Goal: Task Accomplishment & Management: Use online tool/utility

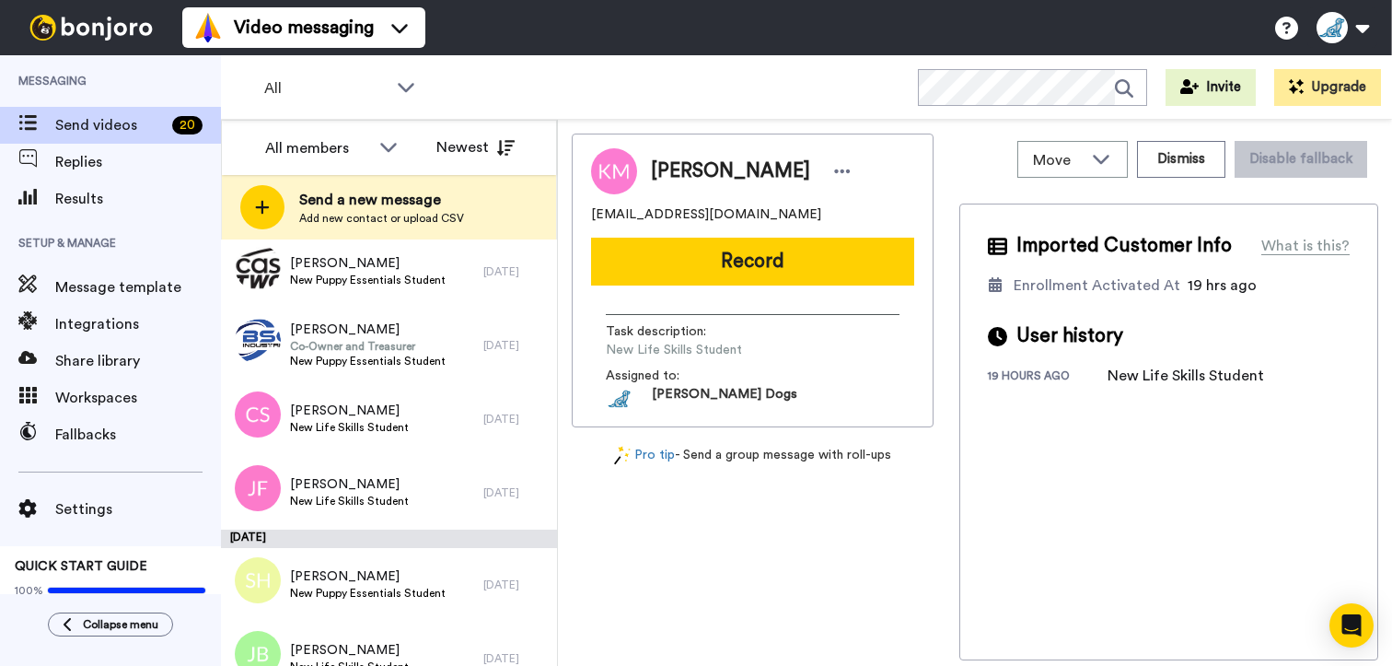
scroll to position [1212, 0]
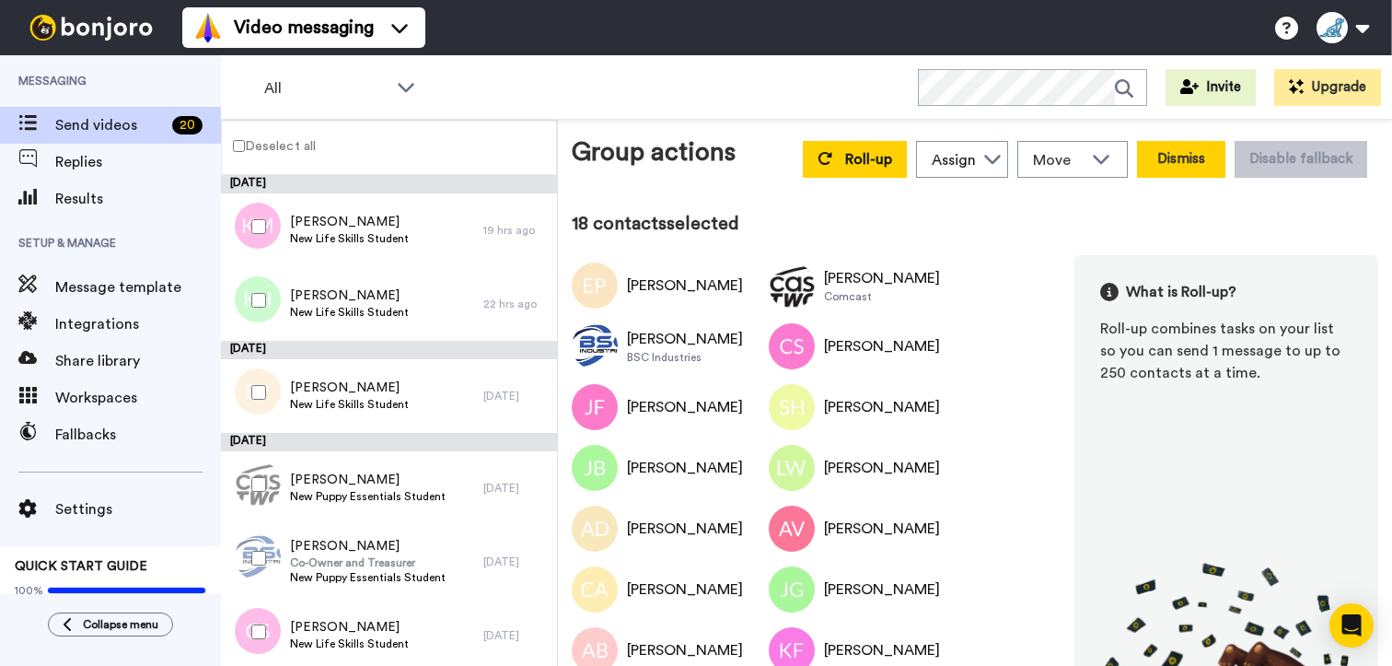
click at [1171, 169] on button "Dismiss" at bounding box center [1181, 159] width 88 height 37
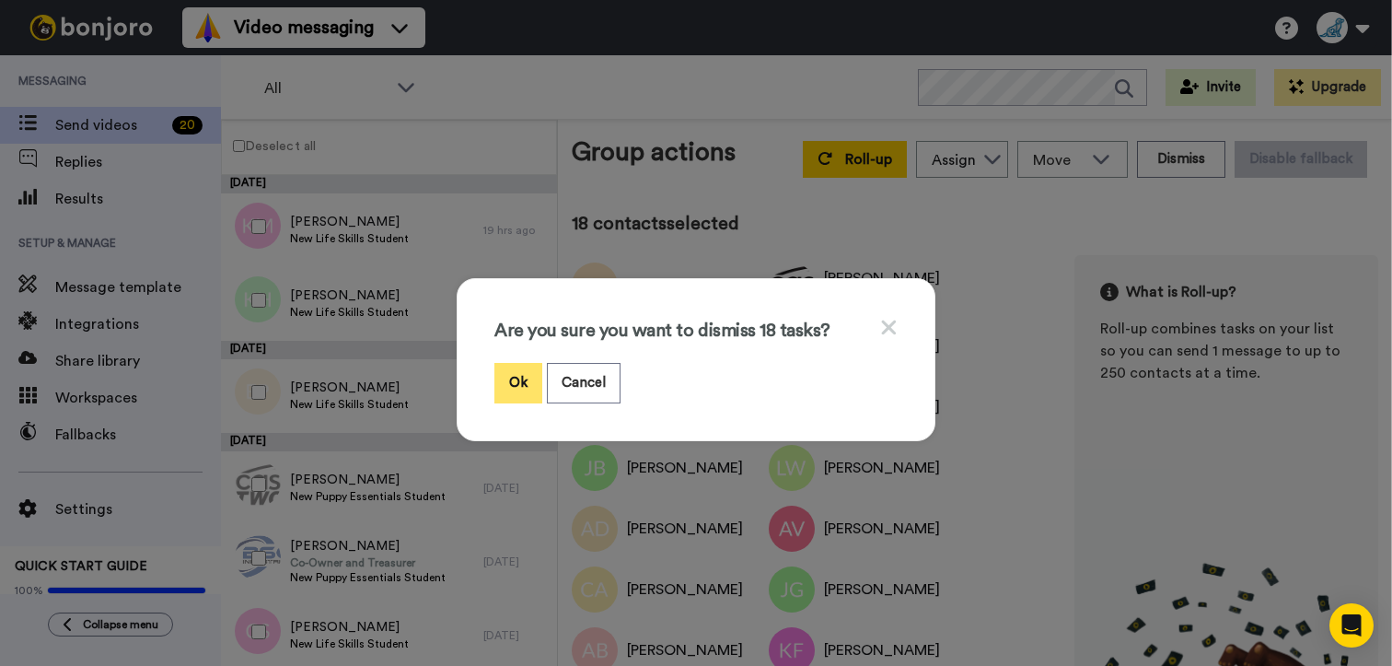
click at [515, 382] on button "Ok" at bounding box center [519, 383] width 48 height 40
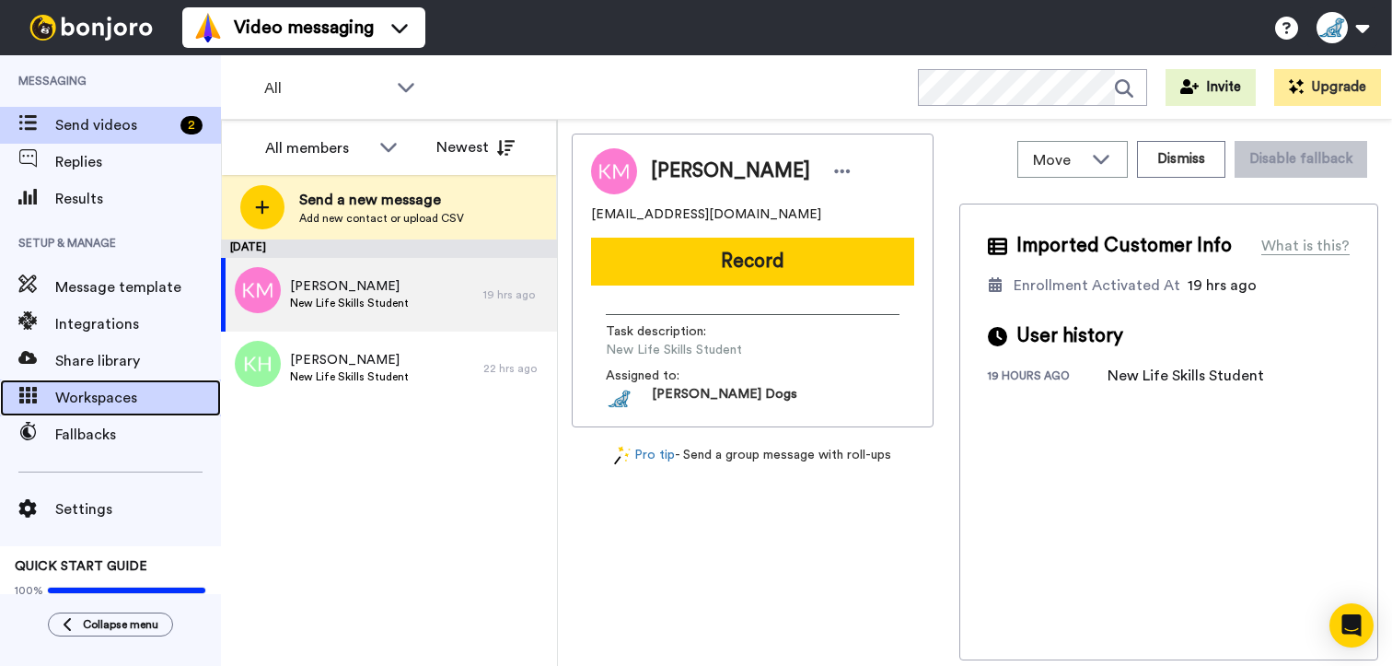
click at [139, 389] on span "Workspaces" at bounding box center [138, 398] width 166 height 22
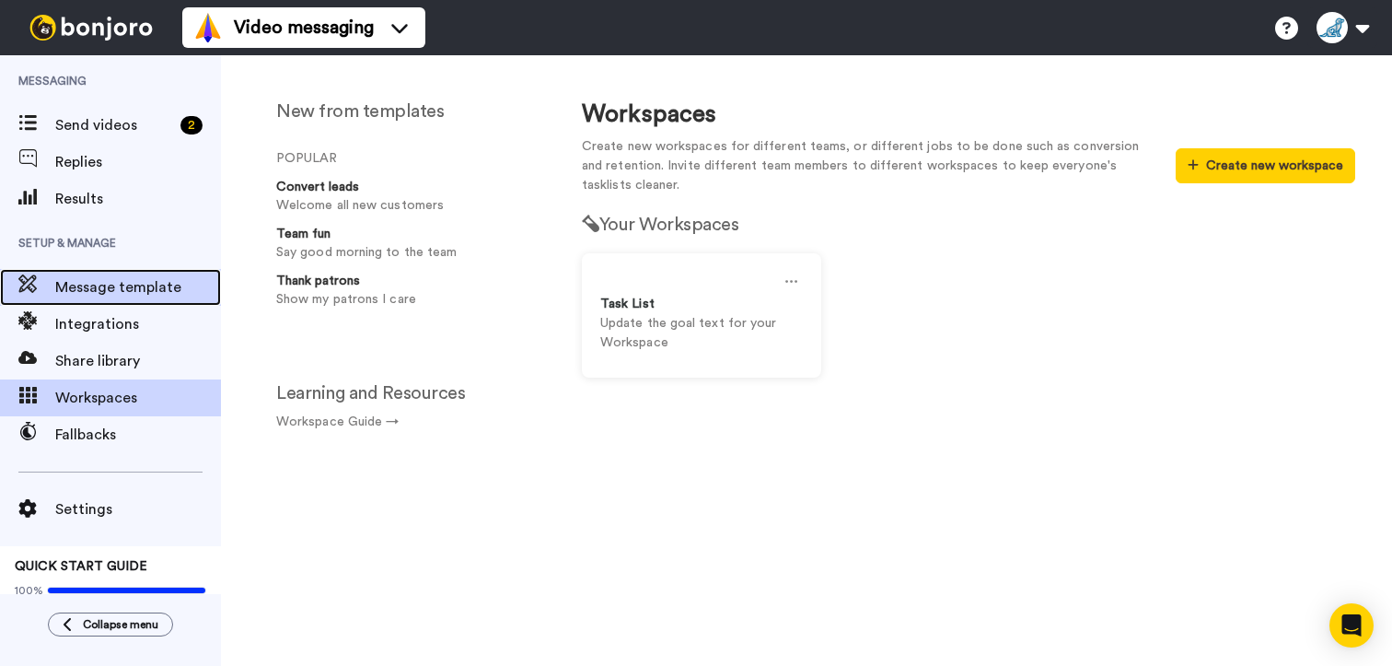
click at [138, 282] on span "Message template" at bounding box center [138, 287] width 166 height 22
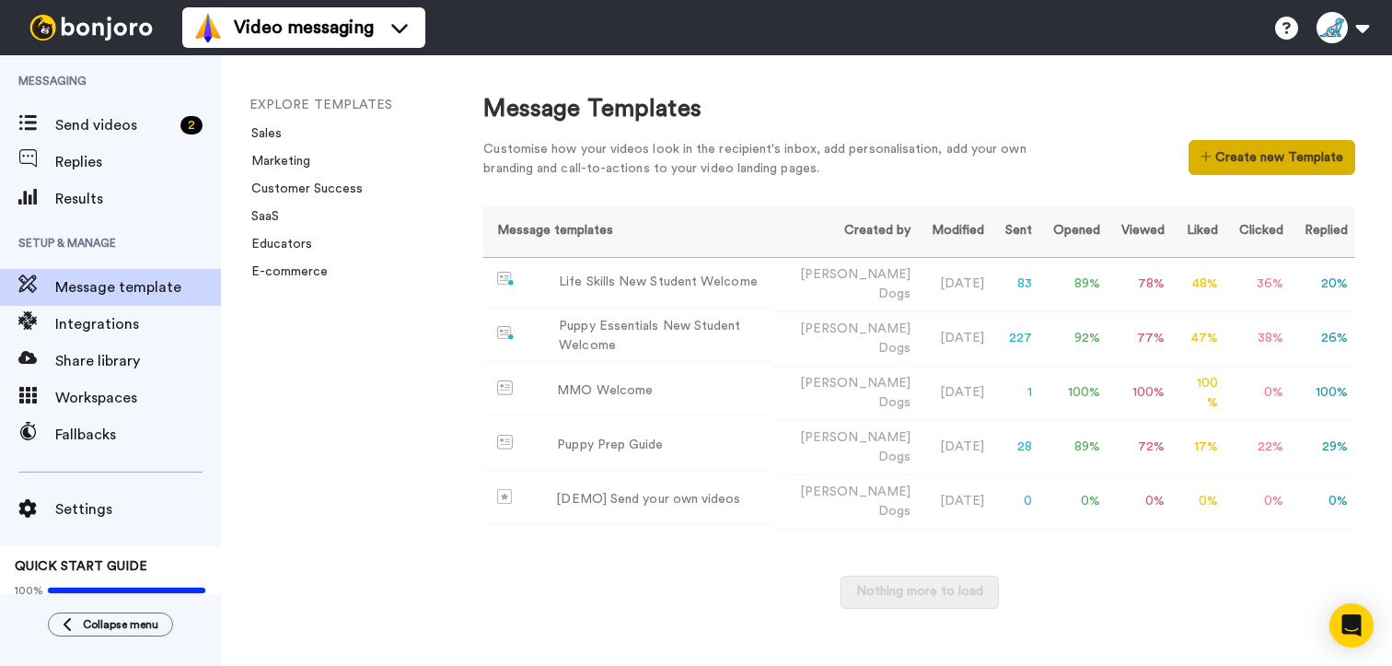
click at [1263, 154] on button "Create new Template" at bounding box center [1272, 157] width 167 height 35
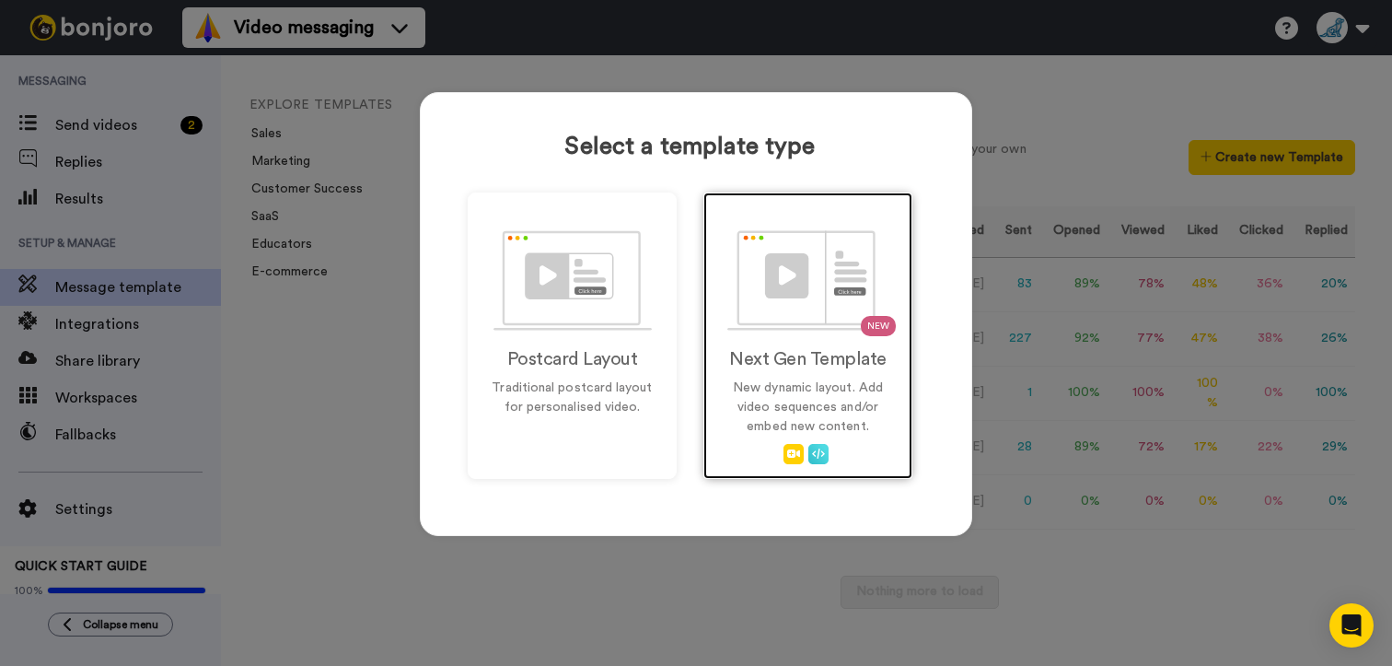
click at [797, 312] on img at bounding box center [808, 280] width 162 height 100
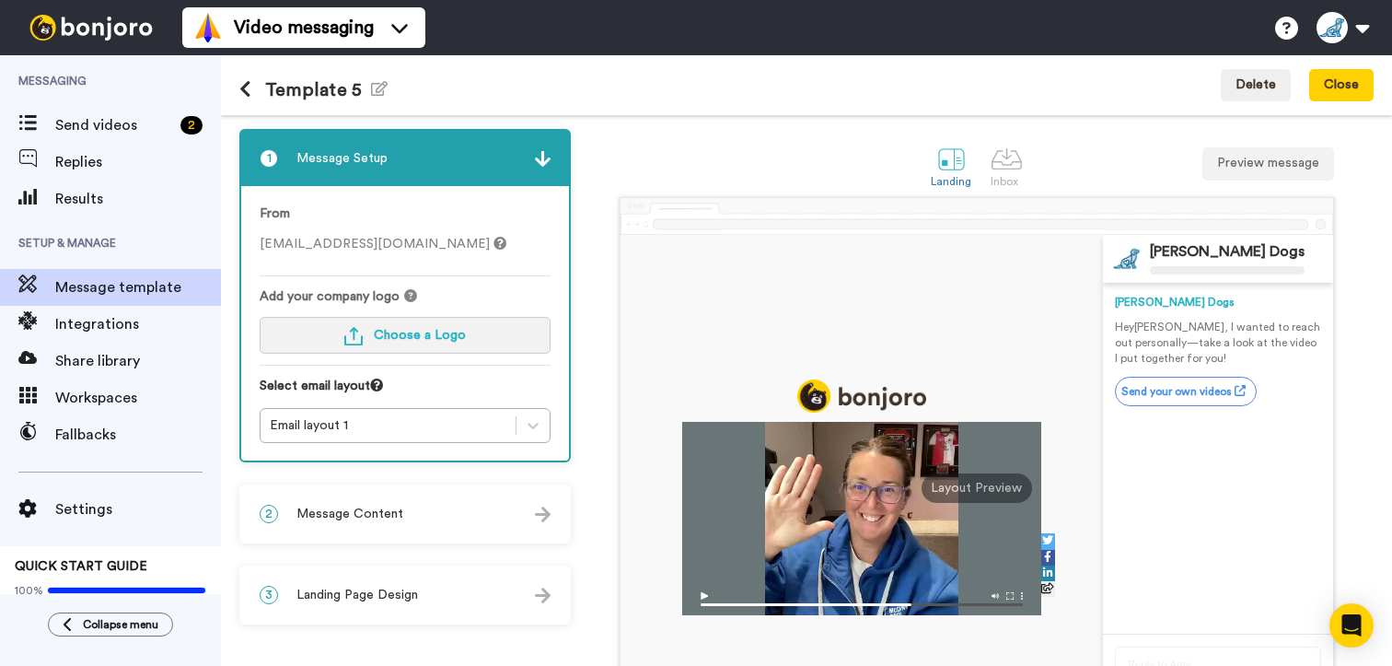
click at [437, 334] on span "Choose a Logo" at bounding box center [420, 335] width 92 height 13
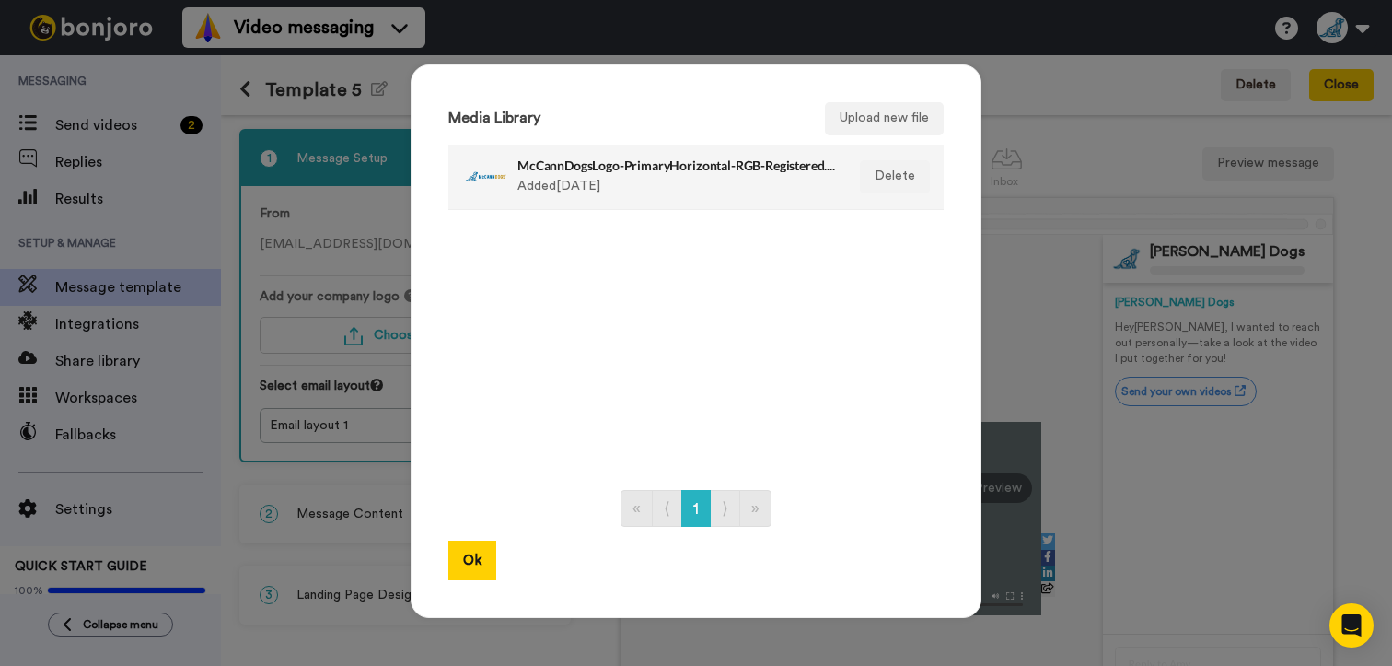
click at [471, 183] on div at bounding box center [485, 177] width 46 height 46
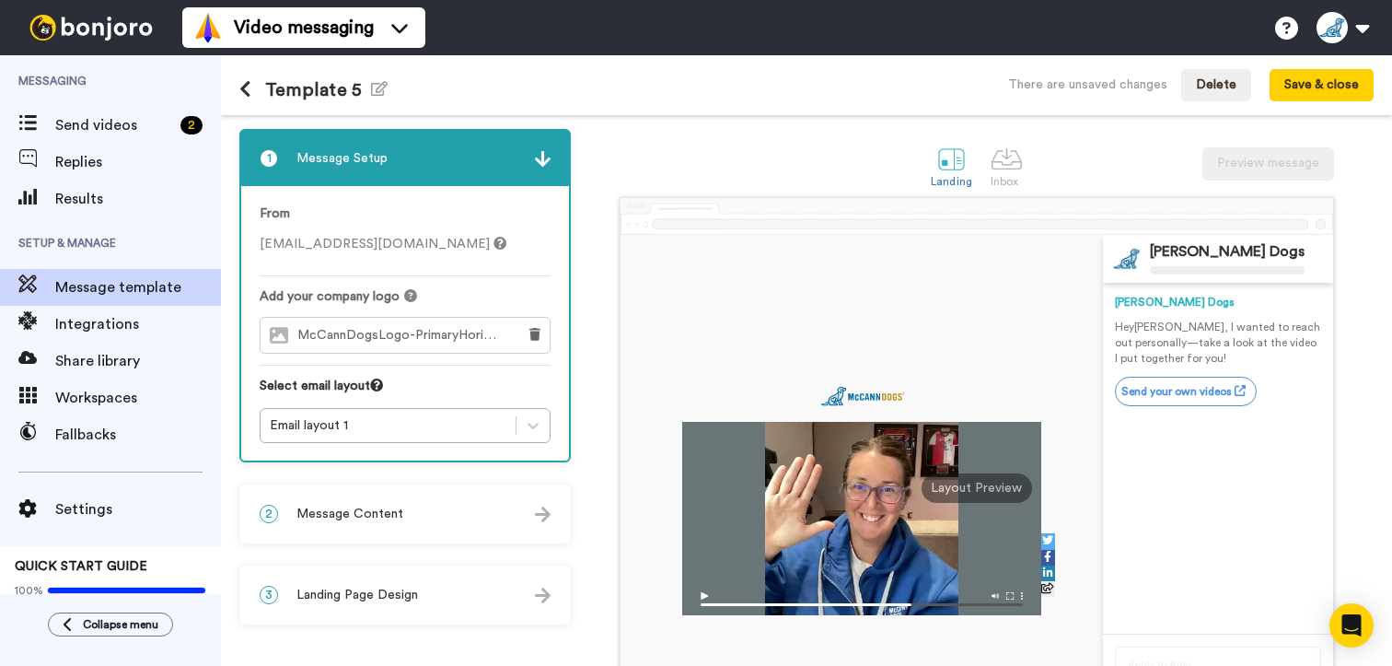
click at [553, 511] on div "2 Message Content" at bounding box center [405, 513] width 328 height 55
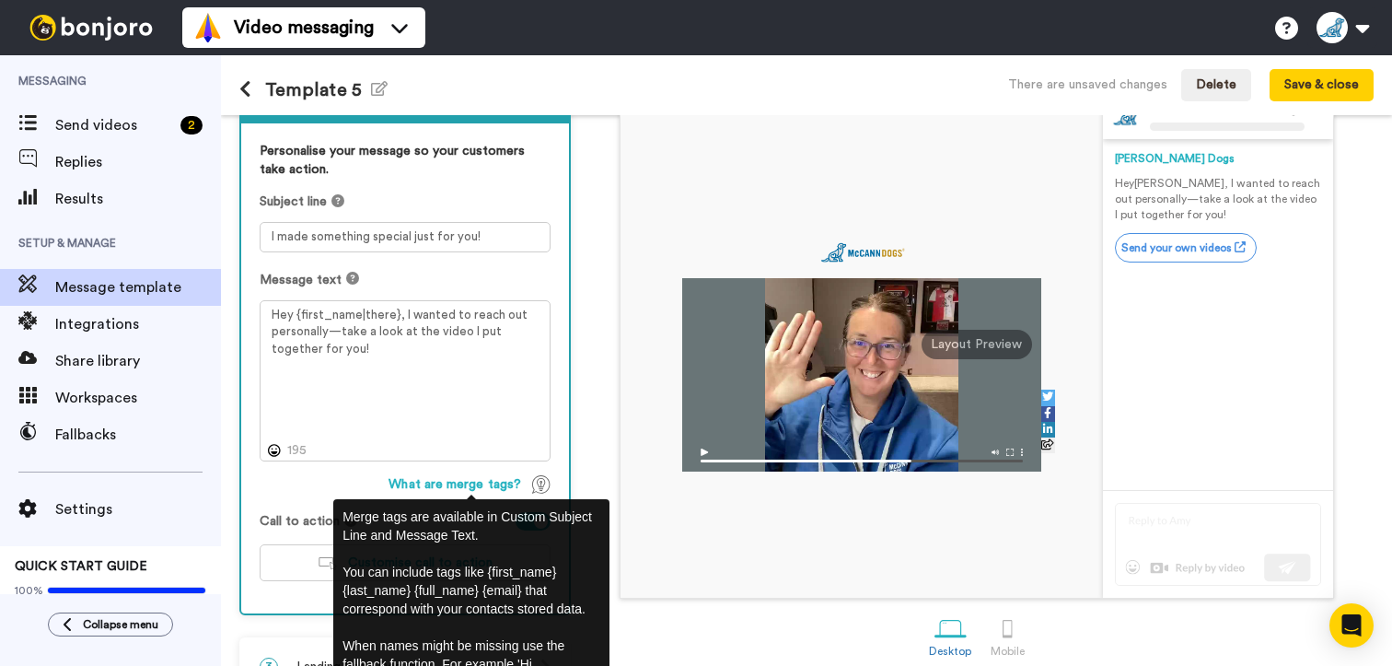
scroll to position [184, 0]
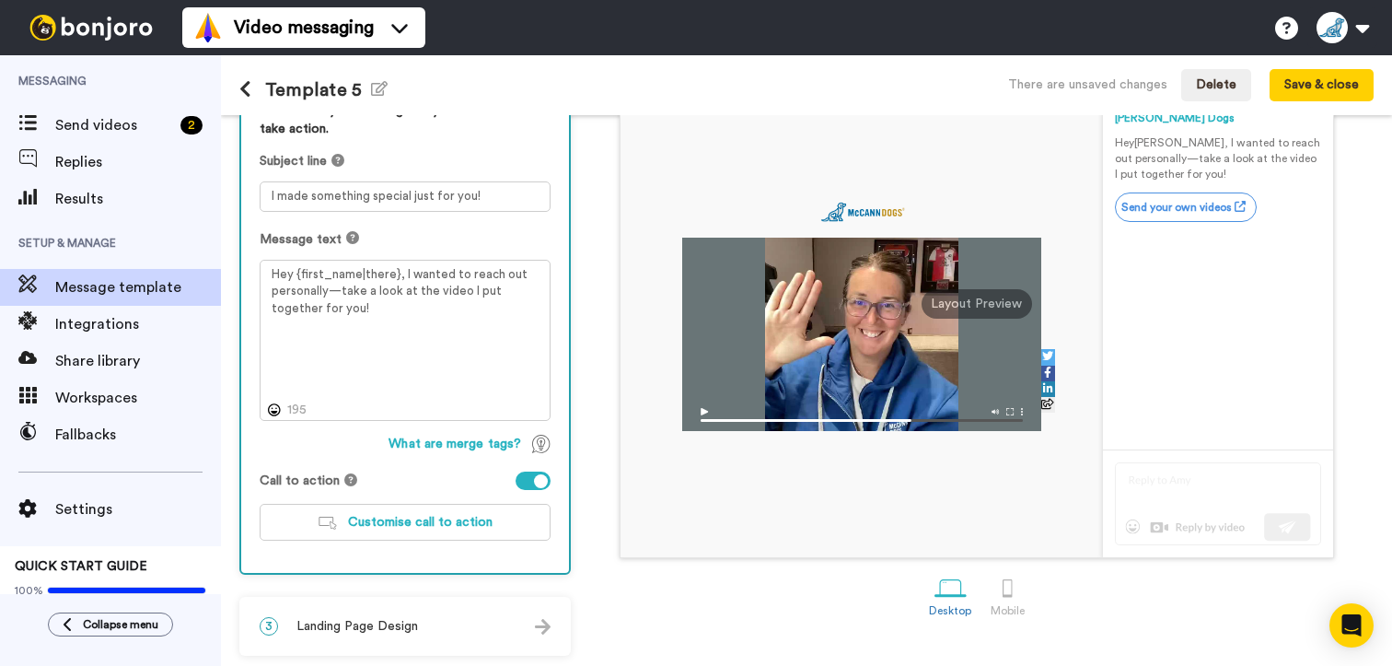
click at [603, 525] on div "McCann Dogs McCann Dogs Hey Tom , I wanted to reach out personally—take a look …" at bounding box center [977, 285] width 794 height 545
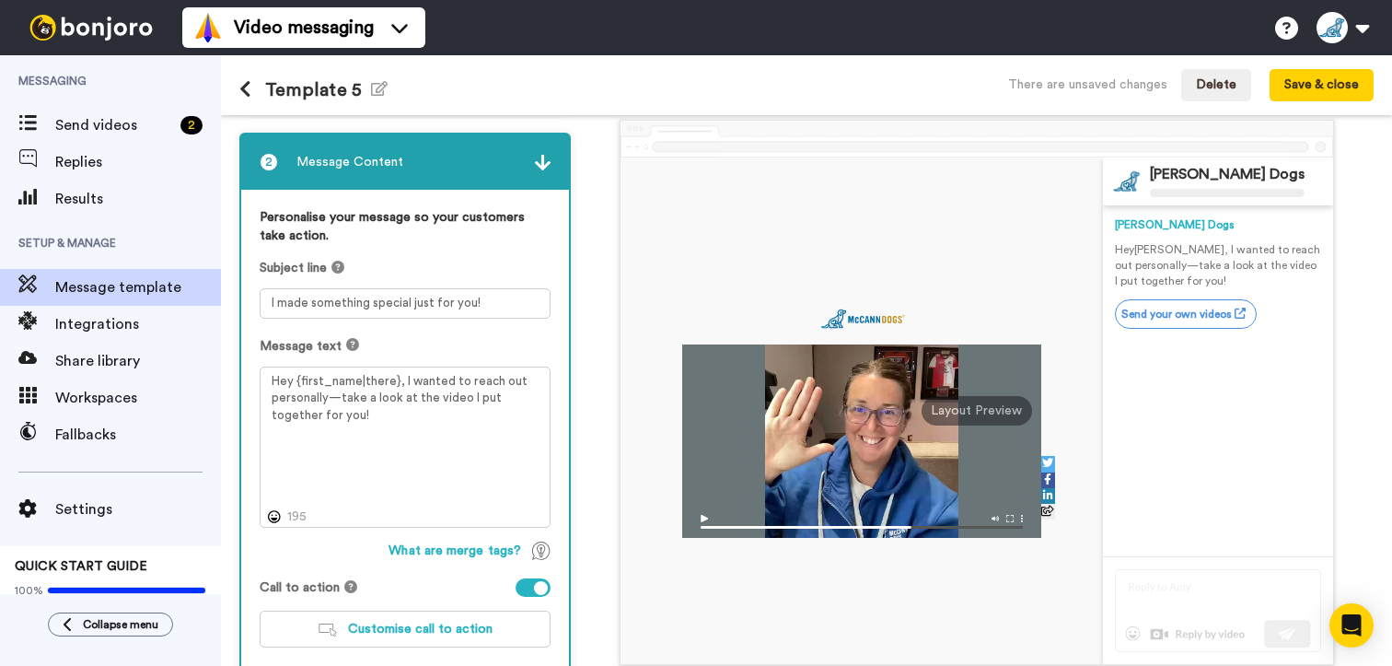
scroll to position [74, 0]
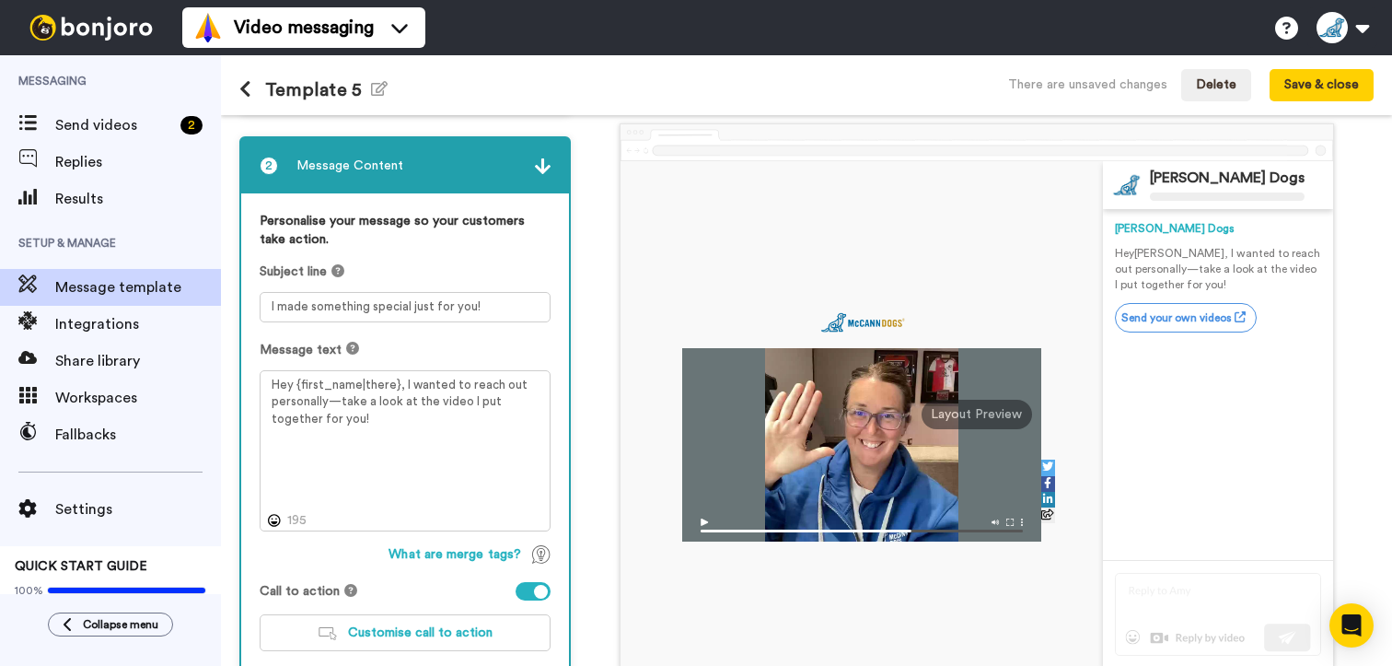
click at [244, 91] on icon at bounding box center [245, 89] width 12 height 18
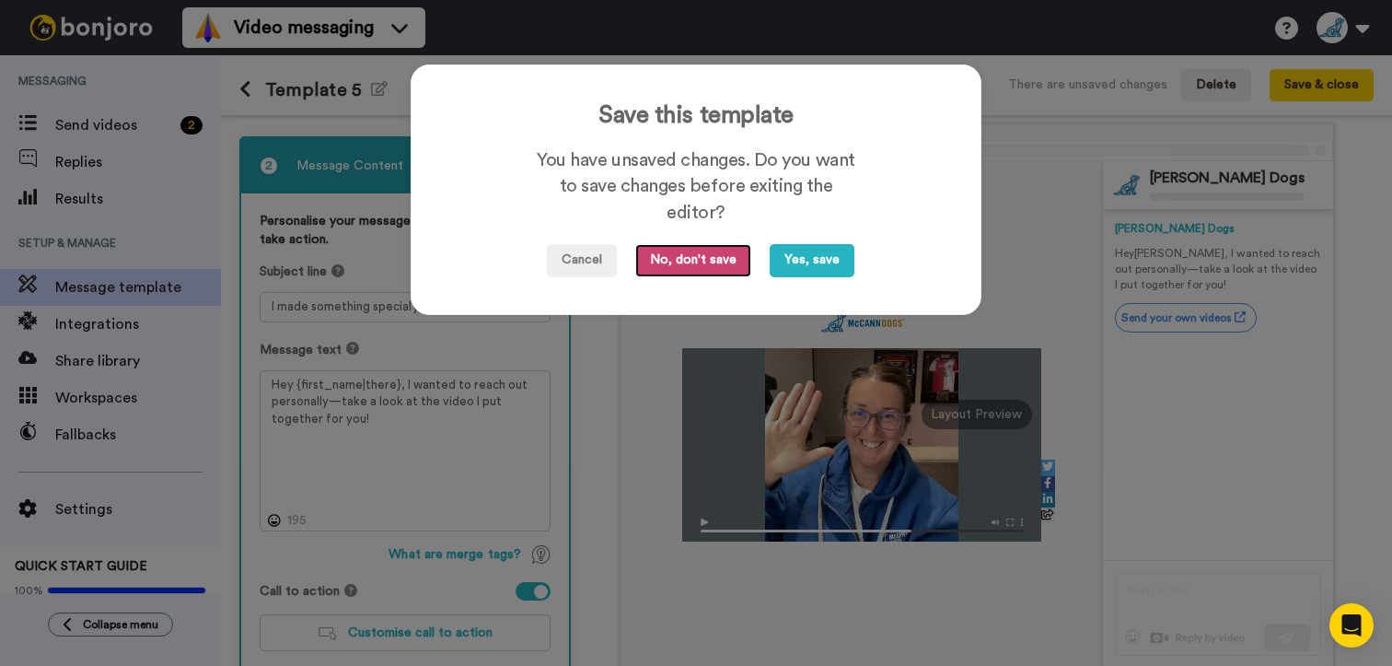
click at [698, 264] on button "No, don't save" at bounding box center [693, 260] width 116 height 33
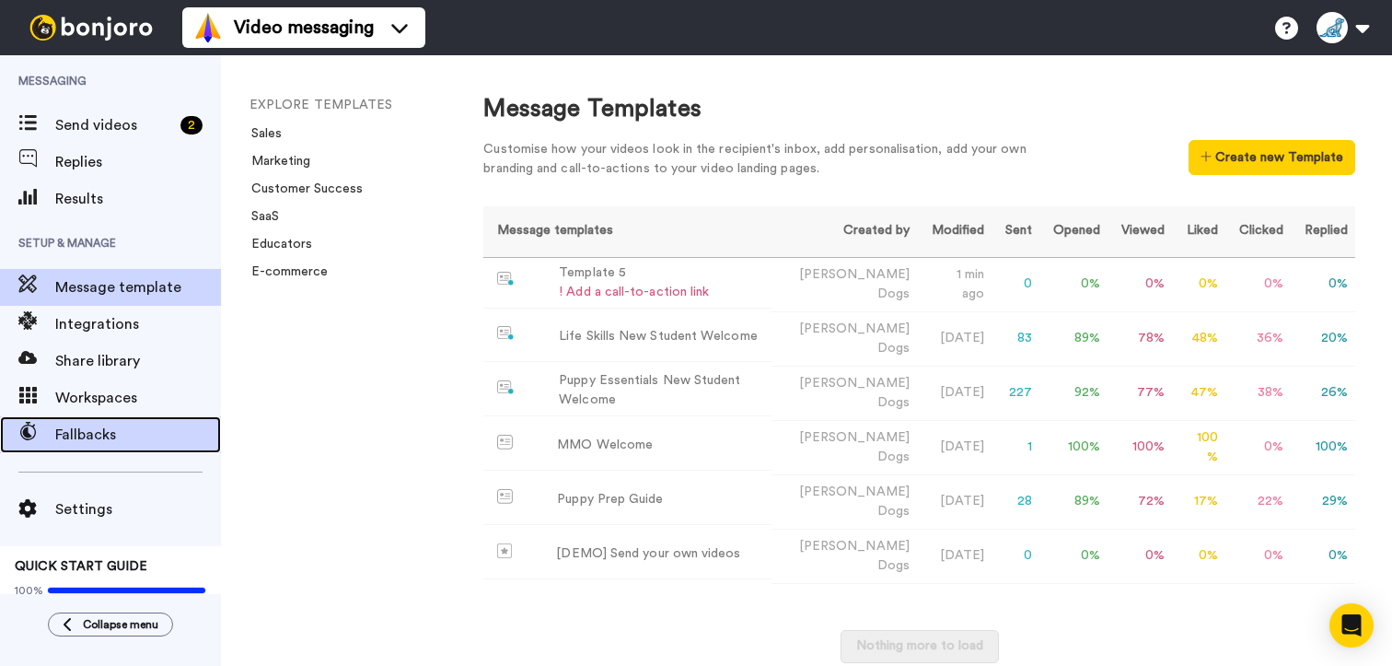
click at [113, 426] on span "Fallbacks" at bounding box center [138, 435] width 166 height 22
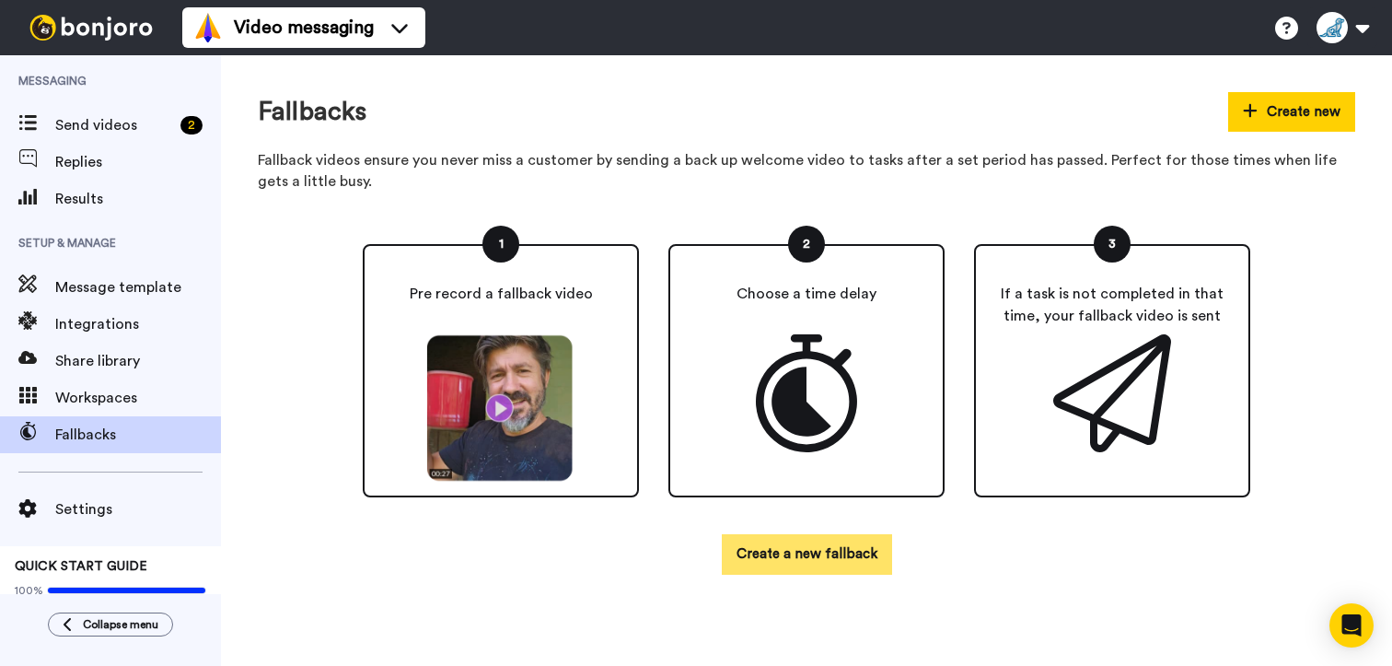
click at [782, 553] on button "Create a new fallback" at bounding box center [807, 554] width 170 height 40
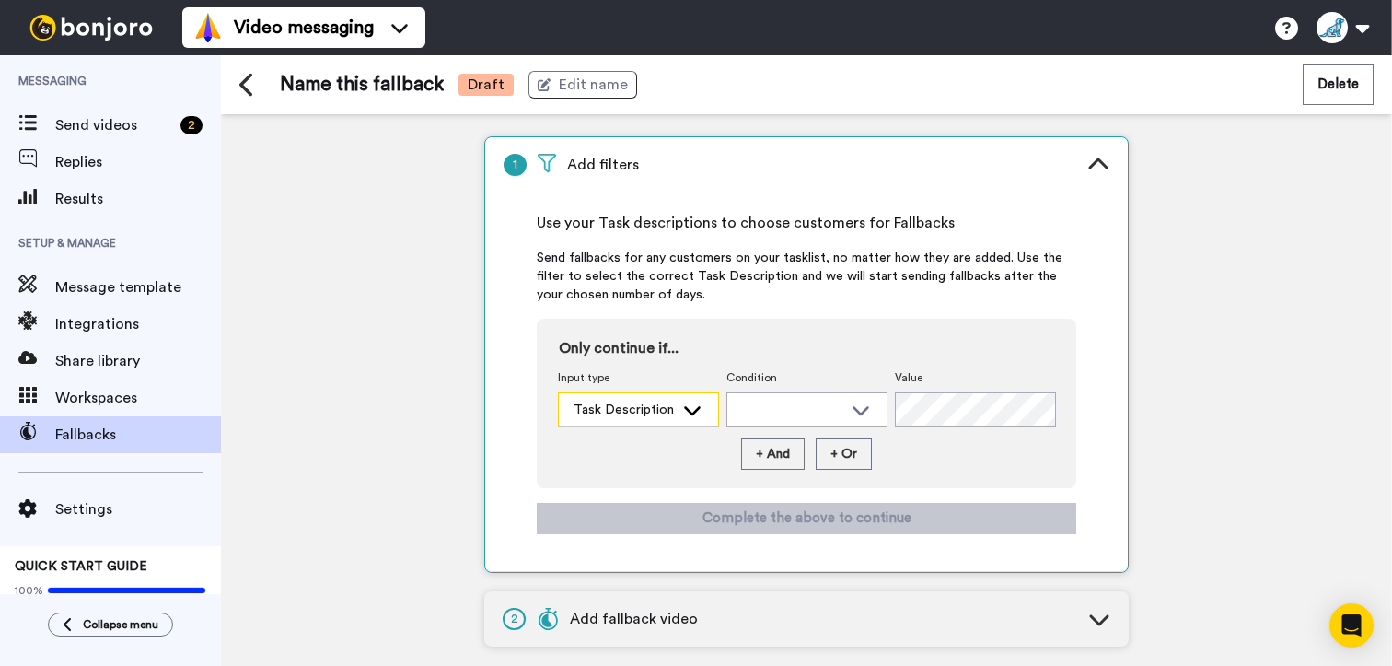
click at [694, 407] on icon at bounding box center [692, 410] width 22 height 18
click at [1000, 250] on span "Send fallbacks for any customers on your tasklist, no matter how they are added…" at bounding box center [807, 276] width 540 height 55
click at [1094, 167] on icon at bounding box center [1099, 165] width 22 height 22
click at [1101, 160] on icon at bounding box center [1097, 163] width 19 height 11
click at [692, 423] on div "Task Description" at bounding box center [638, 409] width 159 height 33
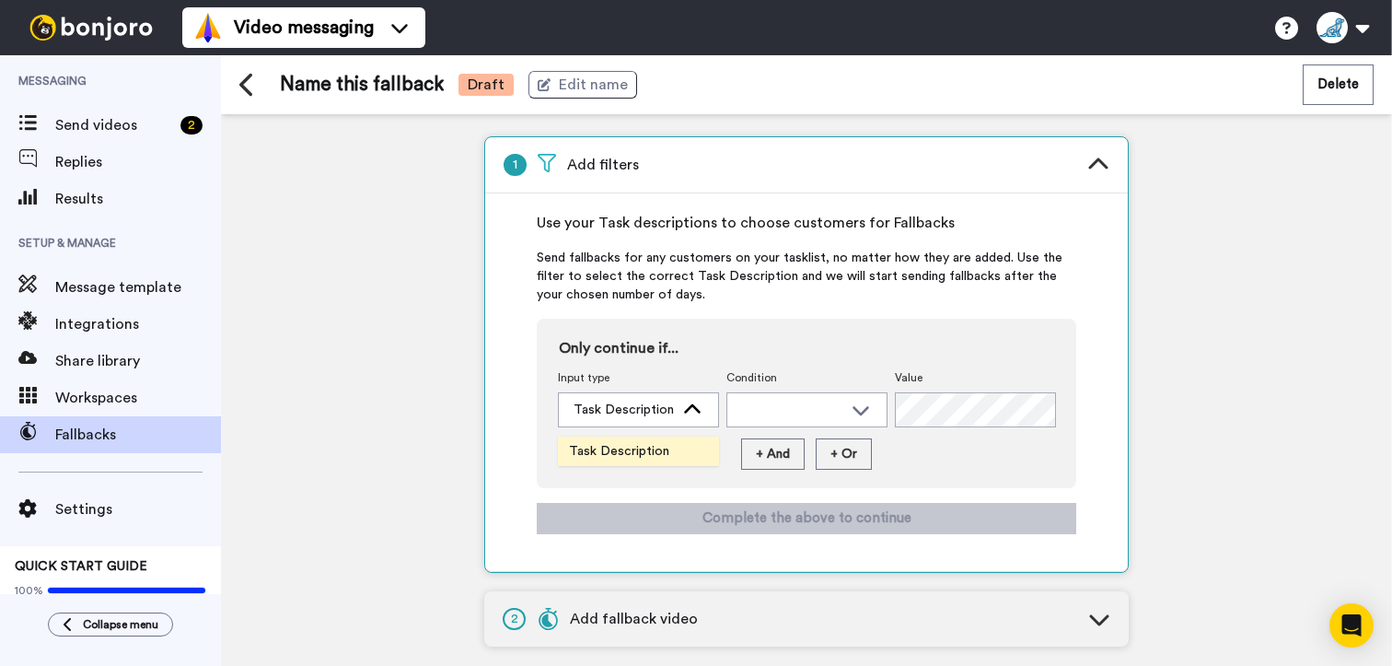
click at [681, 445] on li "Task Description" at bounding box center [638, 450] width 161 height 29
click at [854, 413] on icon at bounding box center [861, 410] width 22 height 18
click at [964, 448] on div "+ And + Or" at bounding box center [806, 453] width 503 height 31
click at [862, 410] on icon at bounding box center [861, 410] width 22 height 18
click at [1023, 460] on div "+ And + Or" at bounding box center [806, 453] width 503 height 31
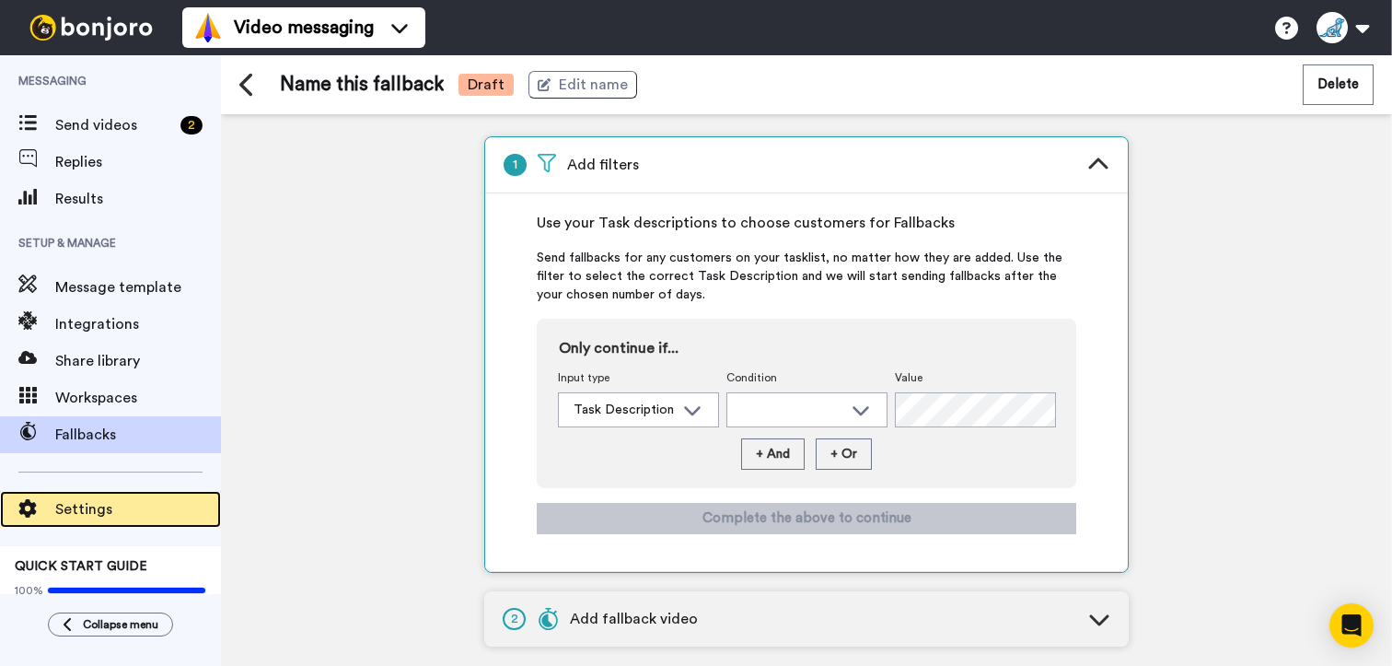
click at [83, 506] on span "Settings" at bounding box center [138, 509] width 166 height 22
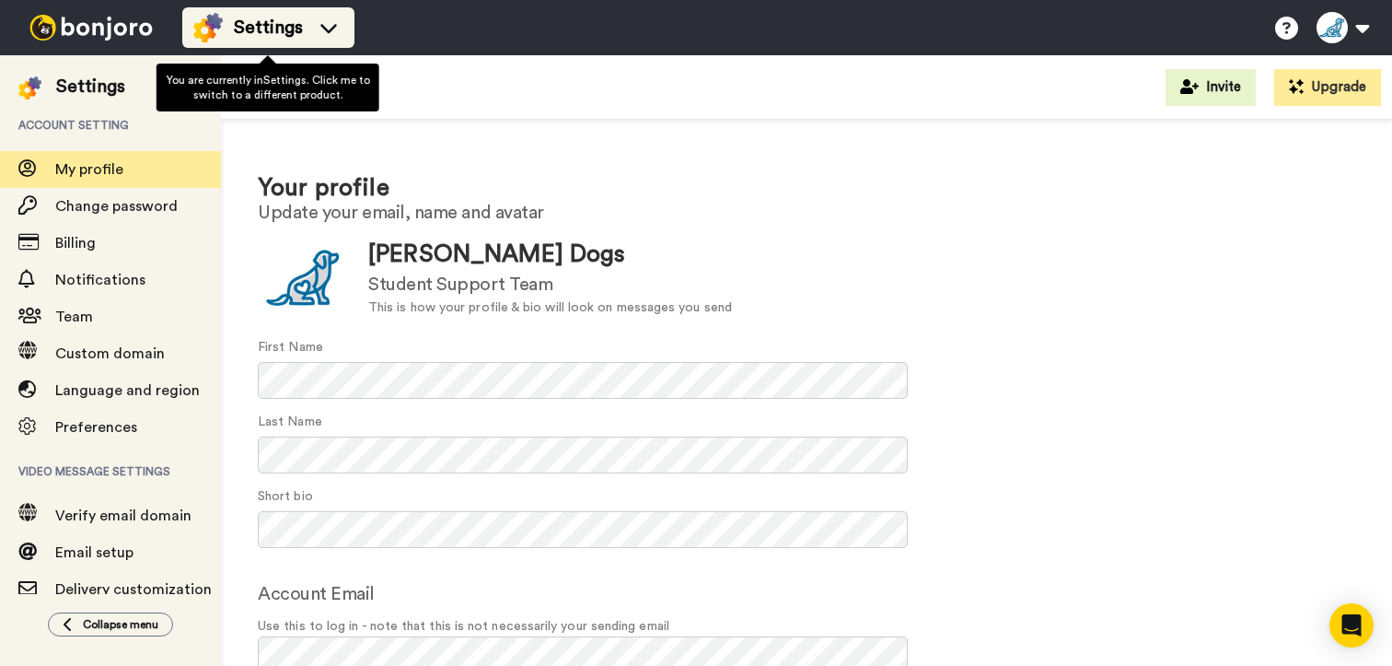
click at [328, 29] on icon at bounding box center [328, 27] width 29 height 18
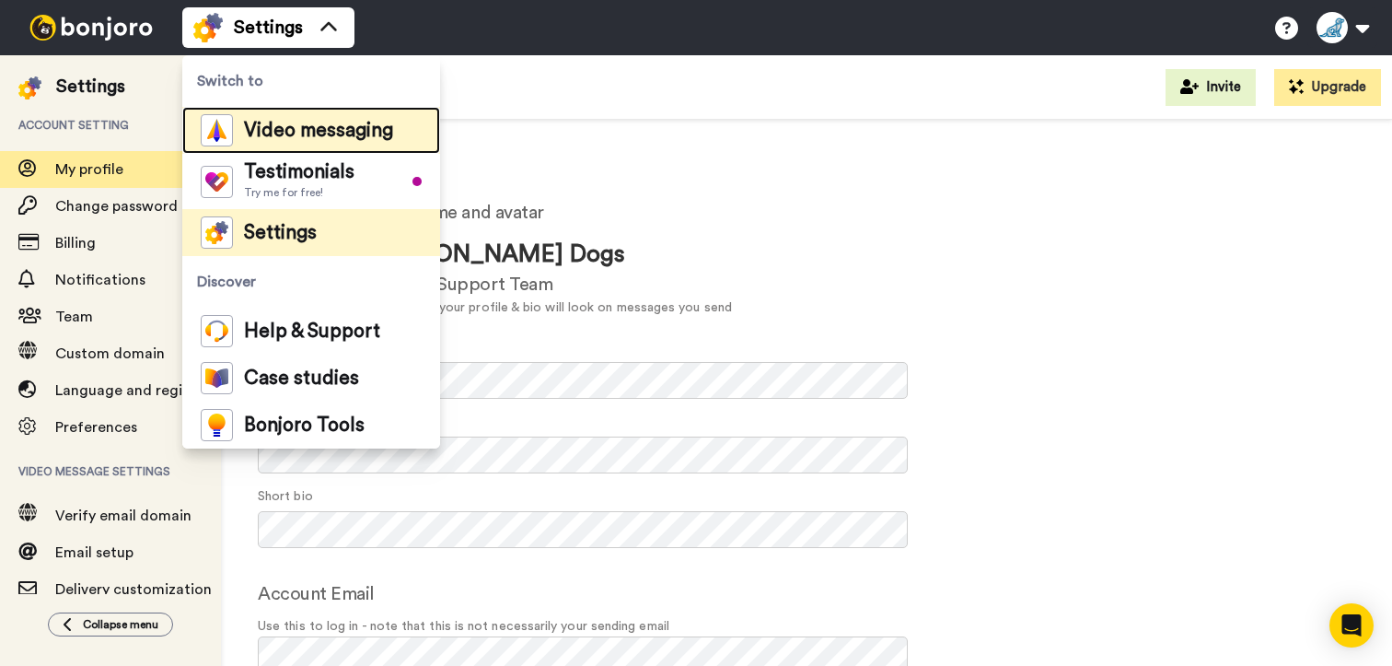
click at [320, 123] on span "Video messaging" at bounding box center [318, 131] width 149 height 18
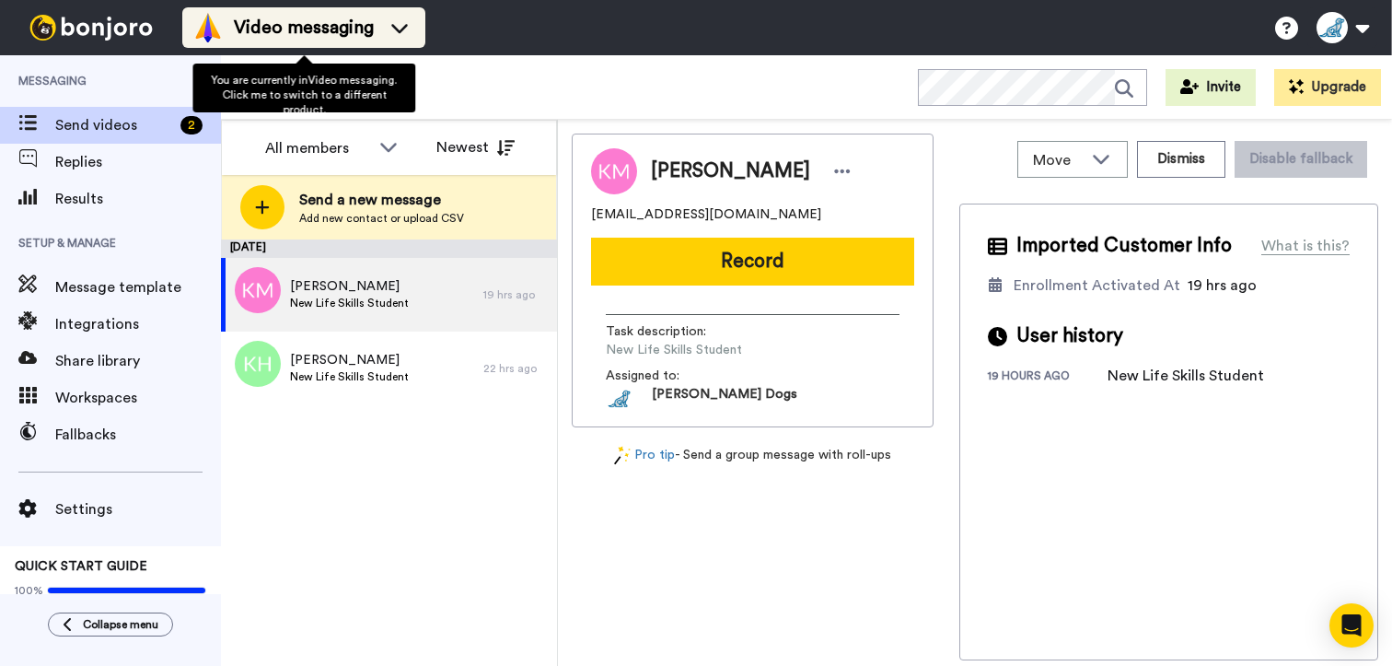
click at [397, 21] on icon at bounding box center [399, 27] width 29 height 18
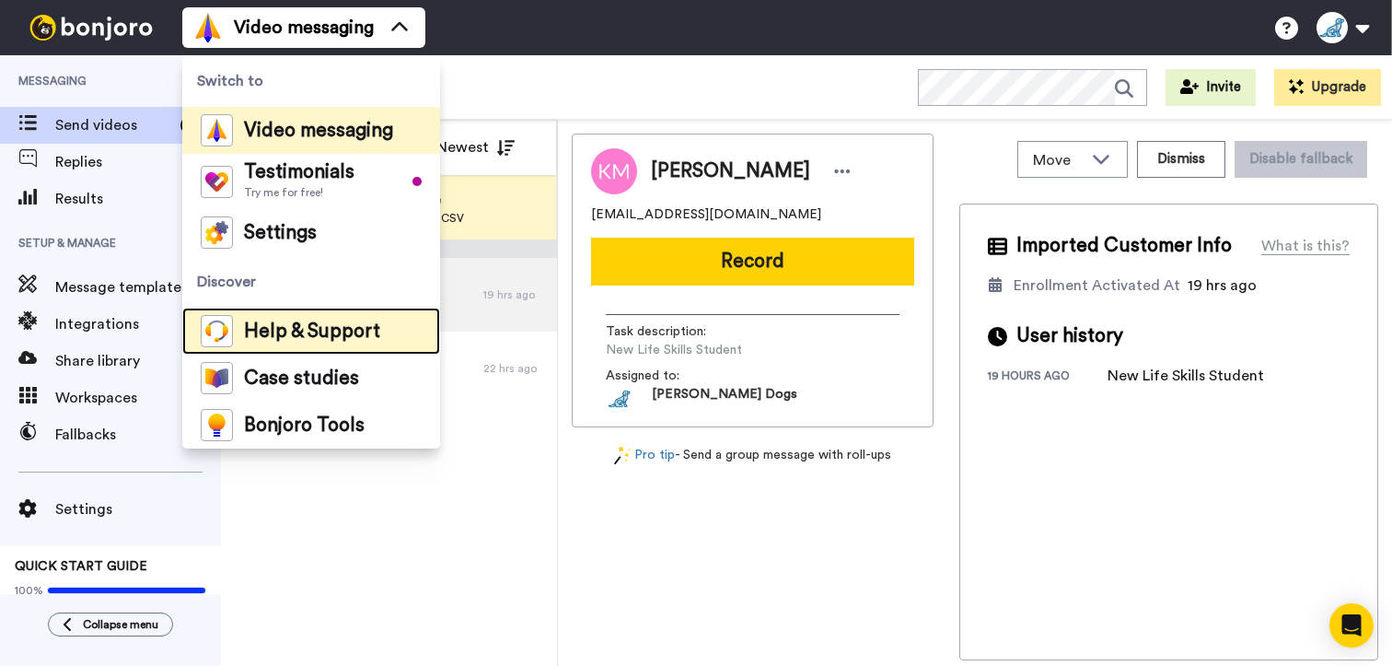
click at [288, 331] on span "Help & Support" at bounding box center [312, 331] width 136 height 18
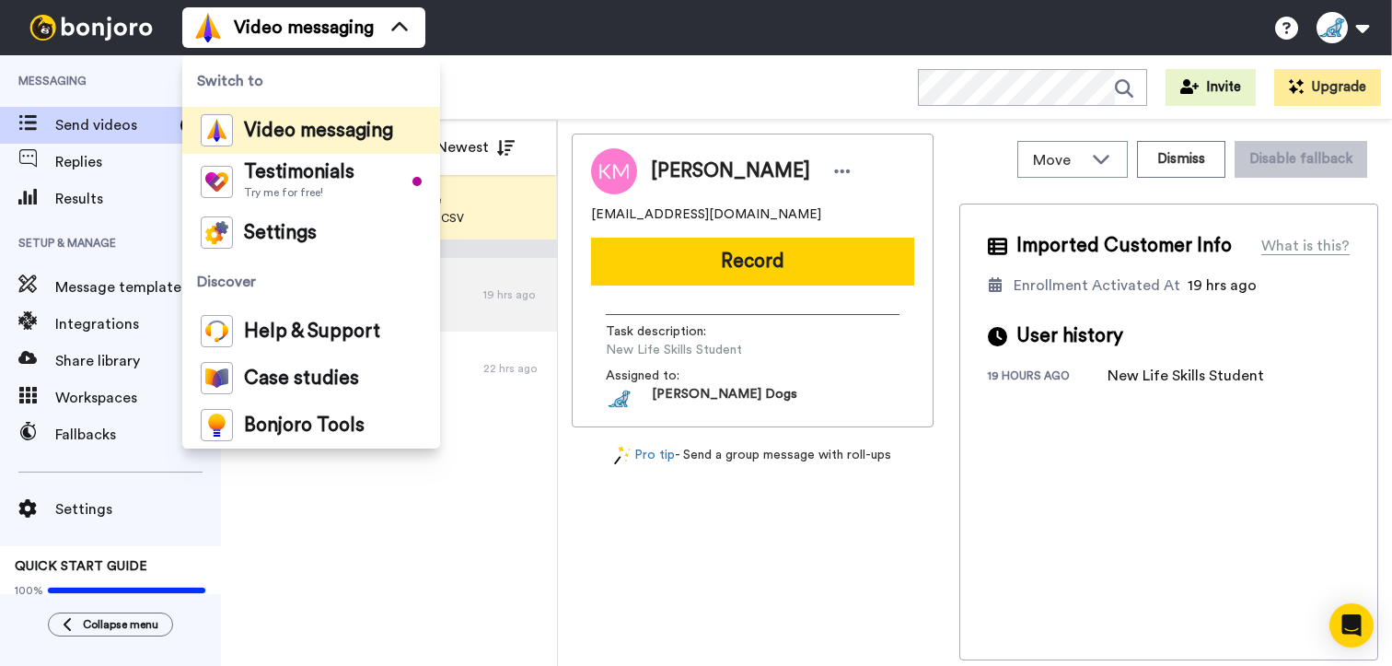
click at [553, 88] on div "All WORKSPACES View all All Default Task List + Add a new workspace Invite Upgr…" at bounding box center [806, 87] width 1171 height 64
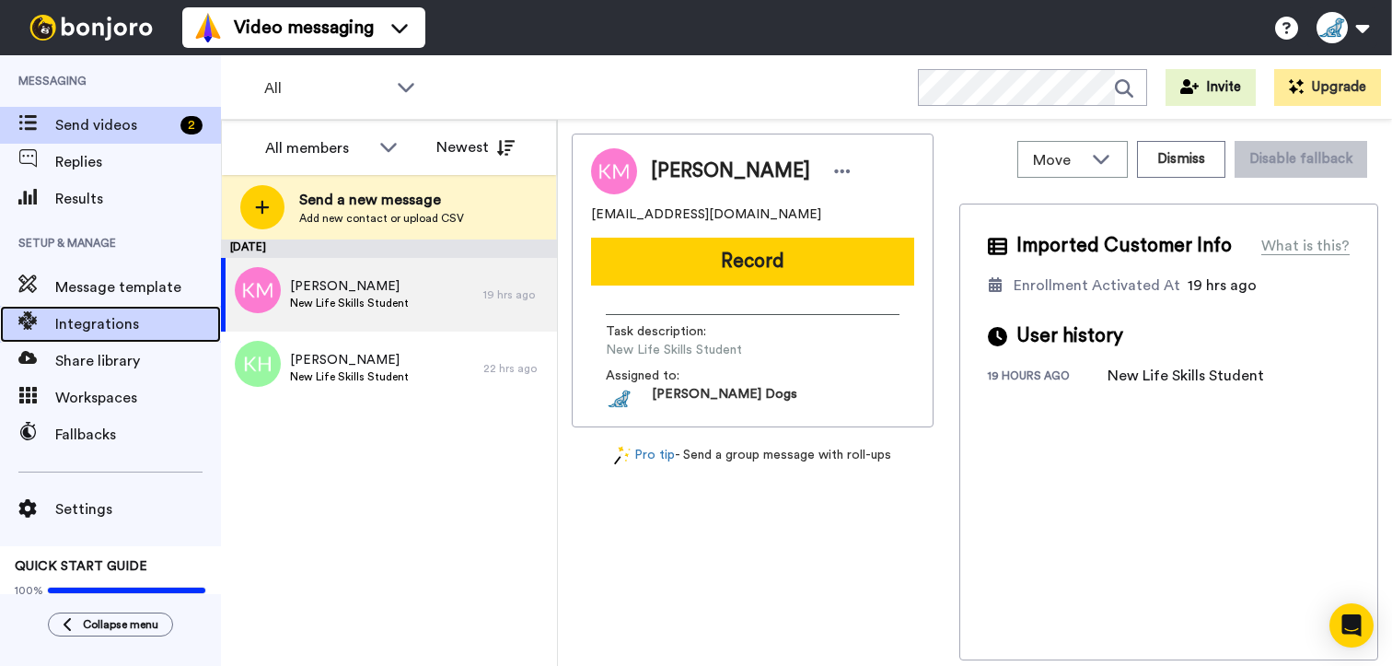
click at [124, 316] on span "Integrations" at bounding box center [138, 324] width 166 height 22
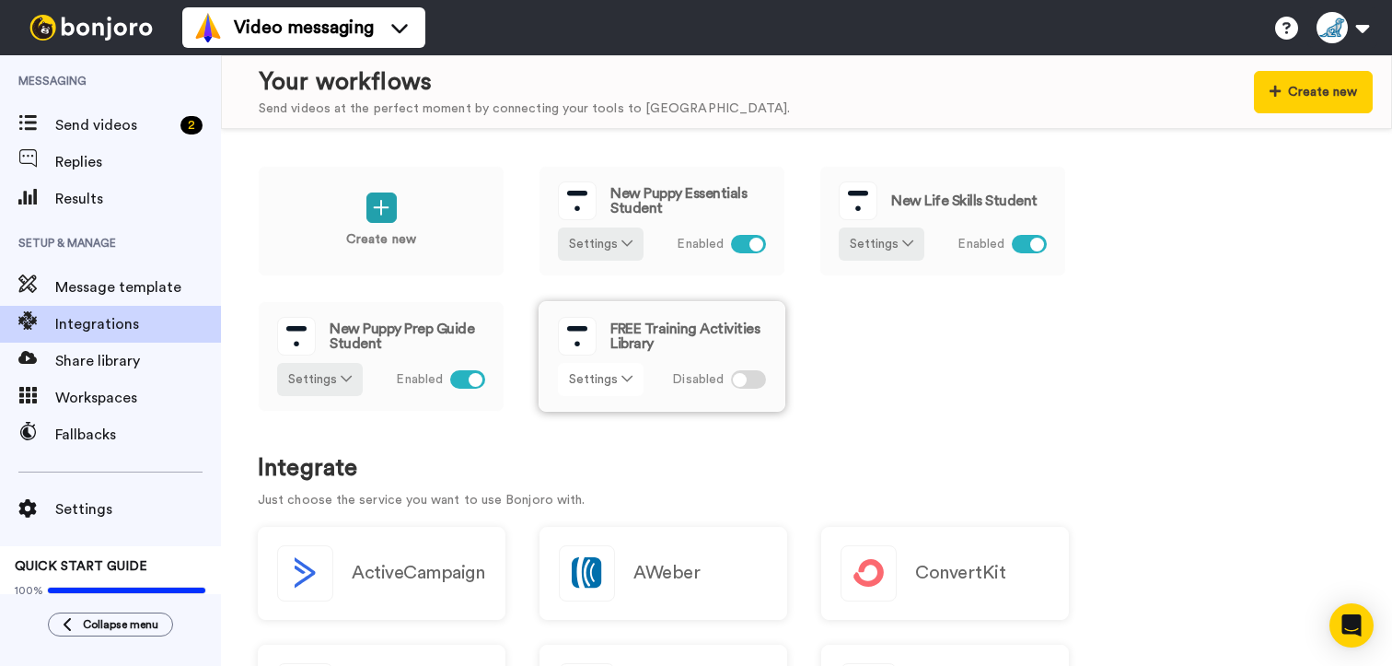
click at [637, 378] on button "Settings" at bounding box center [601, 379] width 86 height 33
click at [588, 413] on span "Edit" at bounding box center [587, 417] width 25 height 14
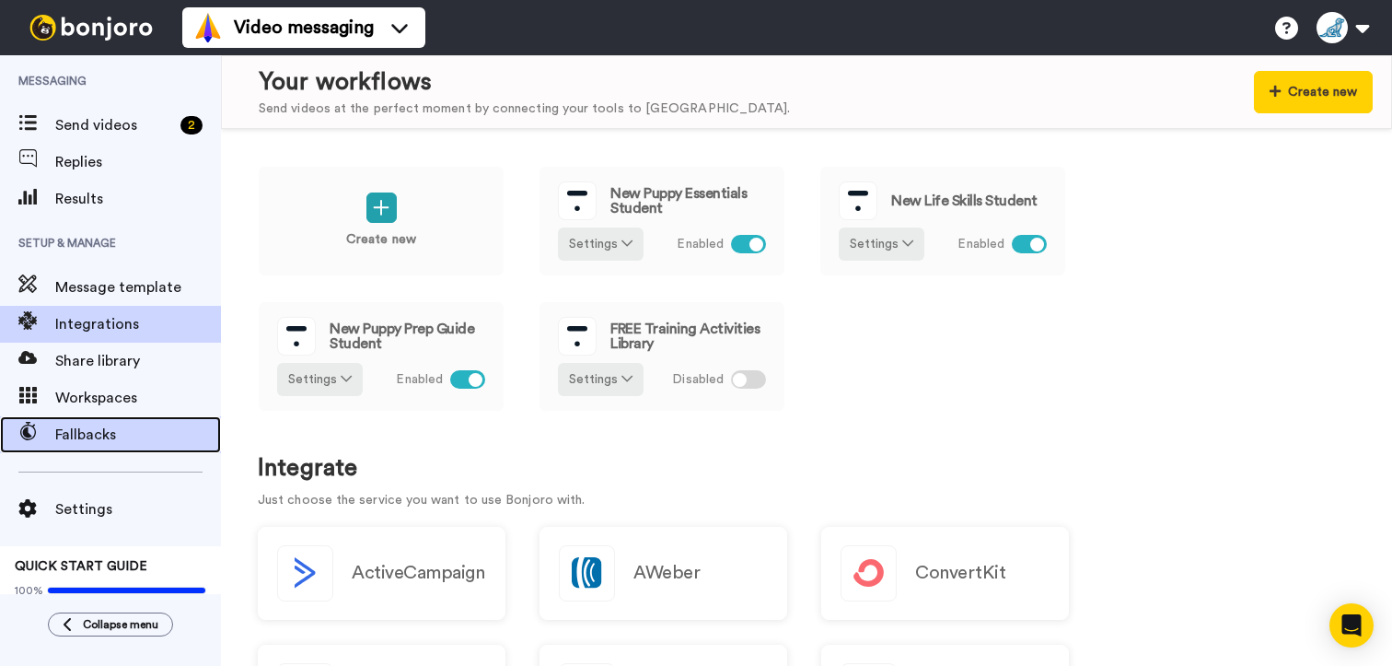
click at [76, 425] on span "Fallbacks" at bounding box center [138, 435] width 166 height 22
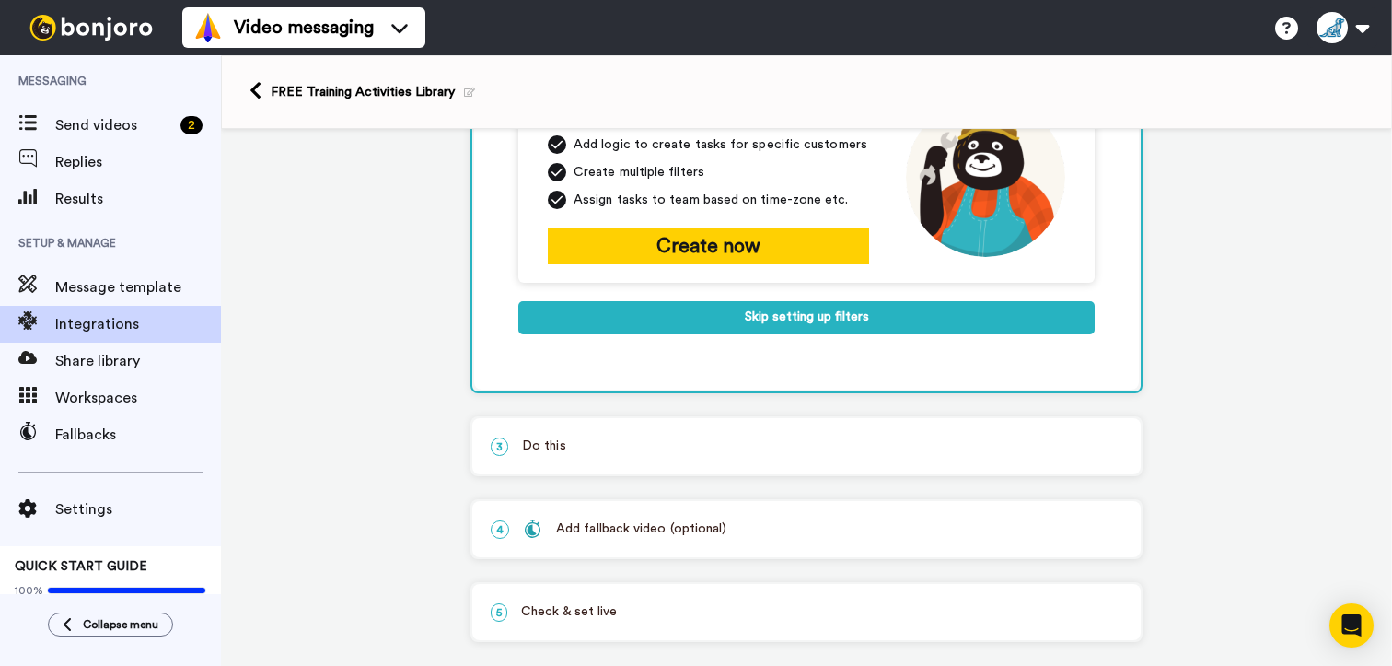
scroll to position [361, 0]
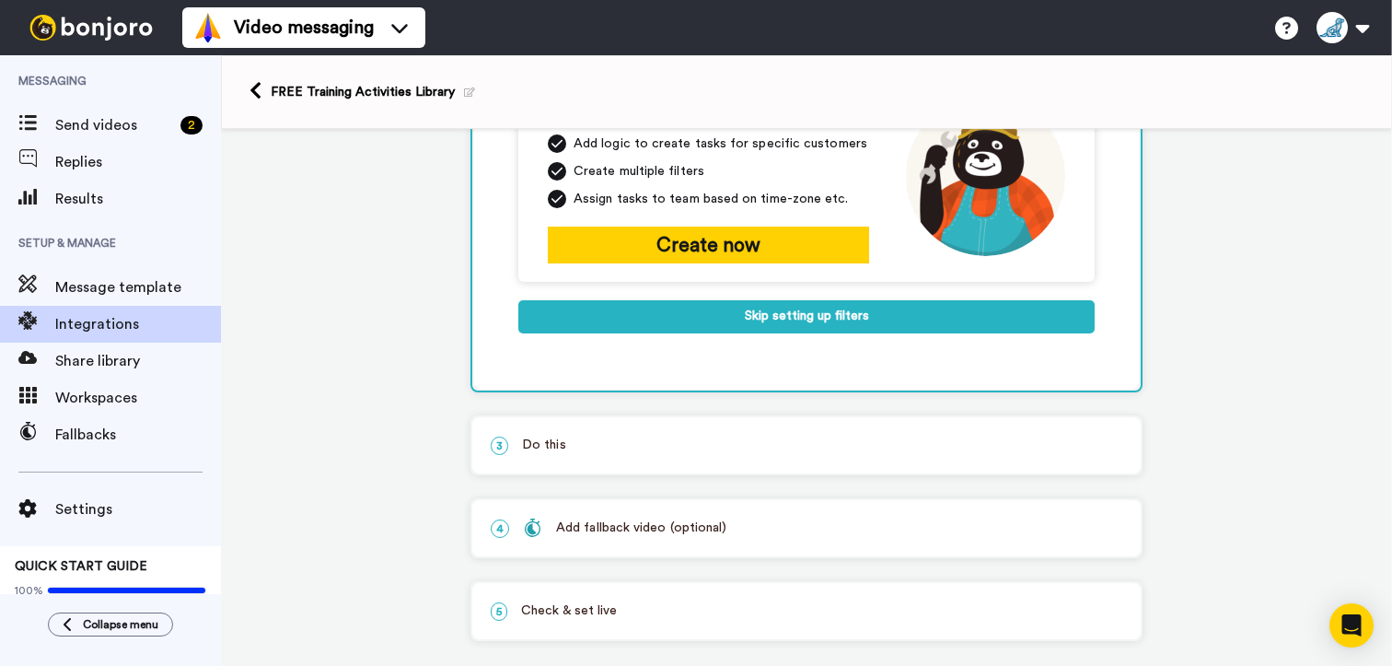
click at [732, 518] on p "4 Add fallback video (optional)" at bounding box center [807, 527] width 632 height 19
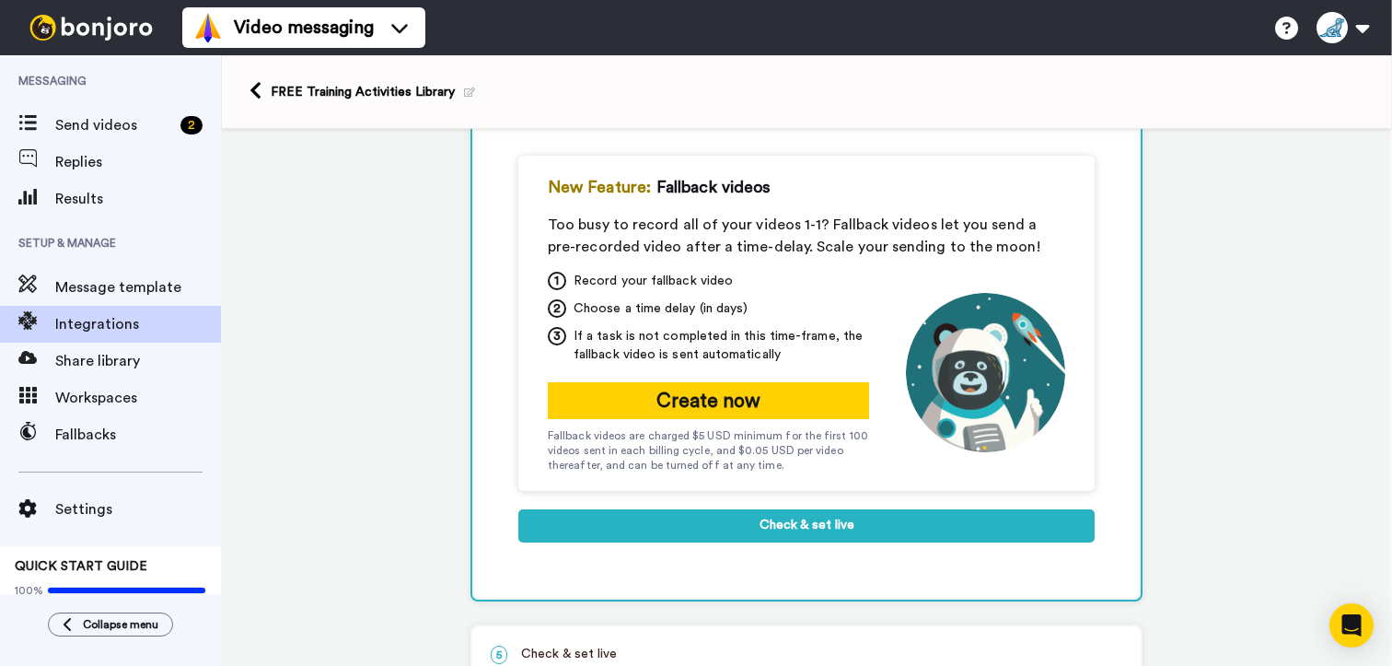
scroll to position [343, 0]
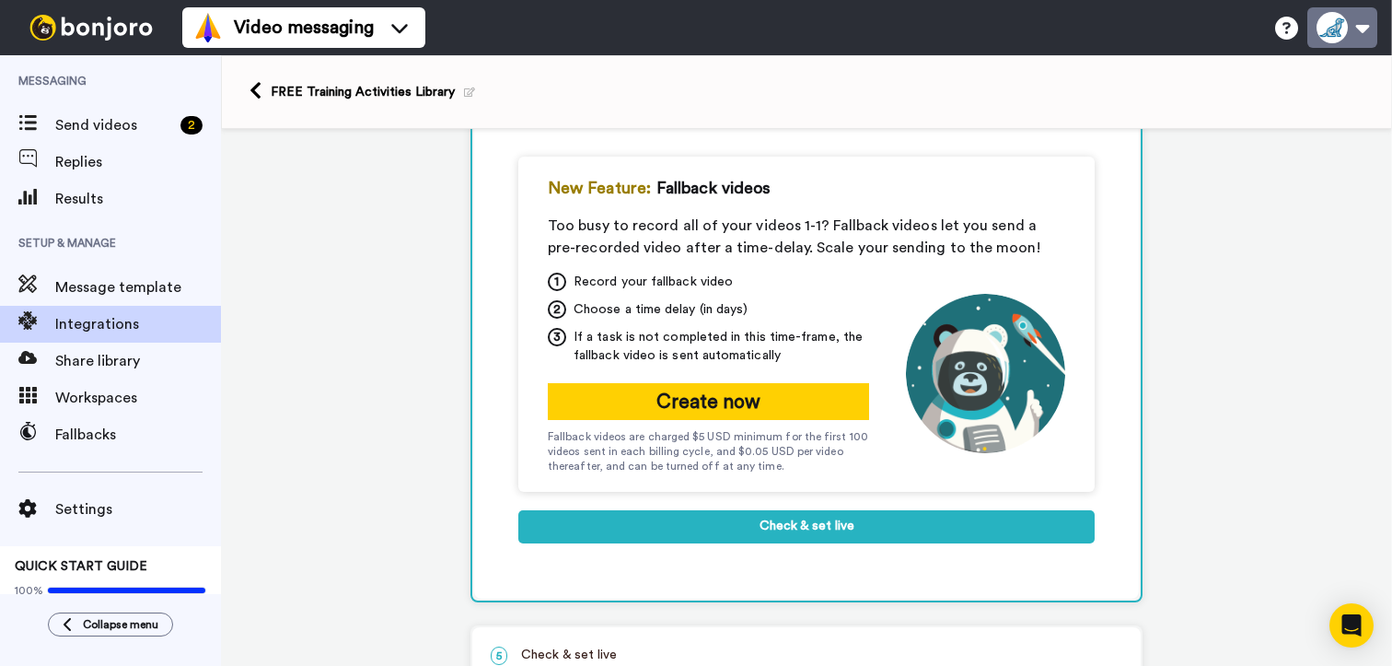
click at [1344, 35] on button at bounding box center [1343, 27] width 70 height 41
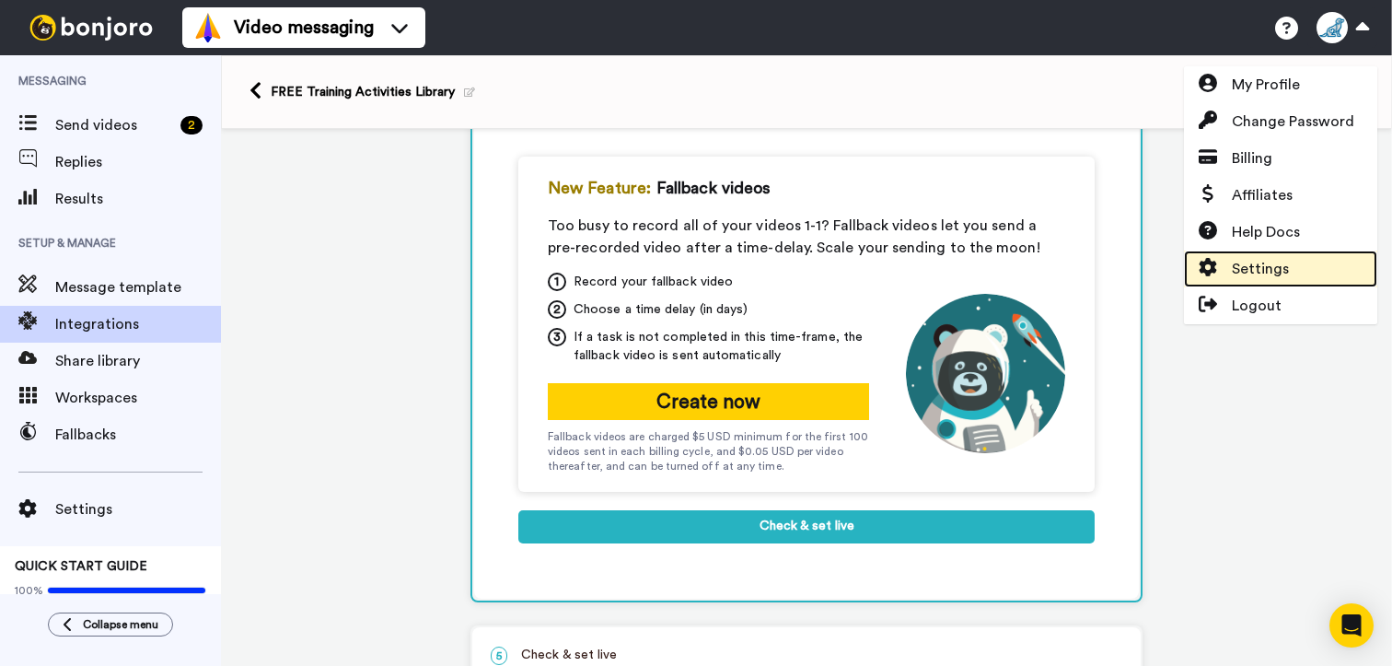
click at [1242, 268] on span "Settings" at bounding box center [1260, 269] width 57 height 22
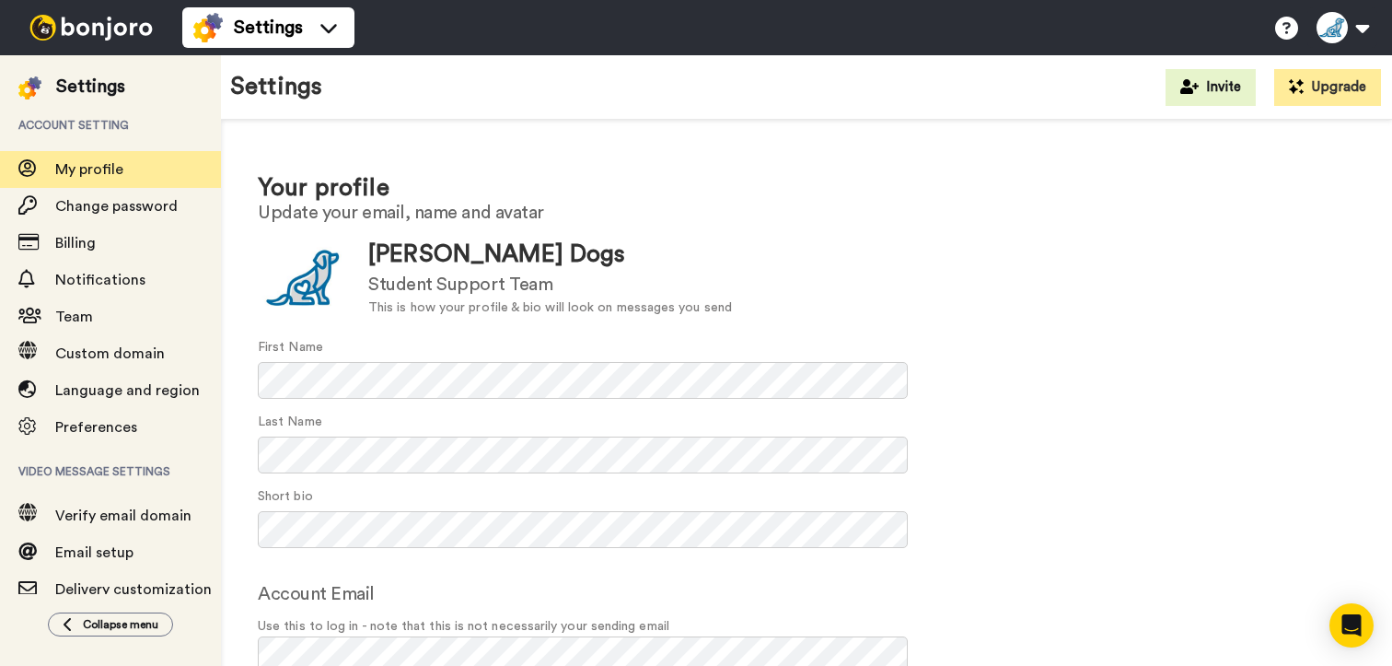
click at [116, 24] on img at bounding box center [91, 28] width 138 height 26
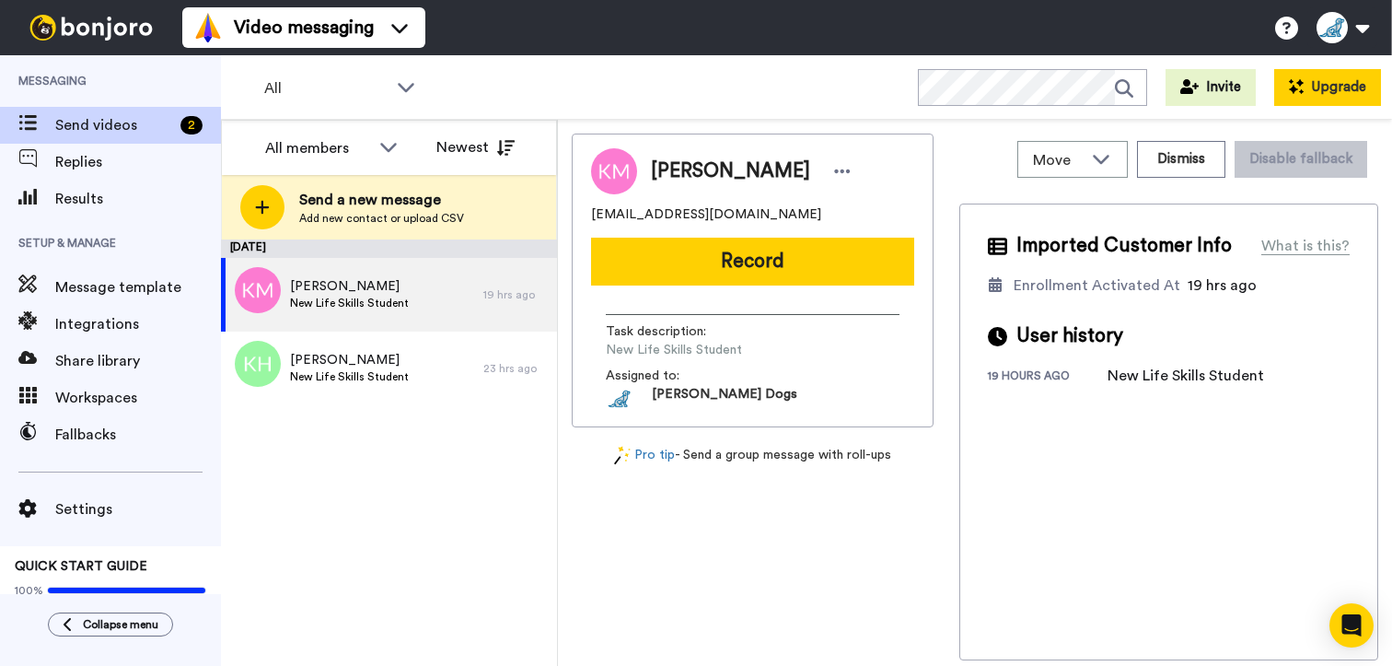
click at [1326, 86] on button "Upgrade" at bounding box center [1327, 87] width 107 height 37
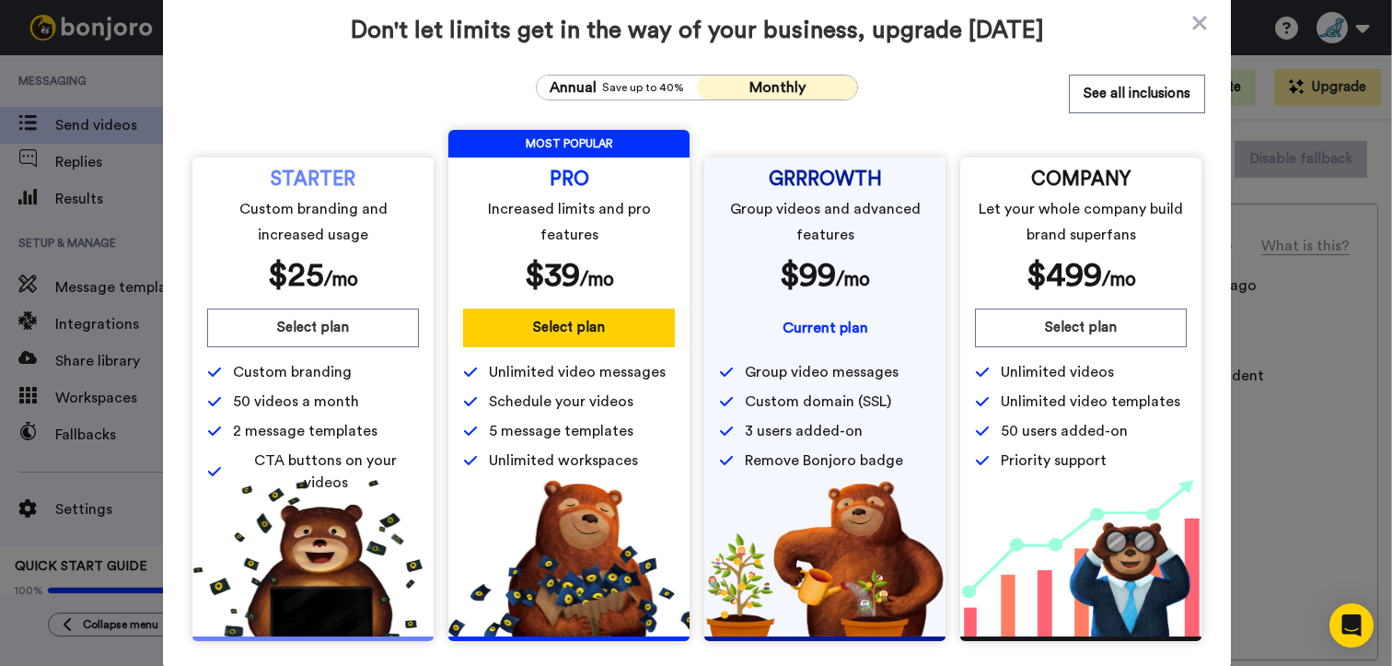
scroll to position [11, 0]
click at [1127, 91] on button "See all inclusions" at bounding box center [1137, 94] width 136 height 39
click at [1193, 20] on icon at bounding box center [1200, 23] width 14 height 14
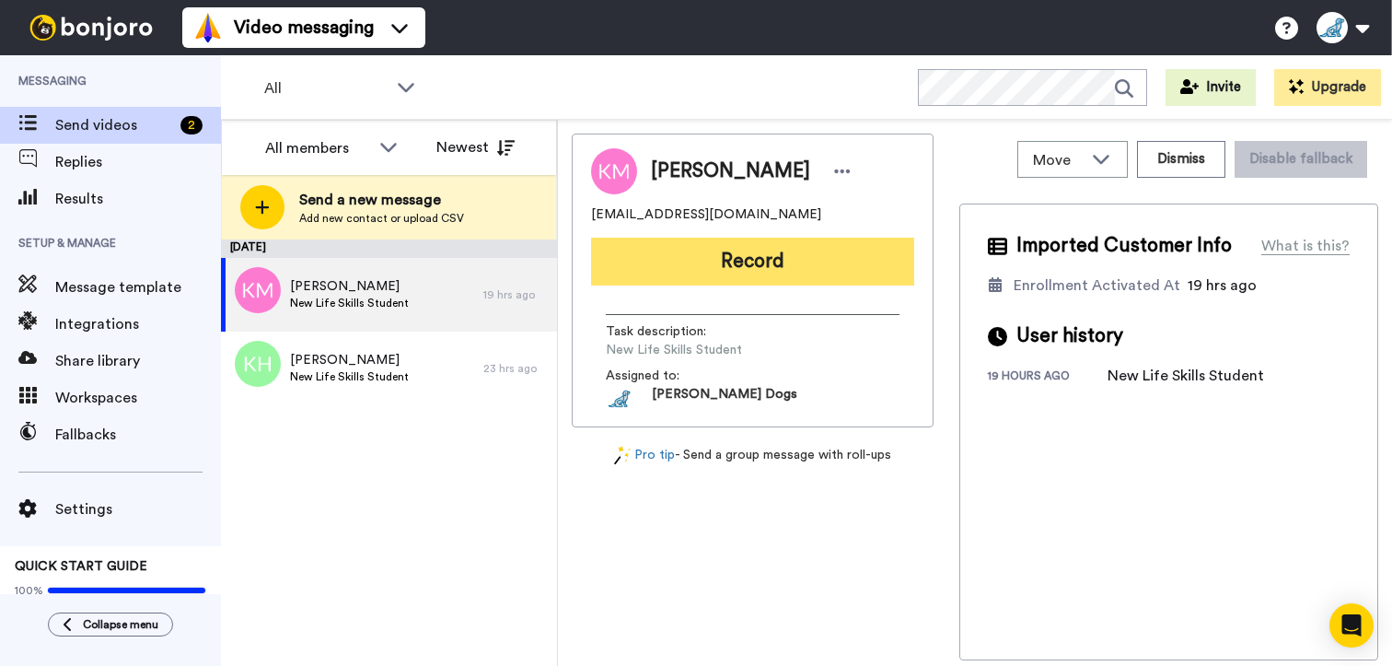
click at [739, 261] on button "Record" at bounding box center [752, 262] width 323 height 48
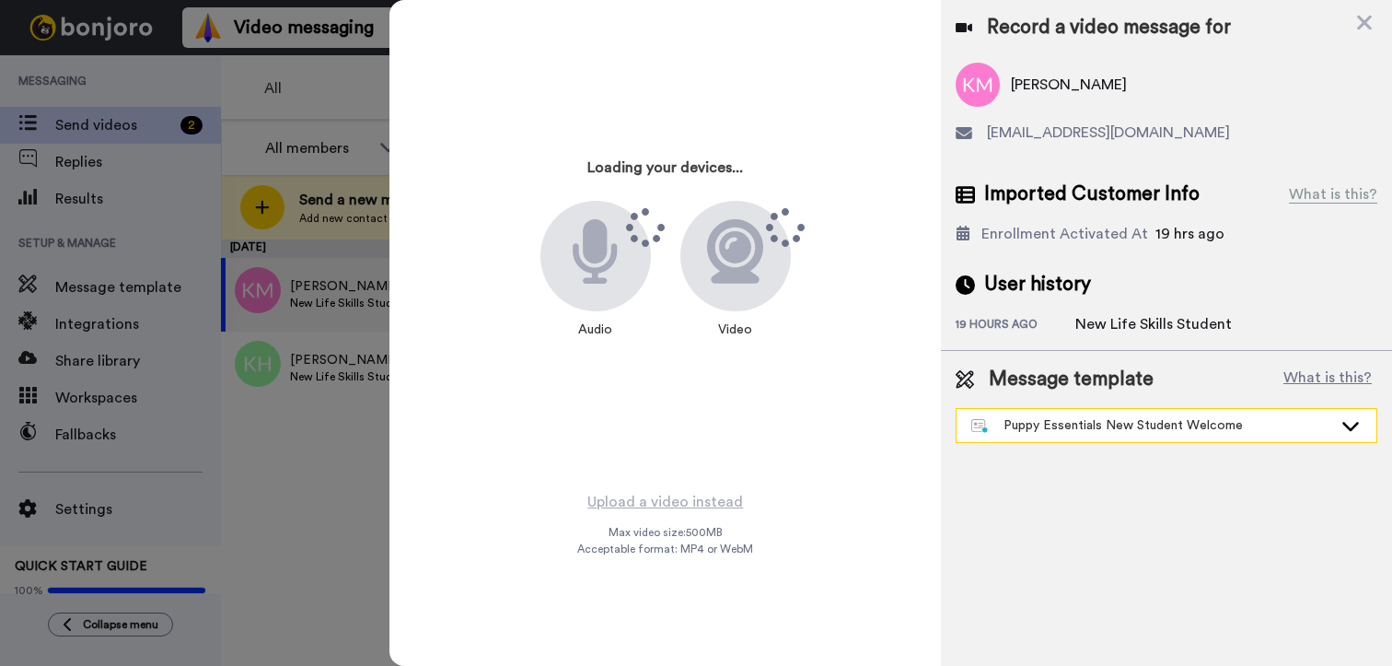
click at [1359, 423] on icon at bounding box center [1351, 425] width 22 height 18
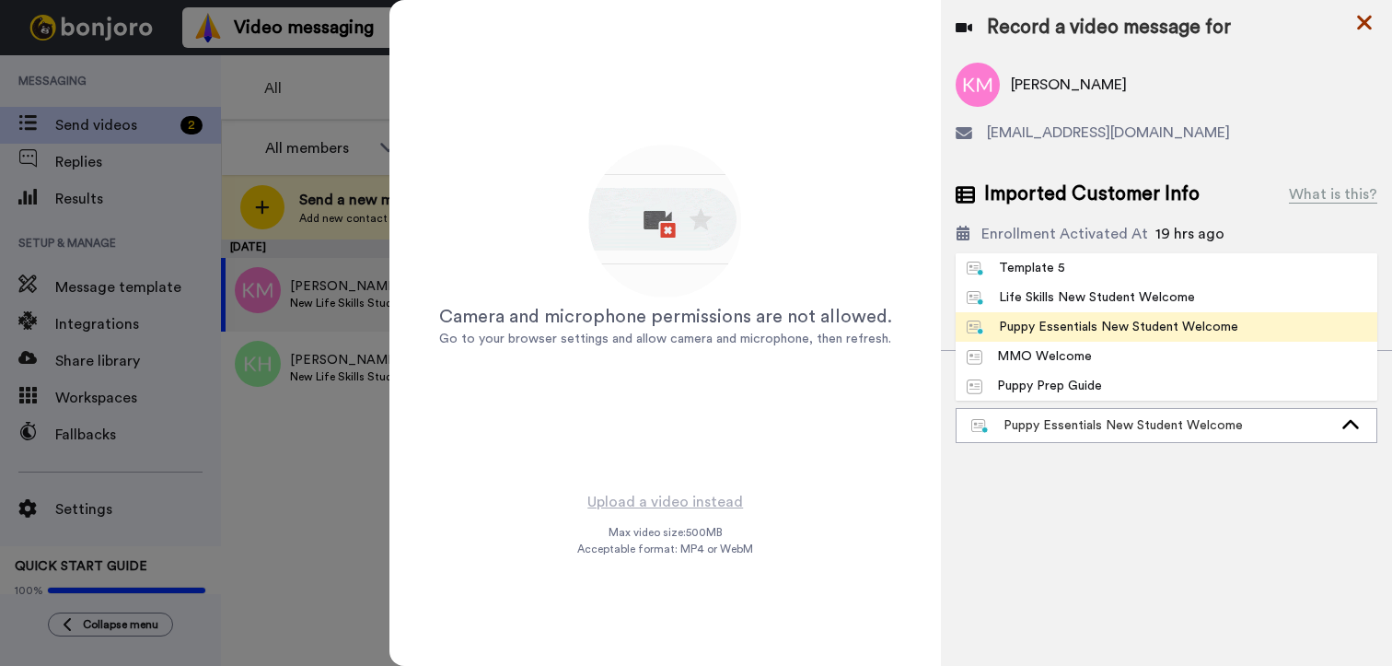
click at [1362, 32] on icon at bounding box center [1365, 22] width 18 height 23
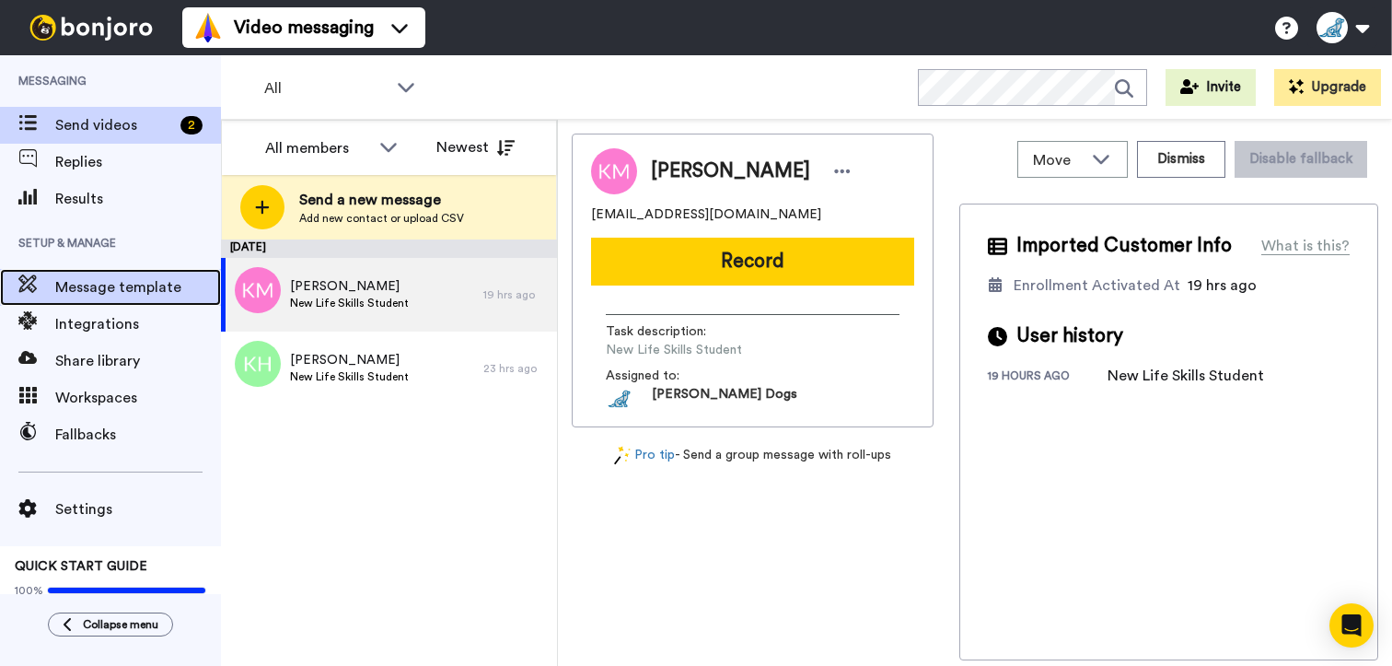
click at [124, 290] on span "Message template" at bounding box center [138, 287] width 166 height 22
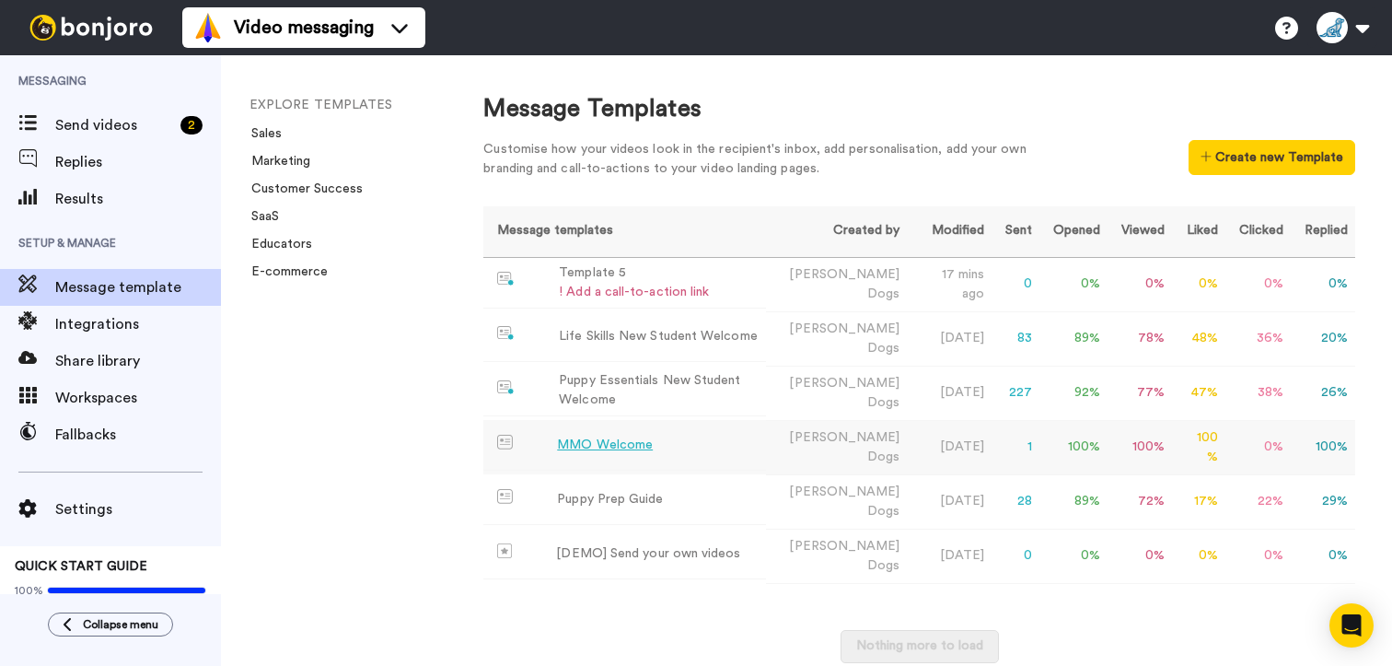
click at [670, 454] on td "MMO Welcome" at bounding box center [624, 445] width 282 height 51
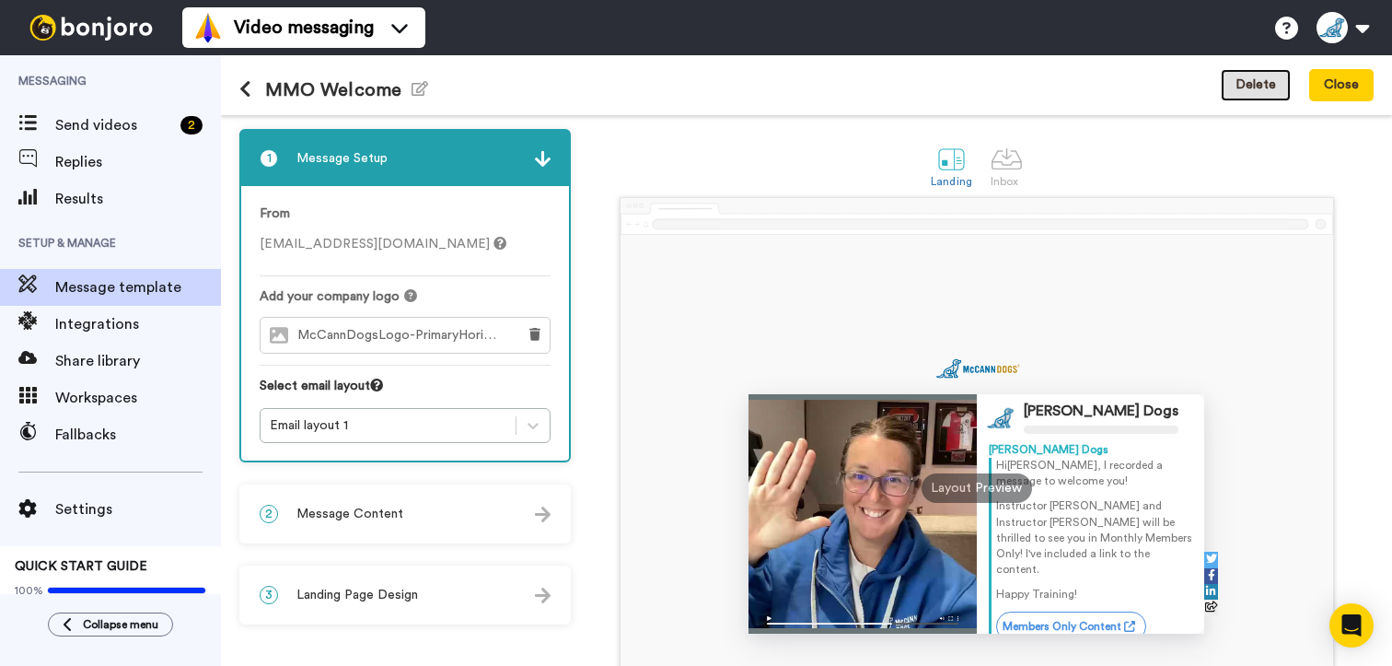
click at [1249, 88] on button "Delete" at bounding box center [1256, 85] width 70 height 33
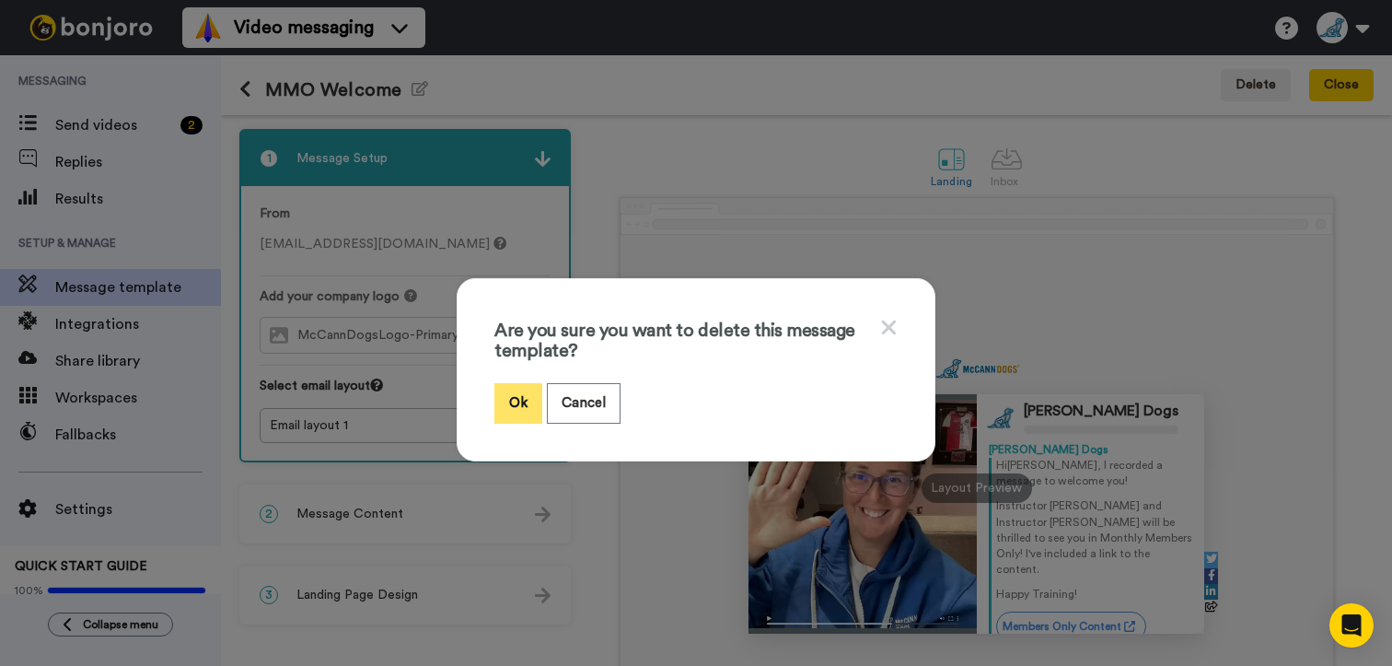
click at [506, 395] on button "Ok" at bounding box center [519, 403] width 48 height 40
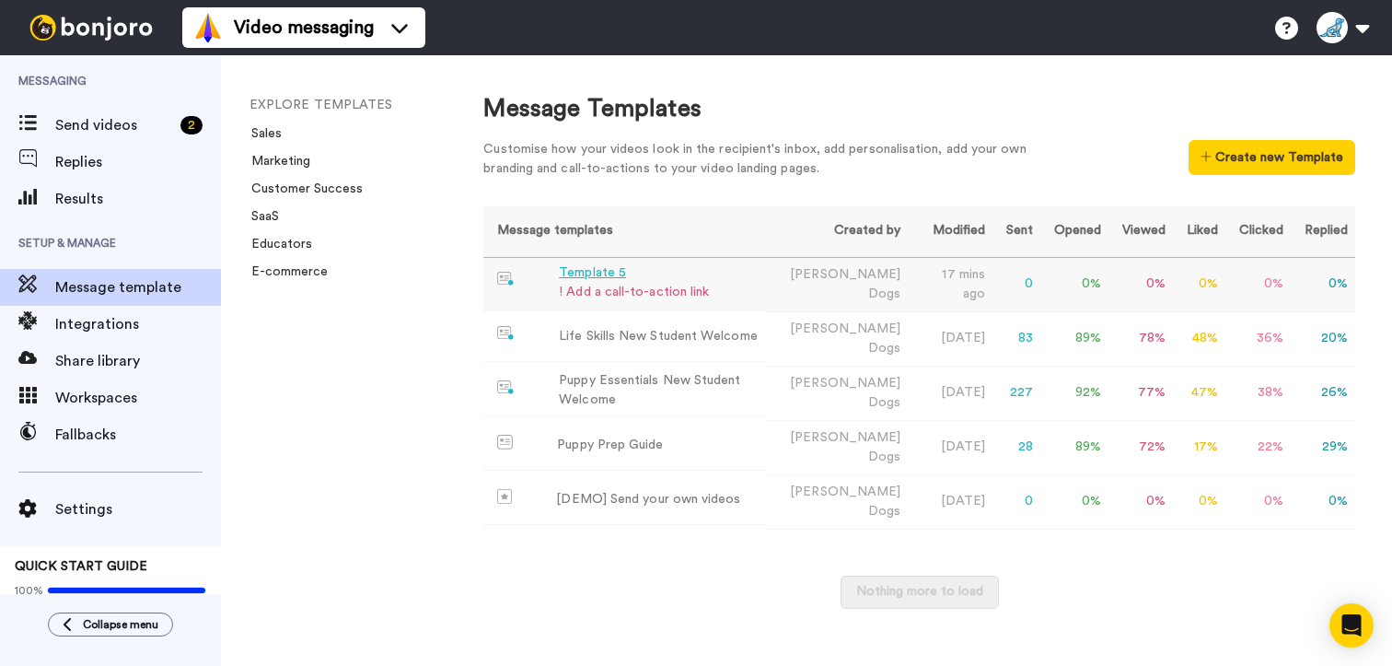
click at [751, 290] on td "Template 5 ! Add a call-to-action link" at bounding box center [624, 283] width 283 height 51
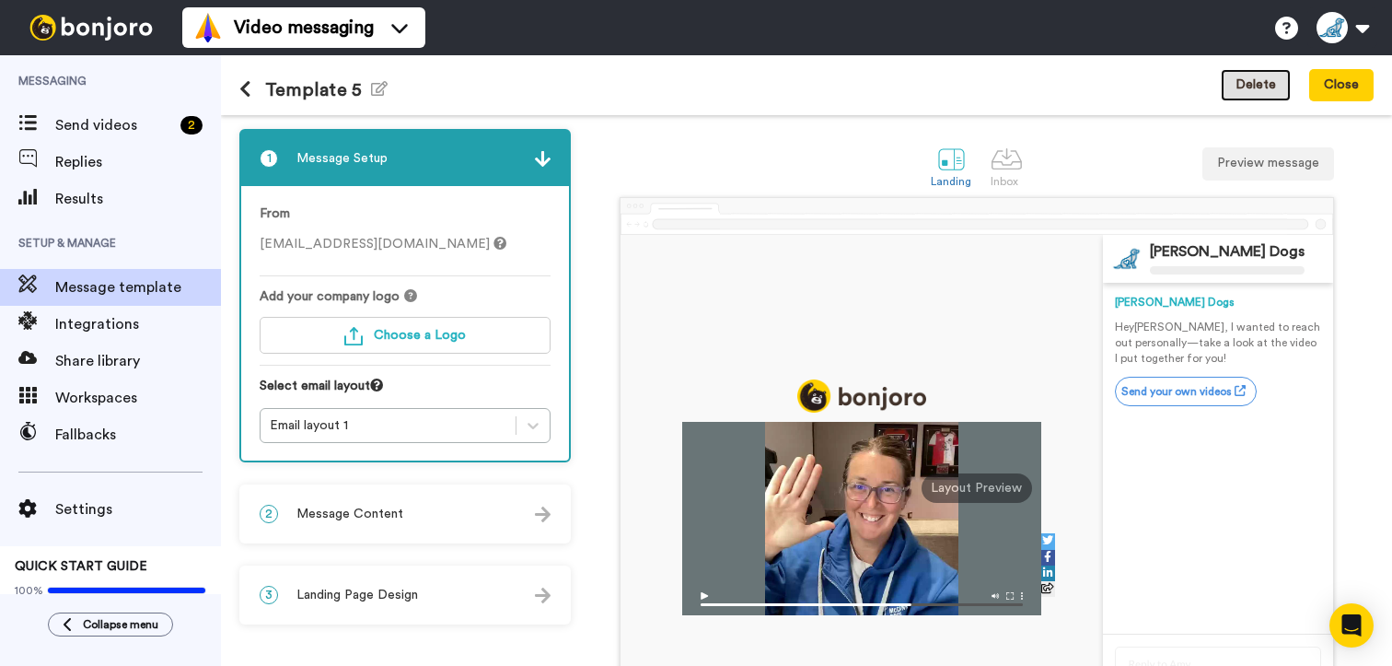
click at [1260, 86] on button "Delete" at bounding box center [1256, 85] width 70 height 33
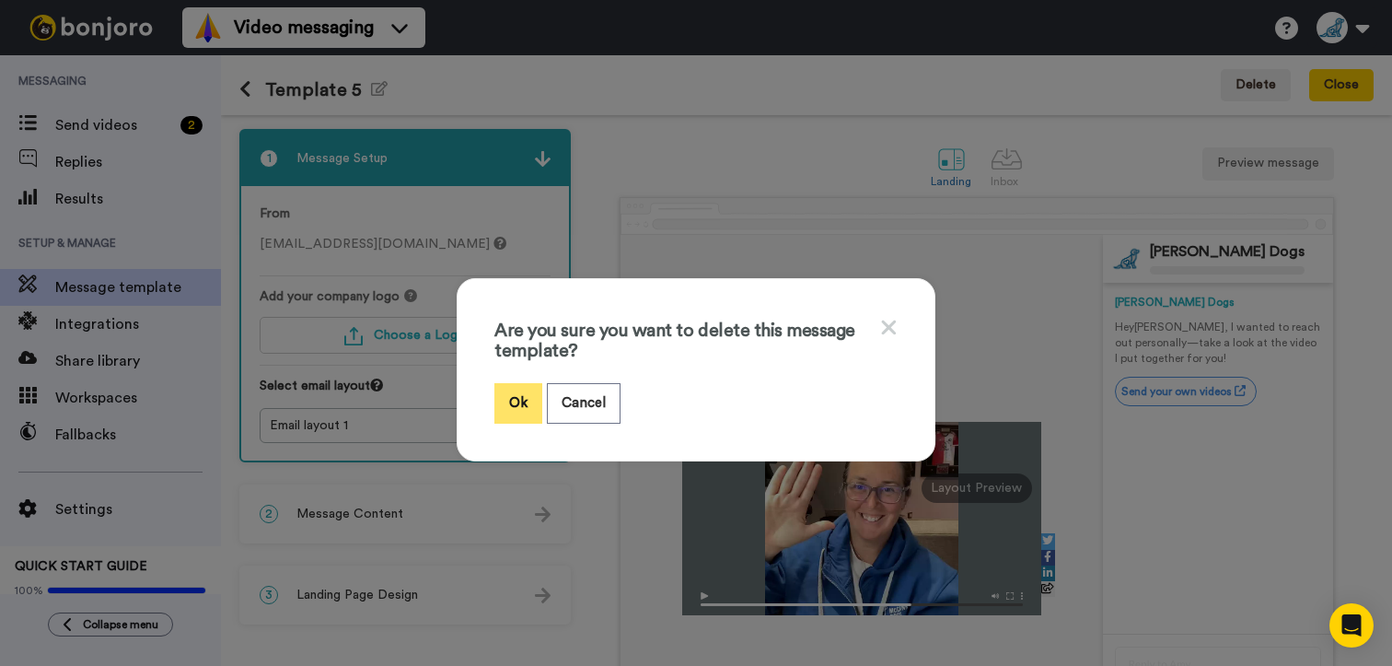
click at [513, 401] on button "Ok" at bounding box center [519, 403] width 48 height 40
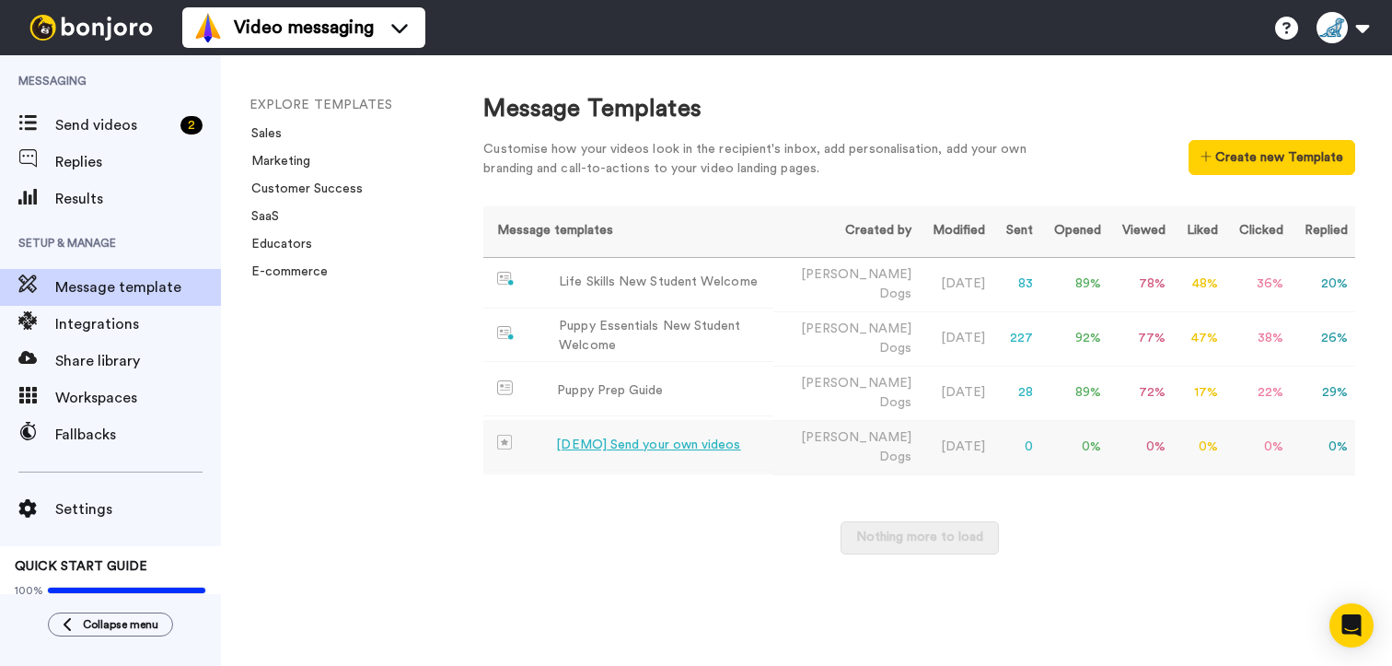
click at [773, 428] on td "[DEMO] Send your own videos" at bounding box center [627, 445] width 289 height 51
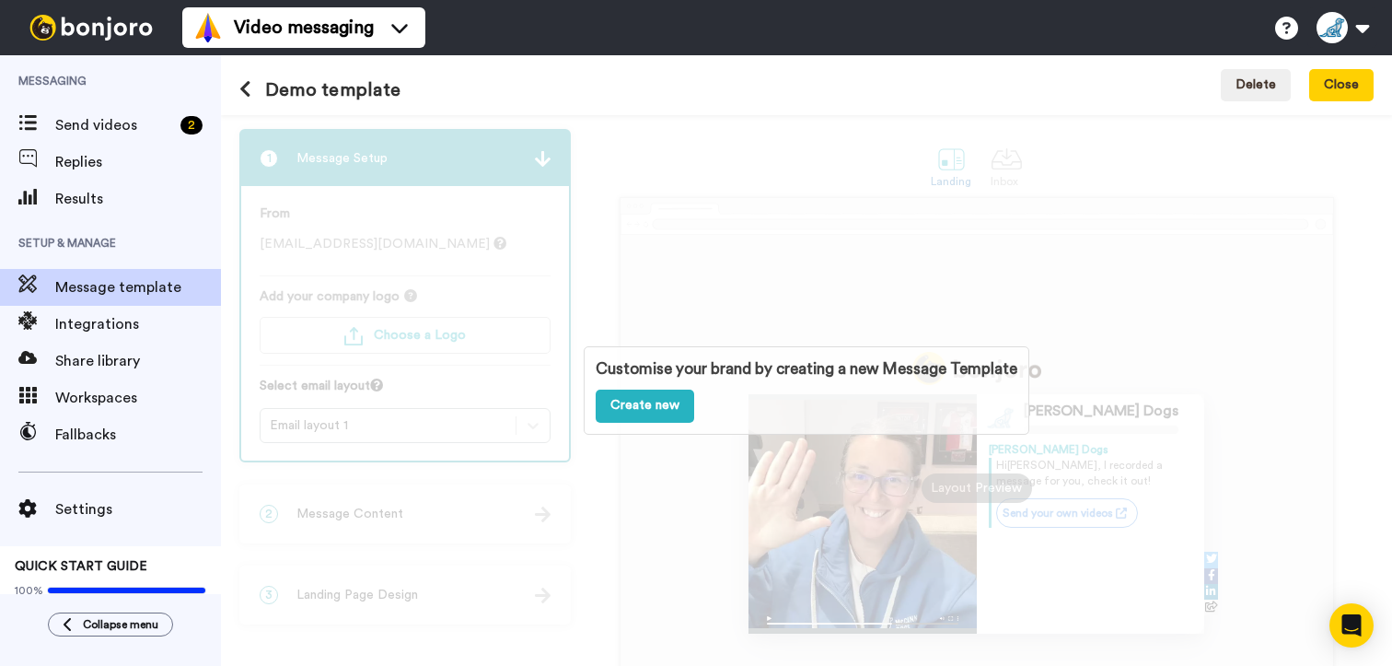
click at [737, 234] on div "Customise your brand by creating a new Message Template Create new" at bounding box center [806, 390] width 1171 height 551
click at [657, 155] on div "Customise your brand by creating a new Message Template Create new" at bounding box center [806, 390] width 1171 height 551
click at [251, 86] on button at bounding box center [252, 90] width 26 height 20
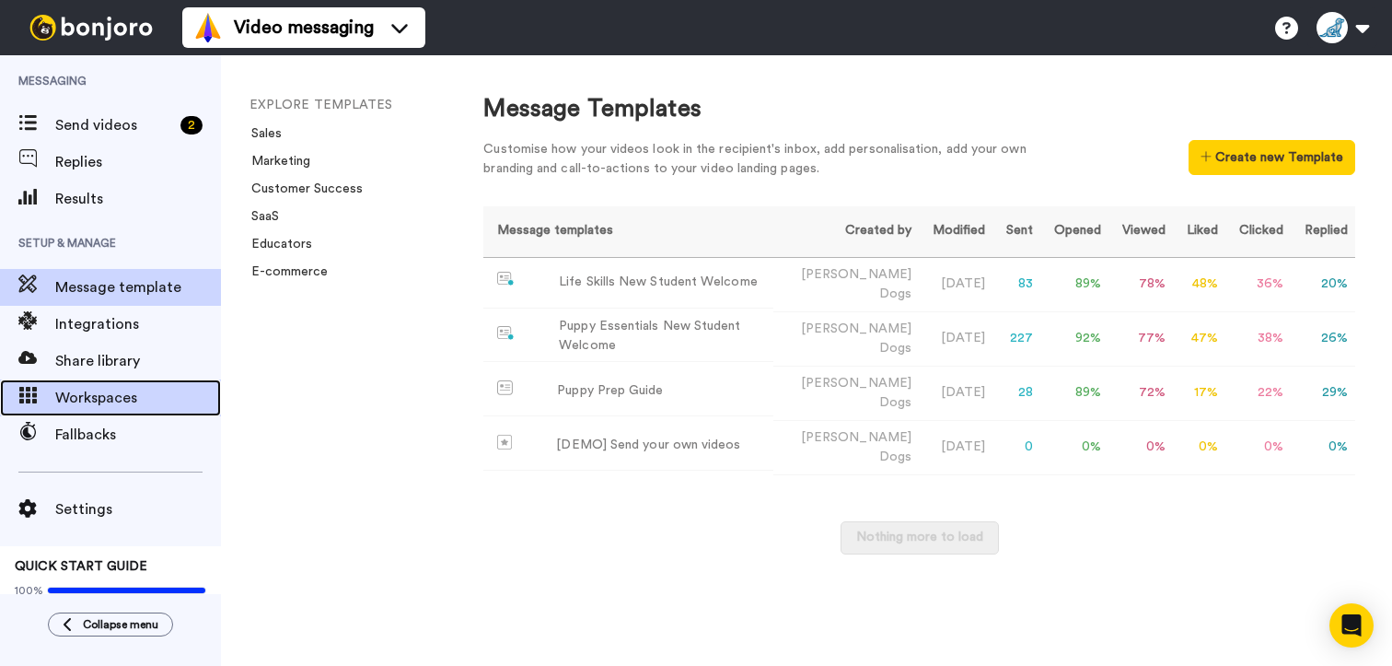
click at [115, 387] on span "Workspaces" at bounding box center [138, 398] width 166 height 22
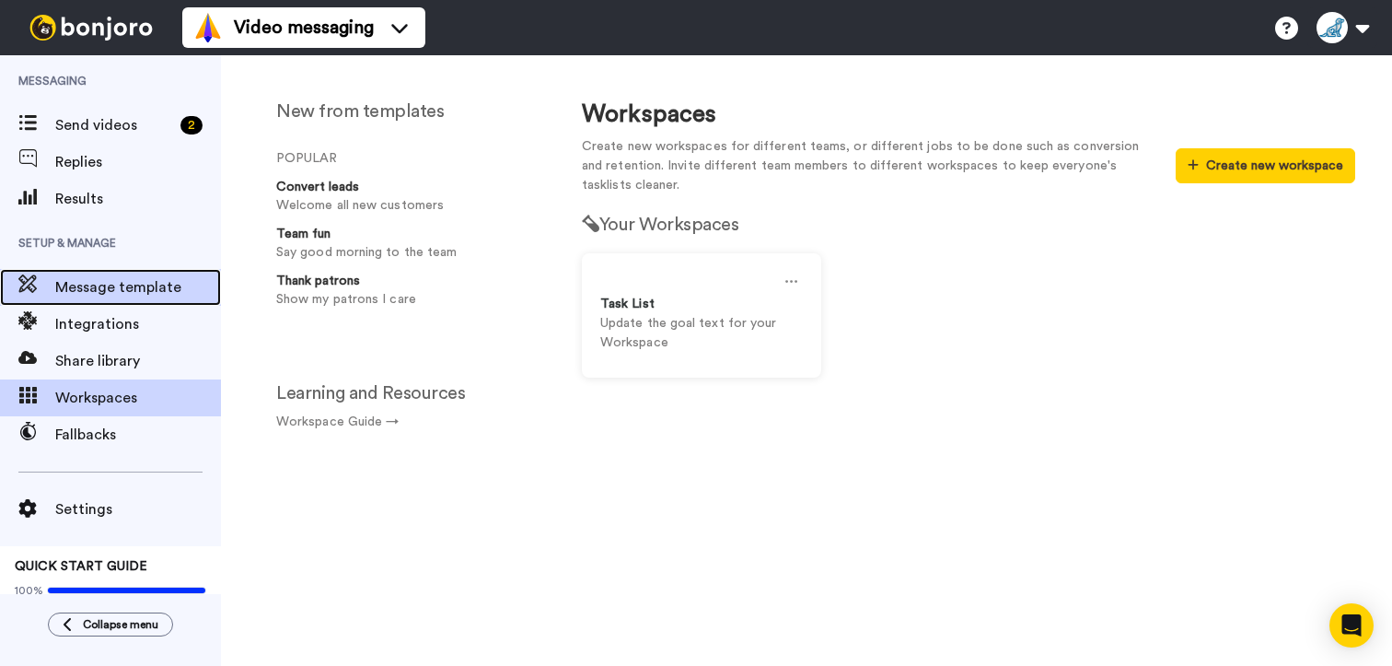
click at [182, 294] on span "Message template" at bounding box center [138, 287] width 166 height 22
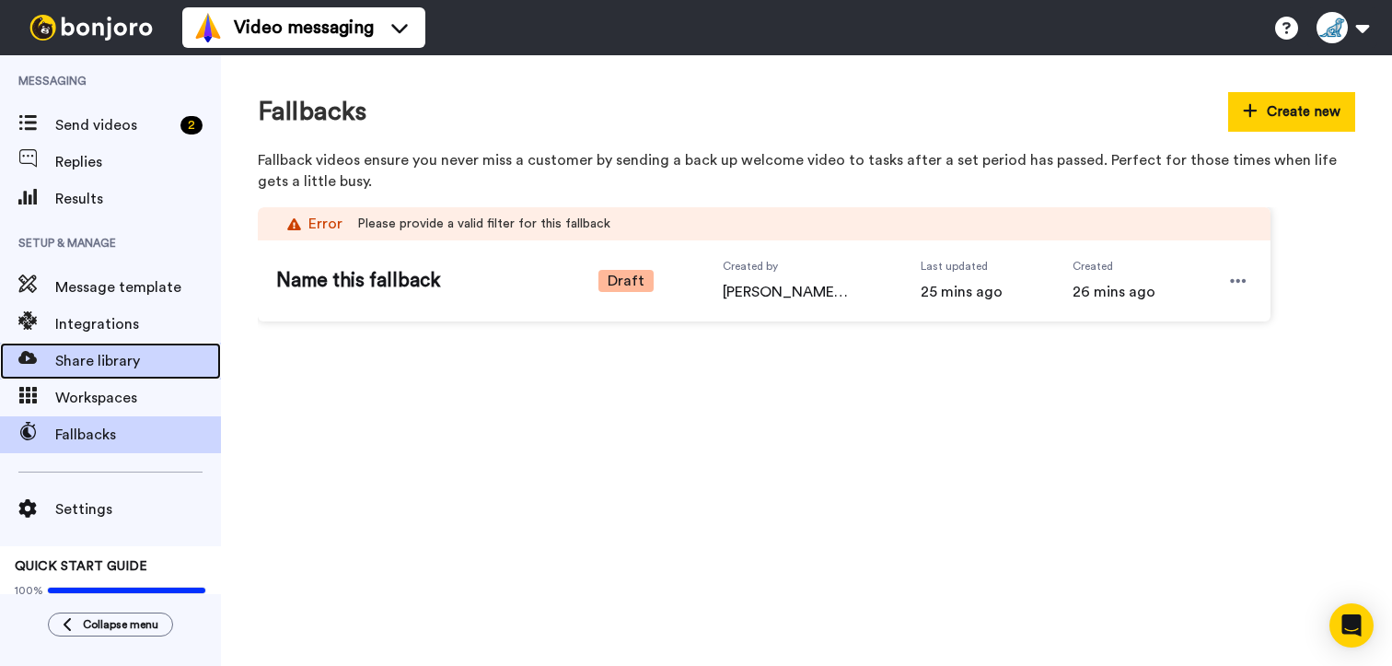
click at [125, 373] on div "Share library" at bounding box center [110, 361] width 221 height 37
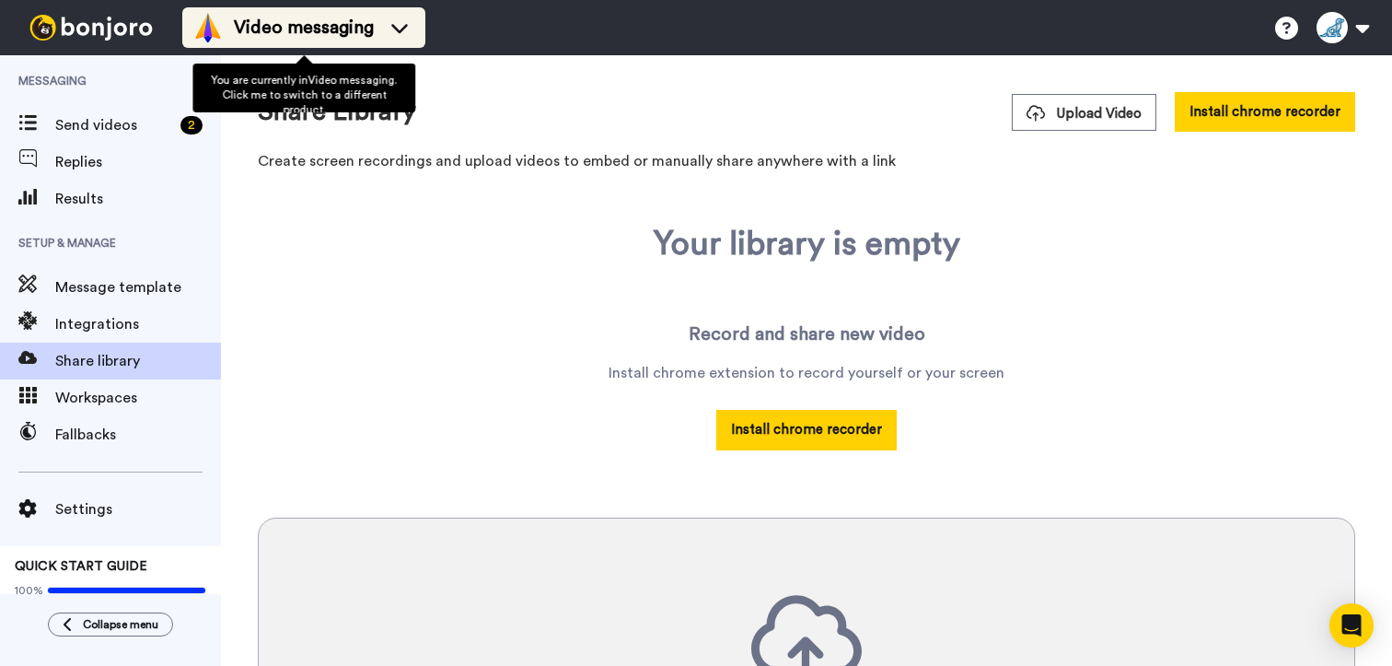
click at [401, 28] on icon at bounding box center [399, 27] width 29 height 18
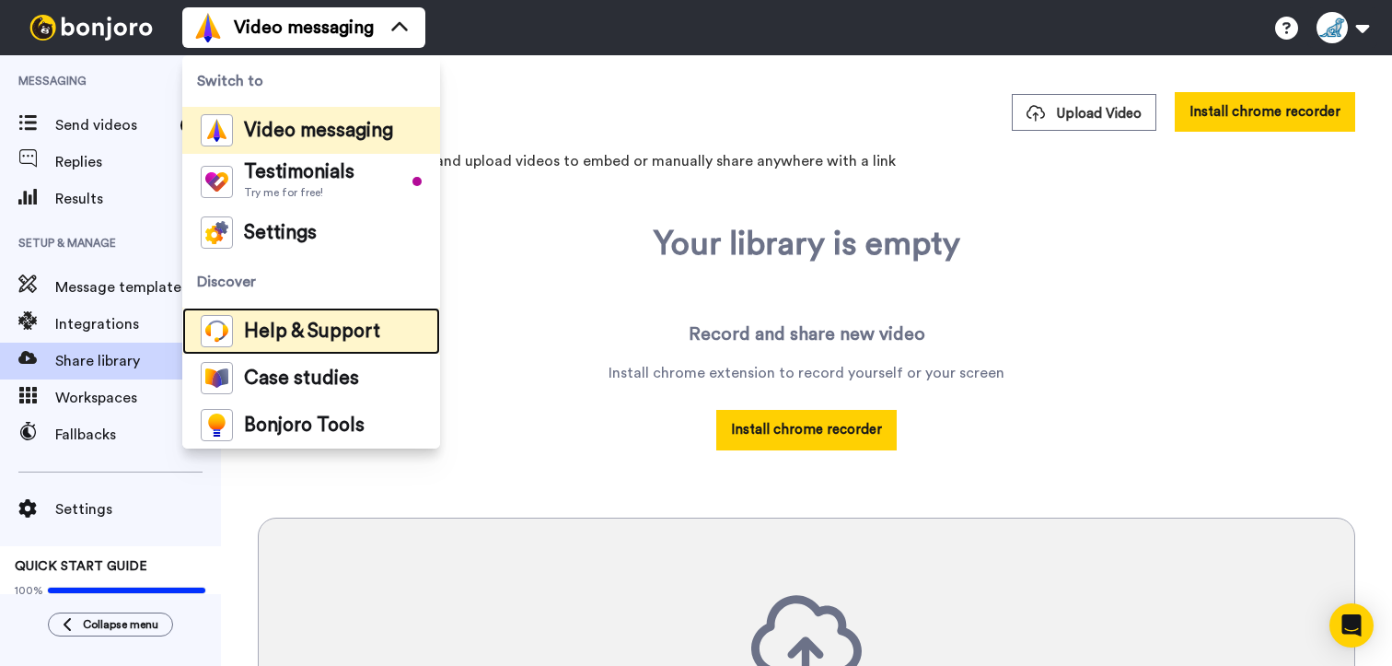
click at [267, 325] on span "Help & Support" at bounding box center [312, 331] width 136 height 18
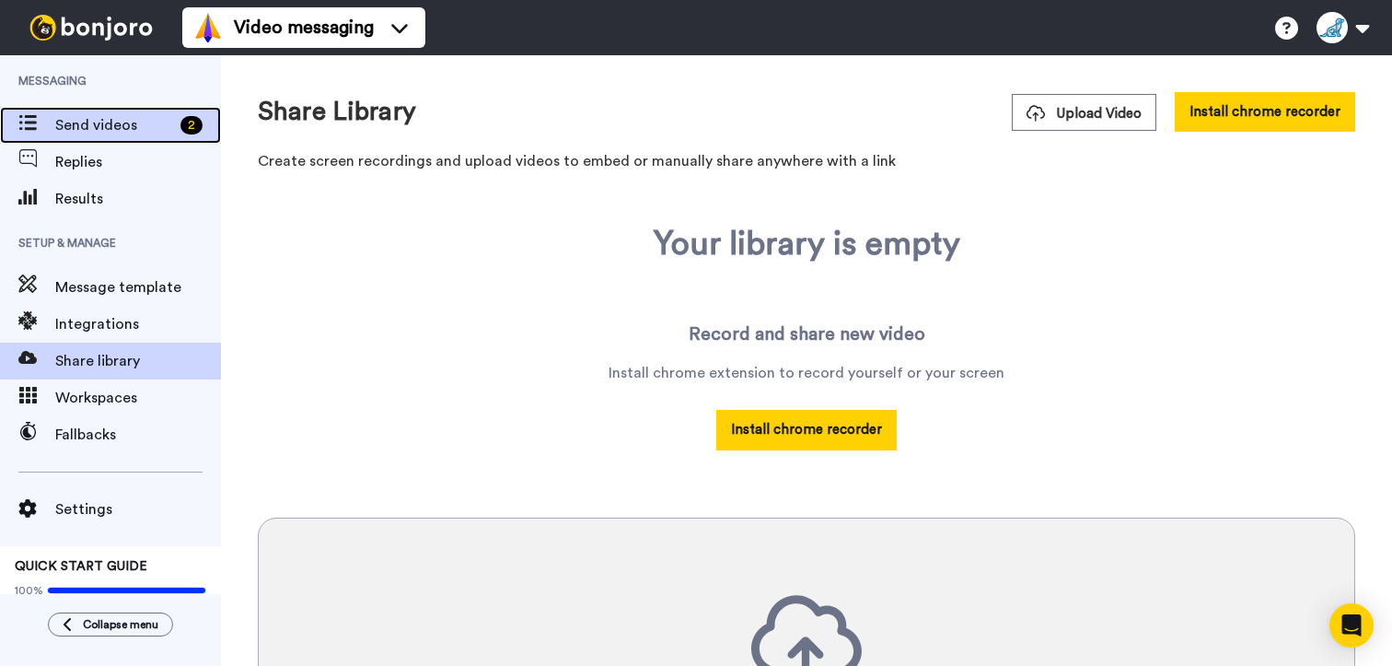
click at [79, 133] on span "Send videos" at bounding box center [114, 125] width 118 height 22
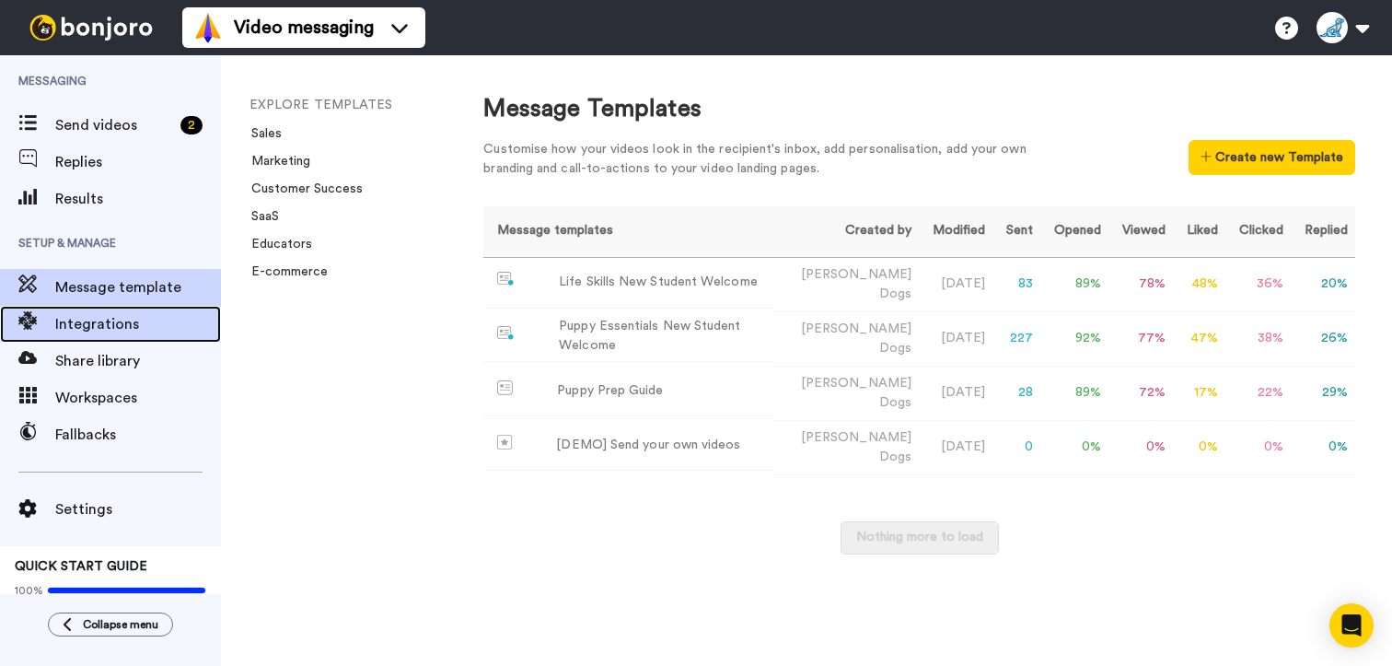
click at [122, 319] on span "Integrations" at bounding box center [138, 324] width 166 height 22
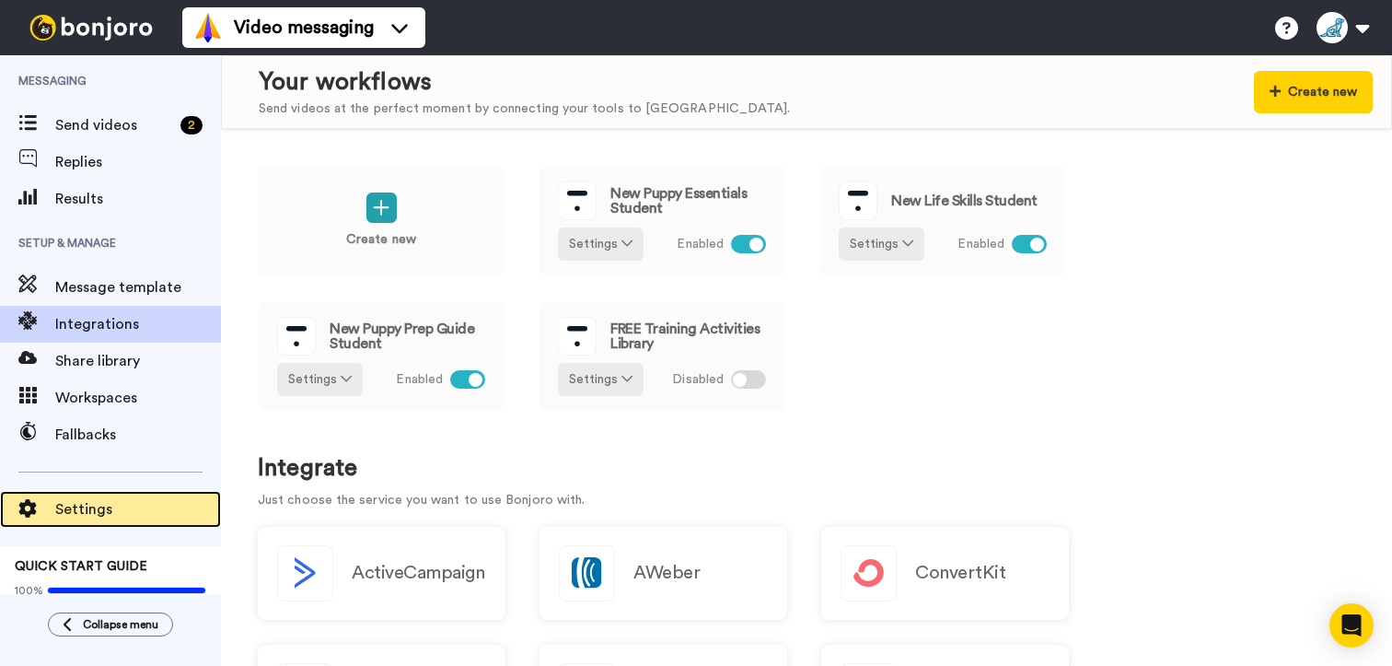
click at [64, 513] on span "Settings" at bounding box center [138, 509] width 166 height 22
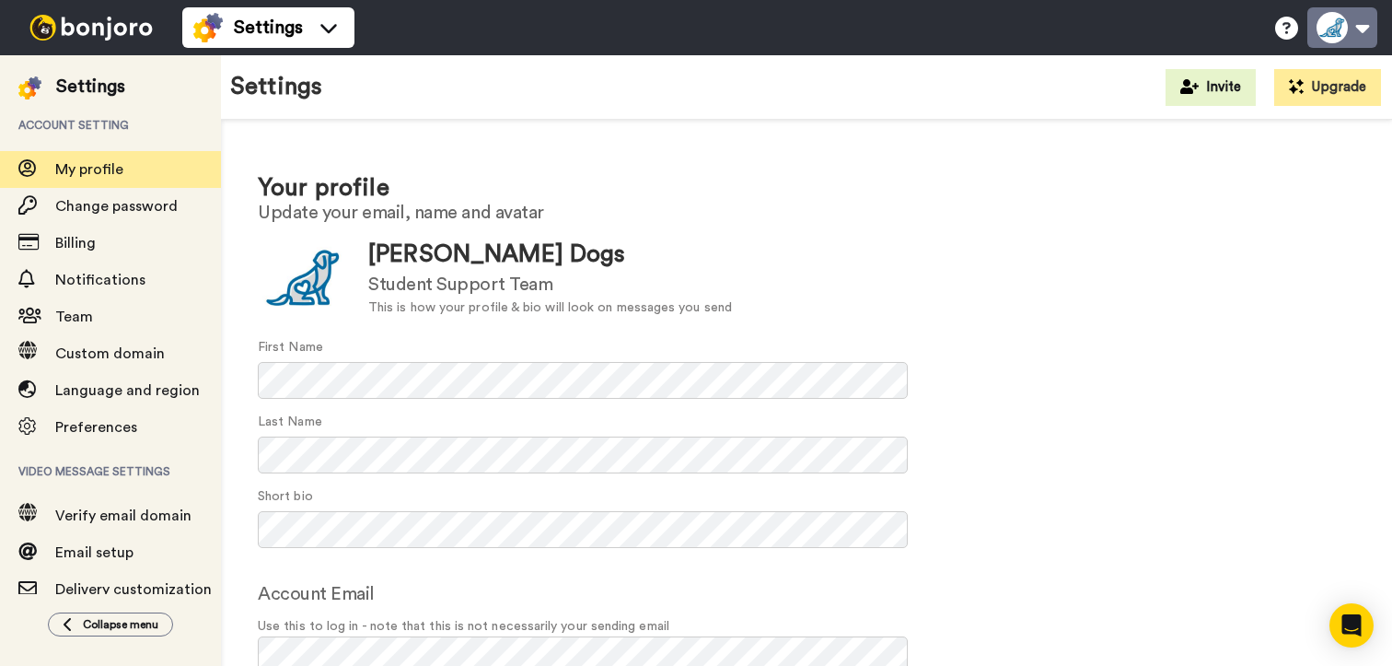
click at [1356, 31] on button at bounding box center [1343, 27] width 70 height 41
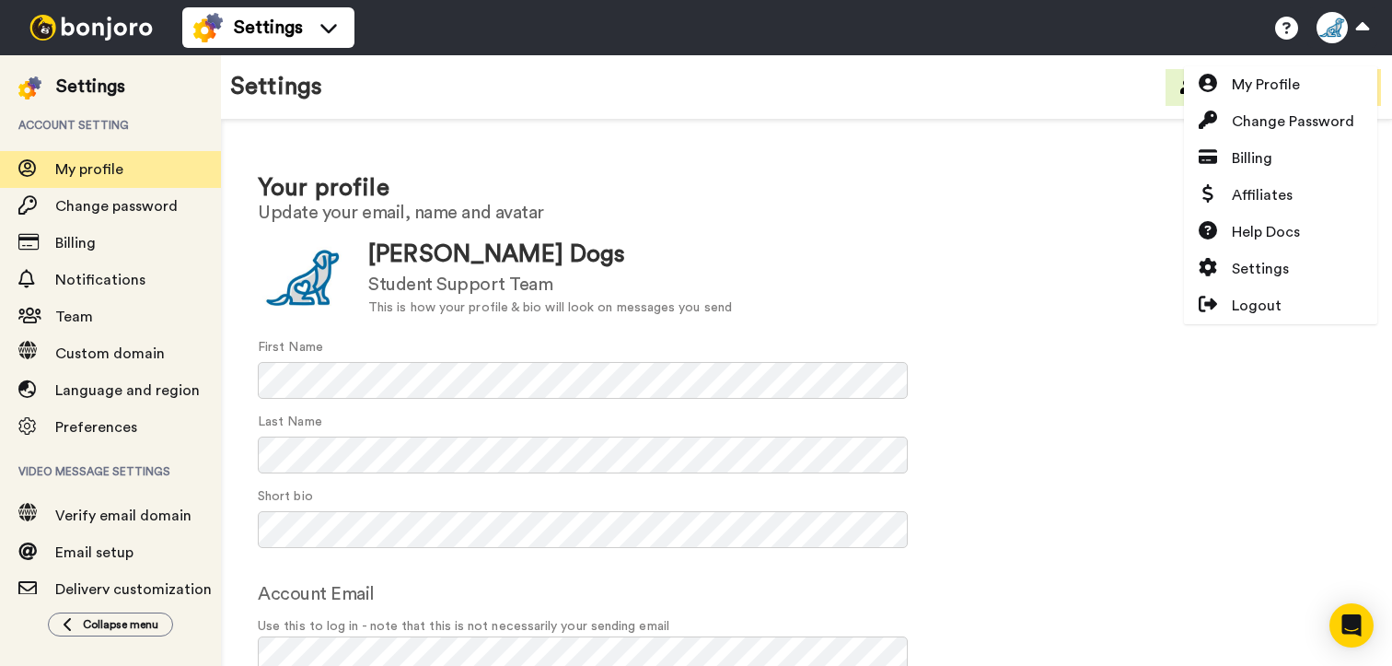
click at [70, 33] on img at bounding box center [91, 28] width 138 height 26
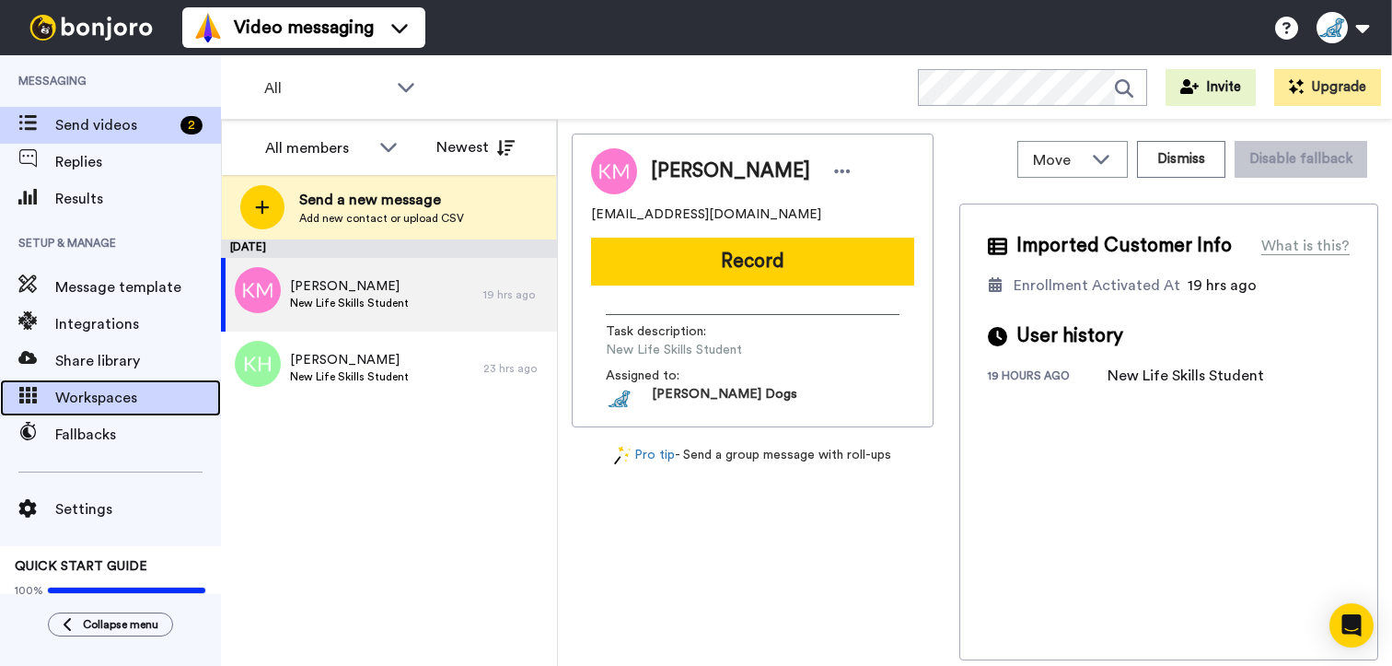
click at [109, 391] on span "Workspaces" at bounding box center [138, 398] width 166 height 22
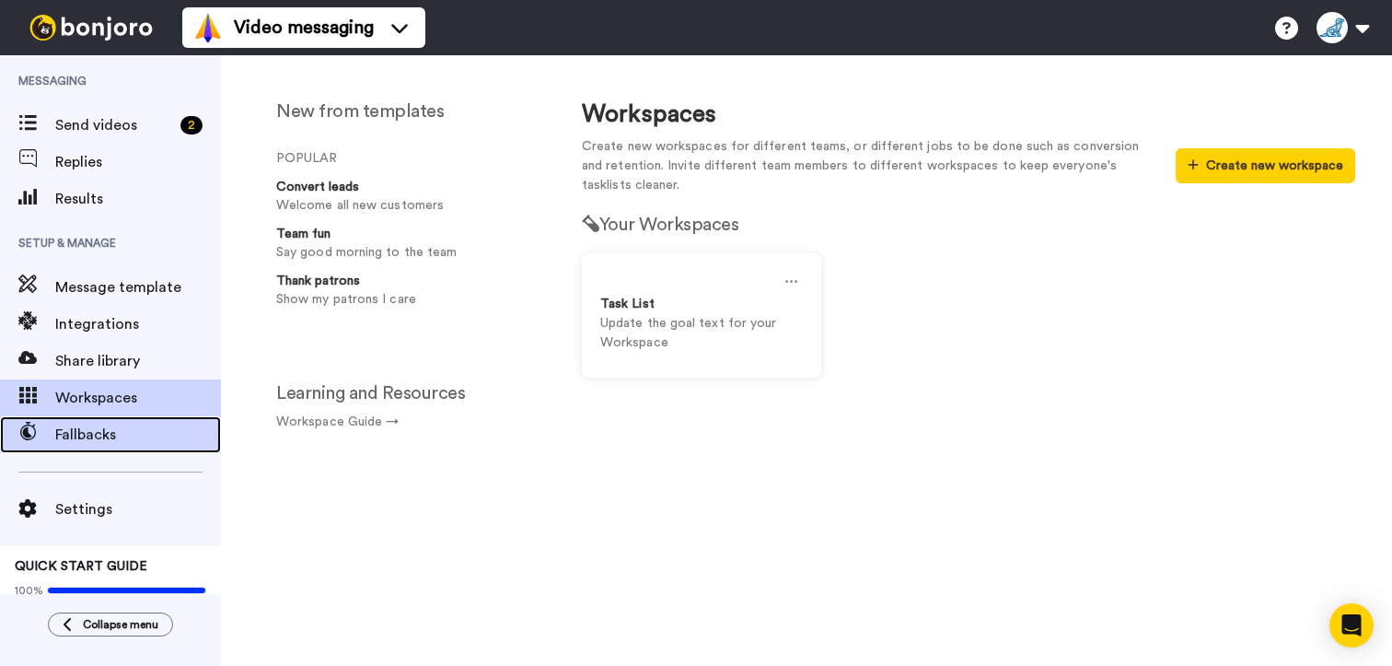
click at [95, 424] on span "Fallbacks" at bounding box center [138, 435] width 166 height 22
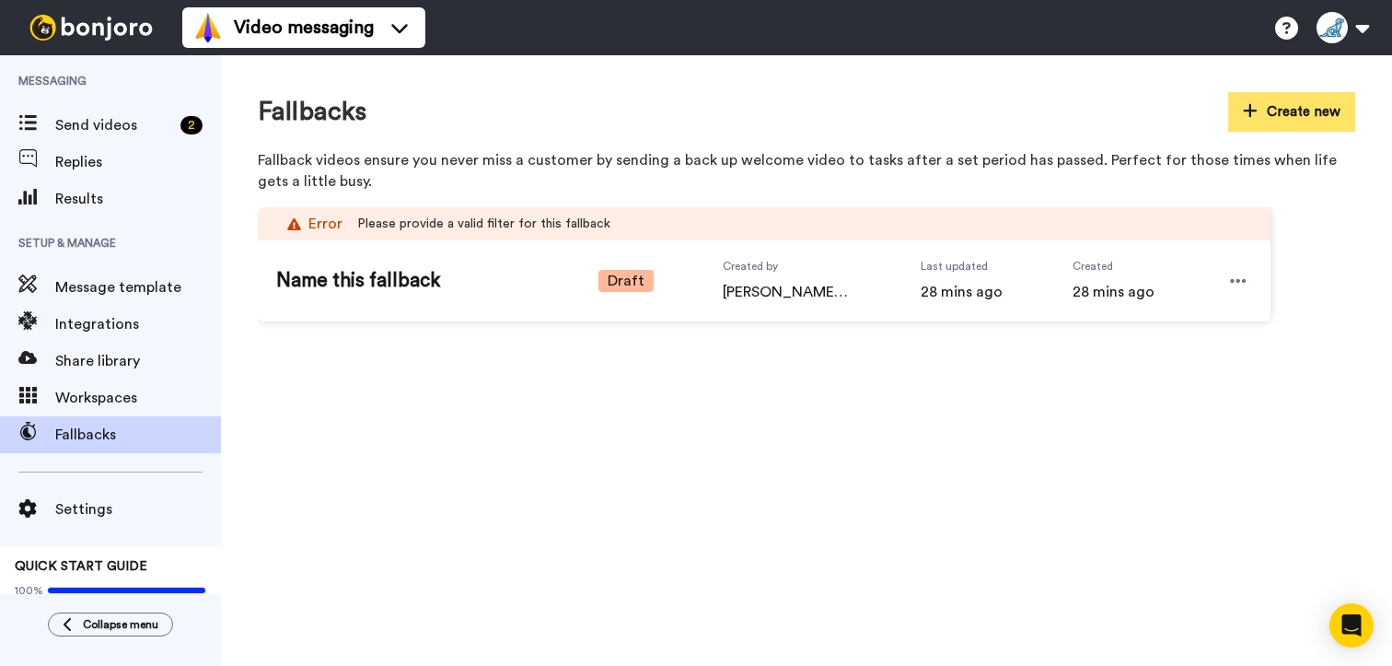
click at [1274, 121] on button "Create new" at bounding box center [1291, 112] width 127 height 40
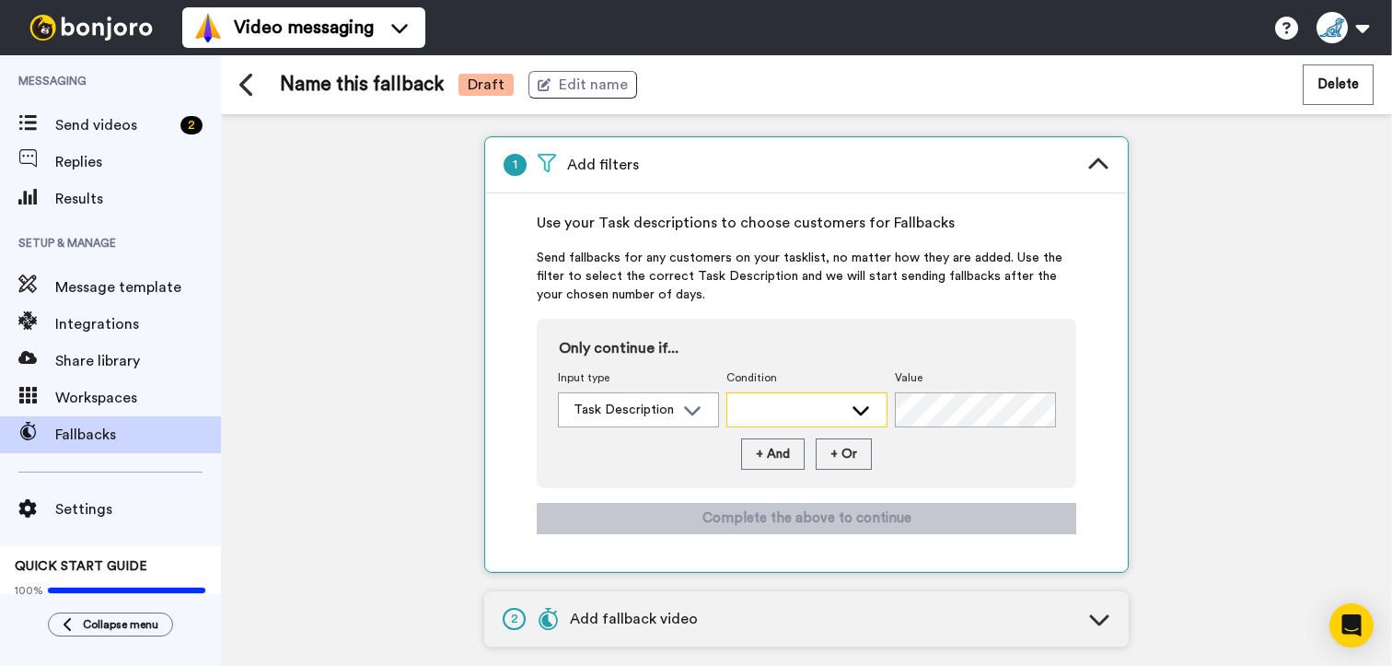
click at [855, 401] on icon at bounding box center [861, 410] width 22 height 18
click at [810, 448] on li "Contains" at bounding box center [807, 450] width 161 height 29
click at [1223, 468] on div "1 Add filters Use your Task descriptions to choose customers for Fallbacks Send…" at bounding box center [806, 390] width 1171 height 552
drag, startPoint x: 1223, startPoint y: 468, endPoint x: 1092, endPoint y: 620, distance: 200.5
click at [1092, 620] on icon at bounding box center [1099, 619] width 22 height 22
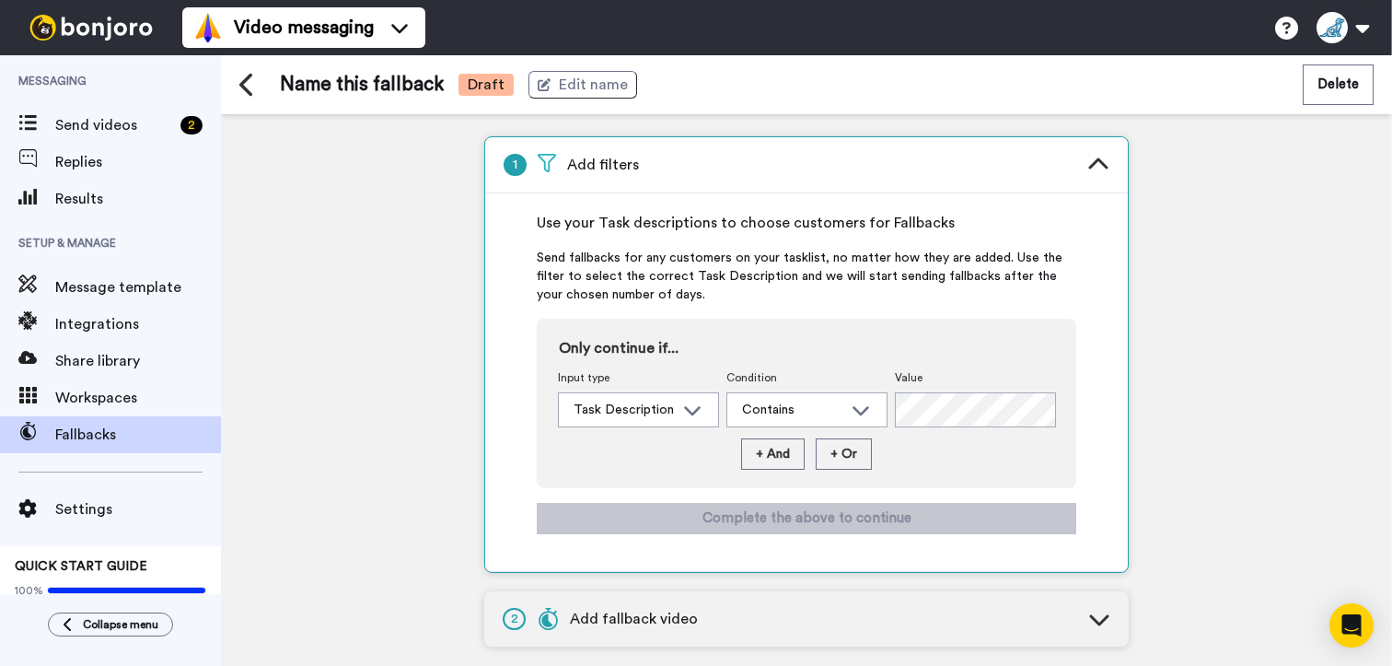
click at [1103, 613] on icon at bounding box center [1099, 619] width 22 height 22
click at [1332, 92] on button "Delete" at bounding box center [1338, 84] width 71 height 40
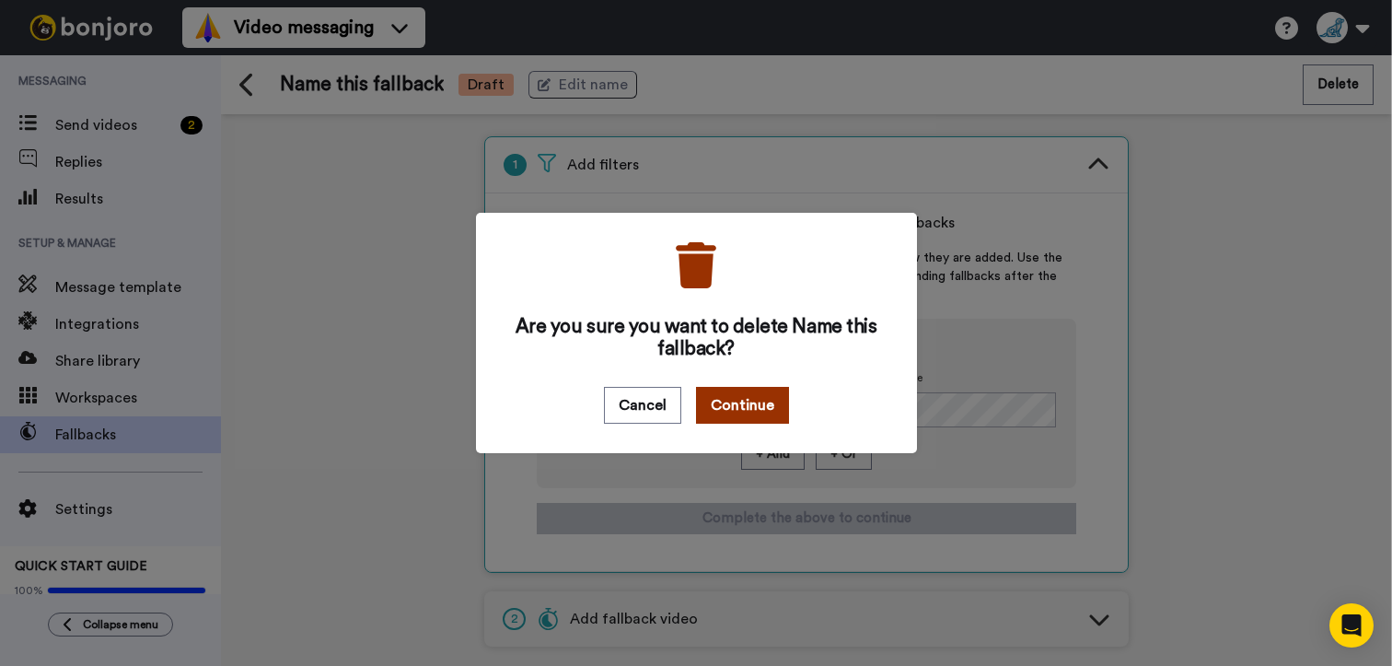
click at [744, 401] on button "Continue" at bounding box center [742, 405] width 93 height 37
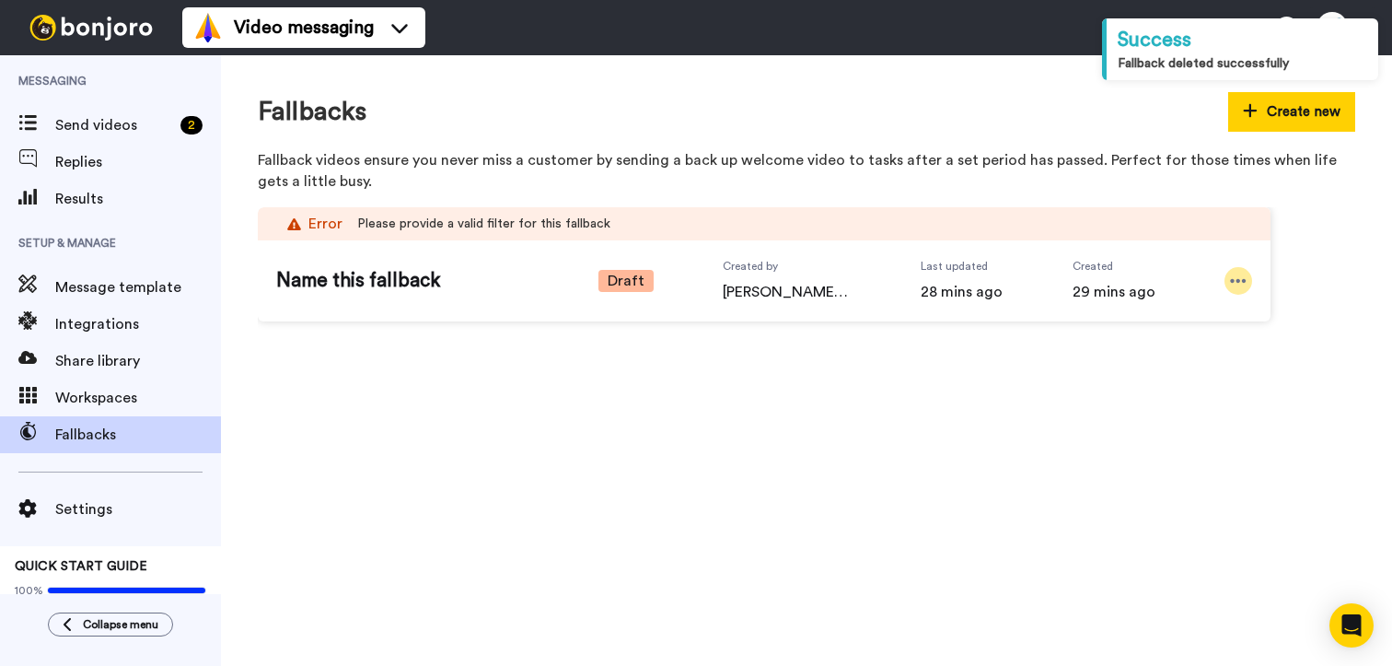
click at [1227, 283] on div at bounding box center [1239, 281] width 28 height 28
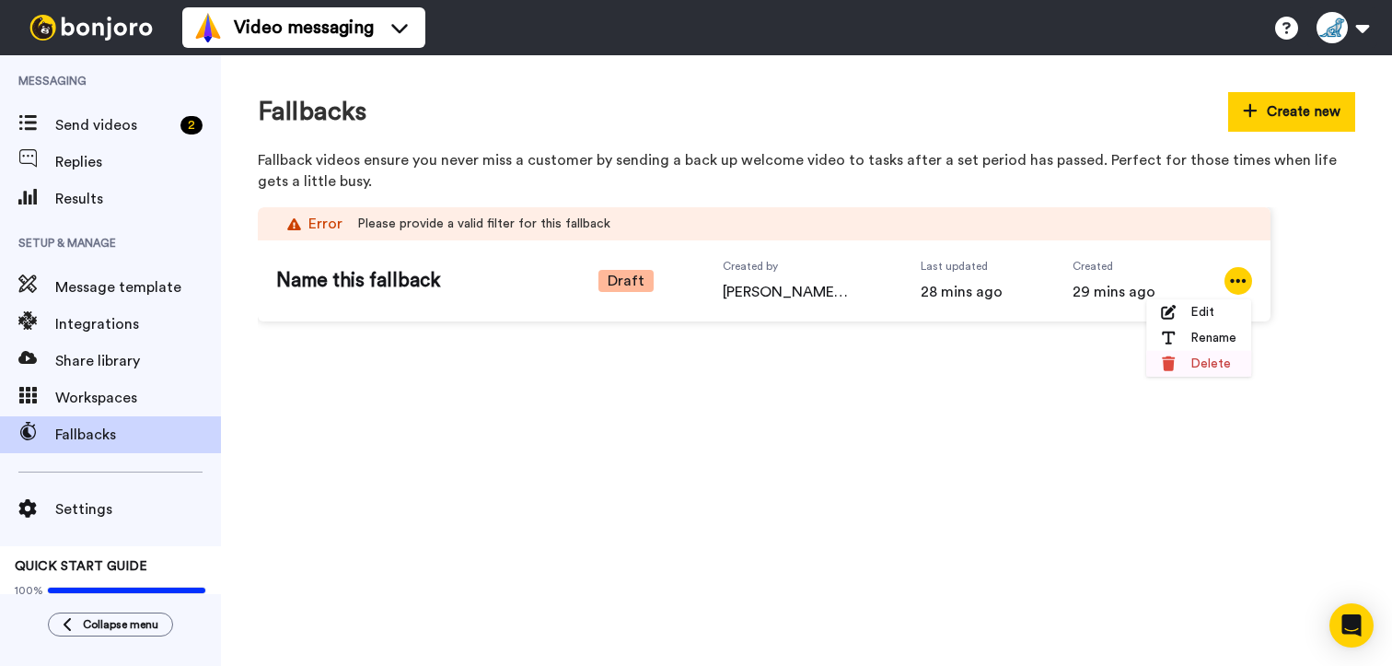
click at [1203, 367] on span "Delete" at bounding box center [1211, 364] width 41 height 18
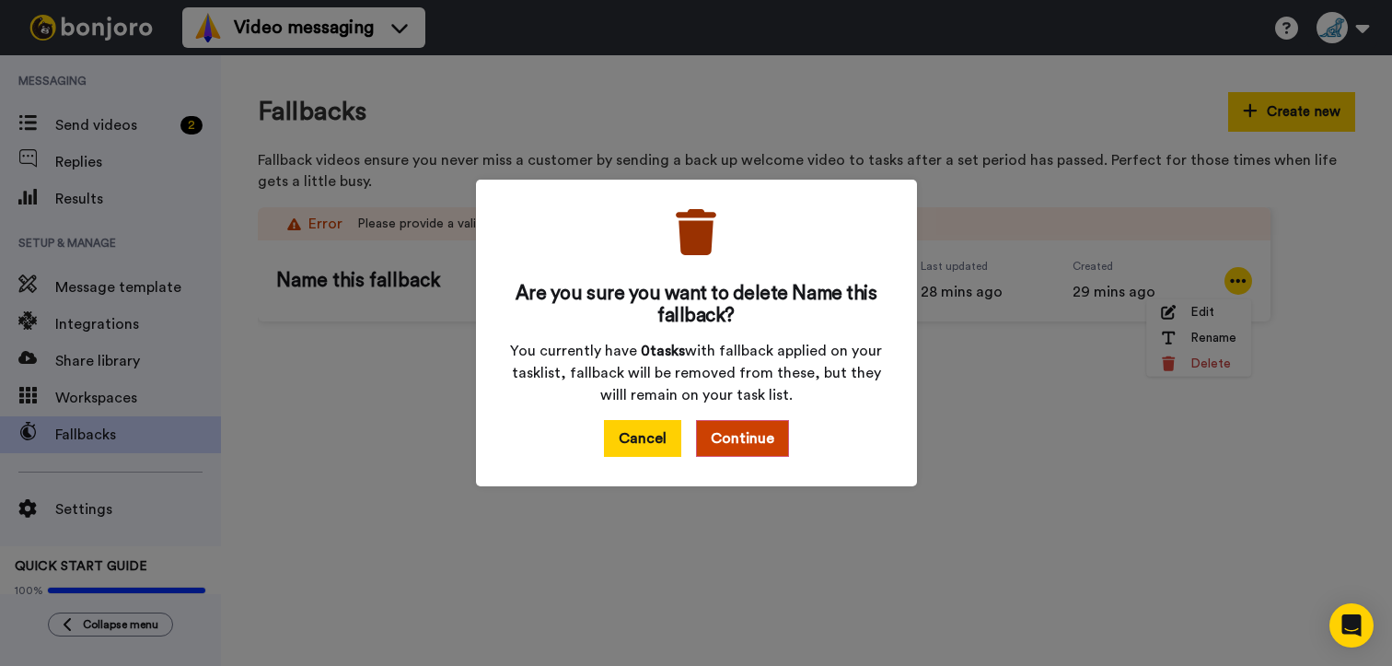
click at [647, 436] on button "Cancel" at bounding box center [642, 438] width 77 height 37
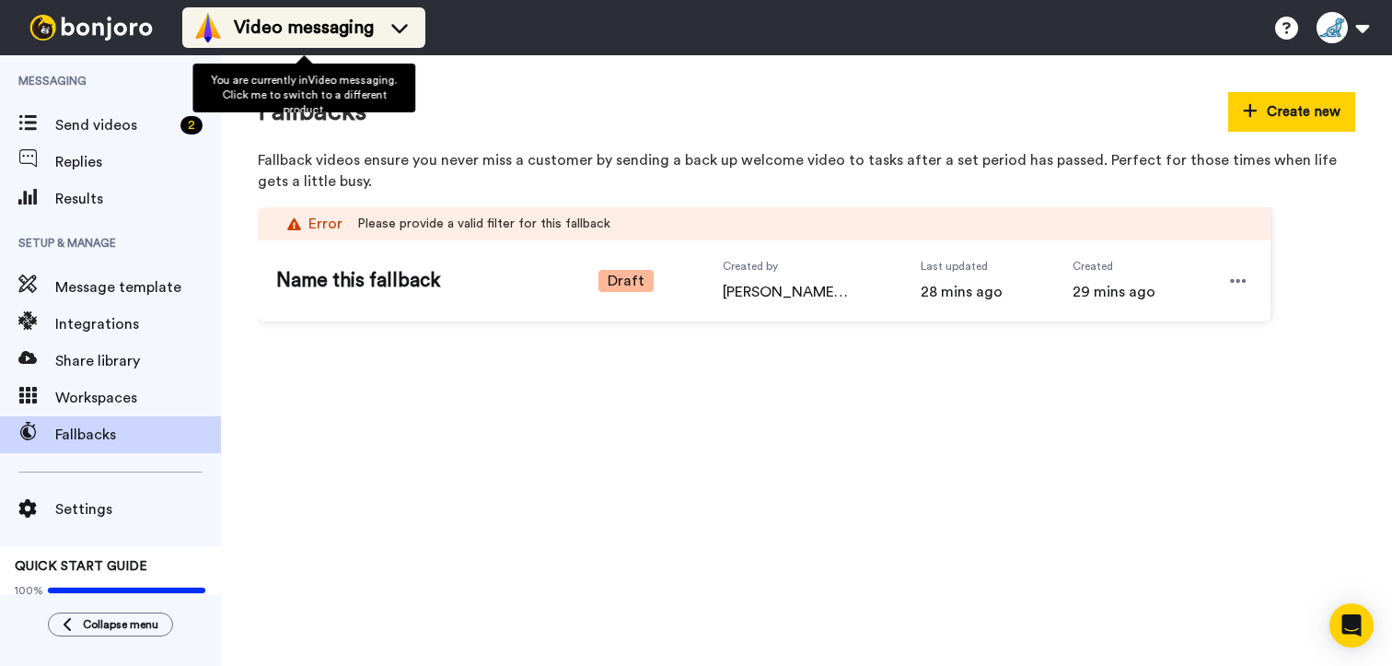
click at [405, 38] on div "Video messaging" at bounding box center [303, 27] width 221 height 29
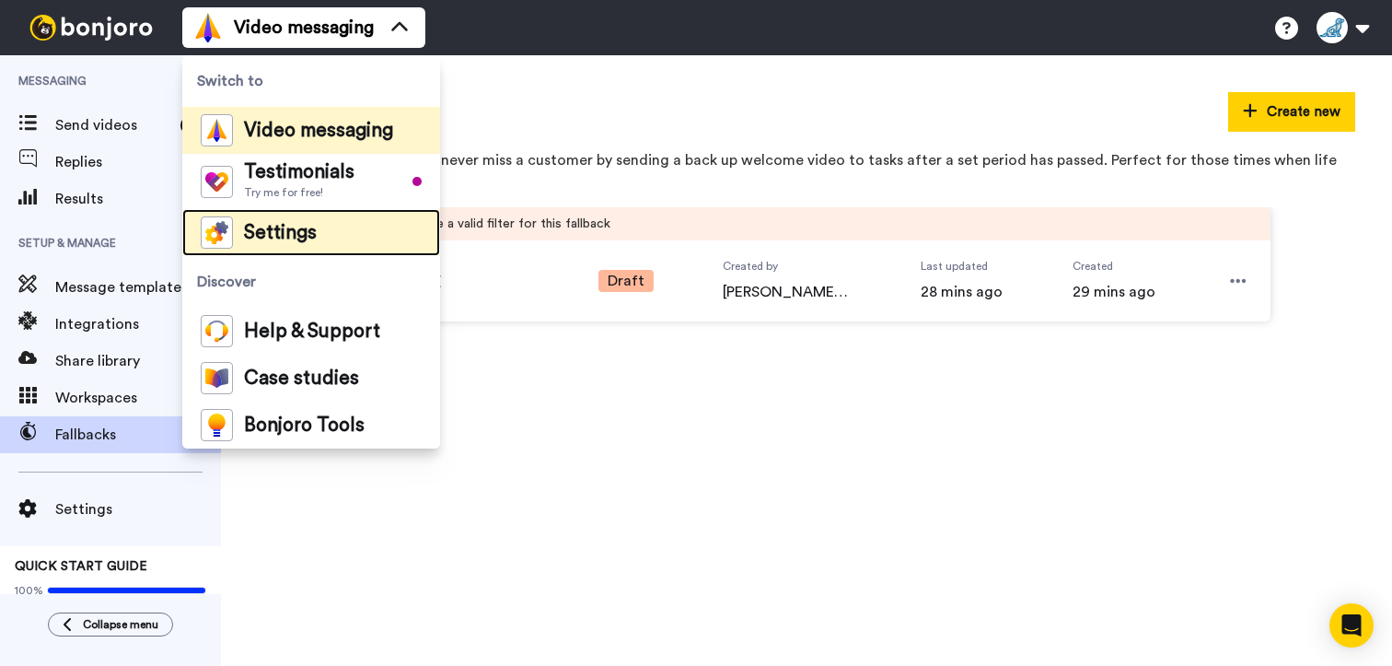
click at [290, 244] on div "Settings" at bounding box center [259, 232] width 116 height 32
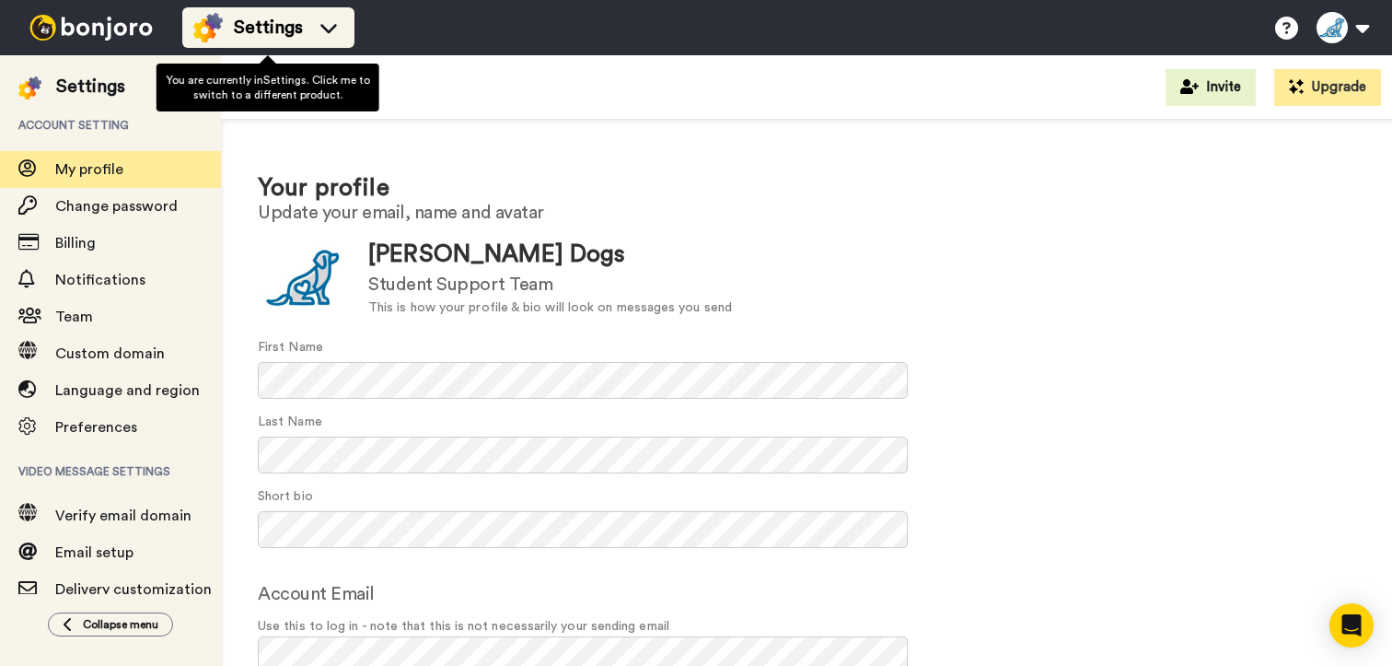
click at [329, 30] on icon at bounding box center [328, 28] width 17 height 9
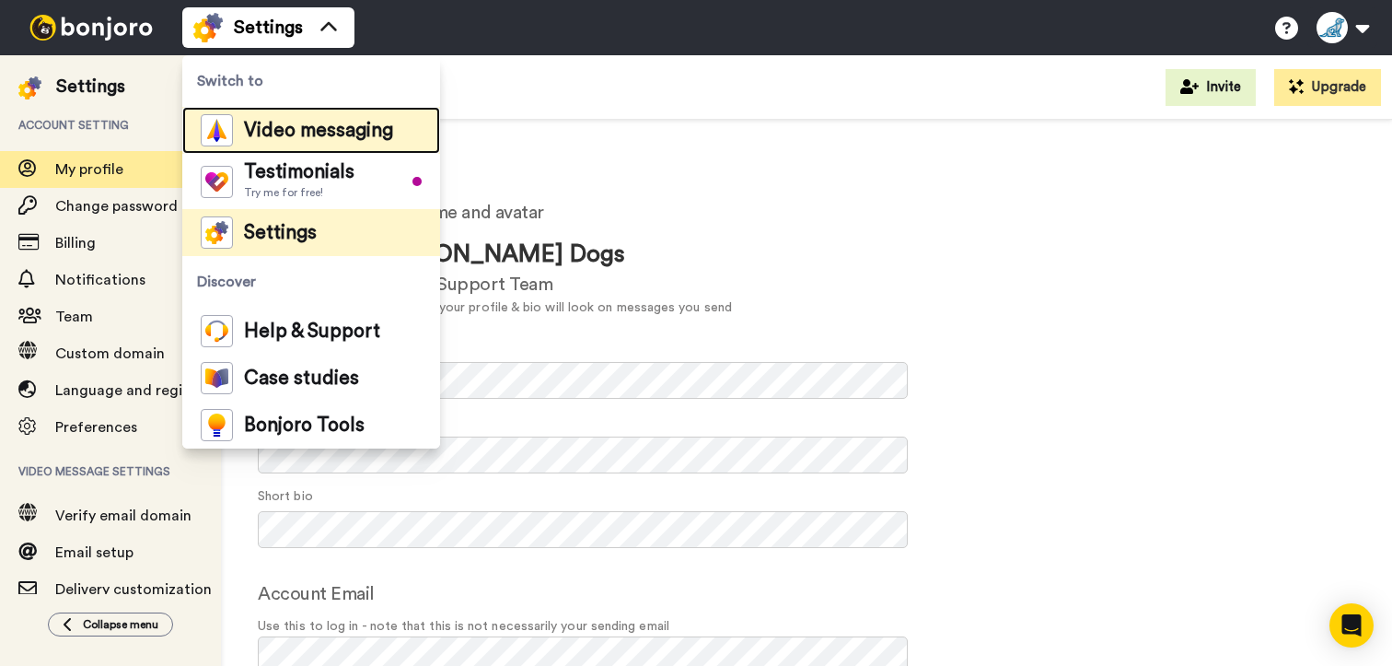
click at [309, 128] on span "Video messaging" at bounding box center [318, 131] width 149 height 18
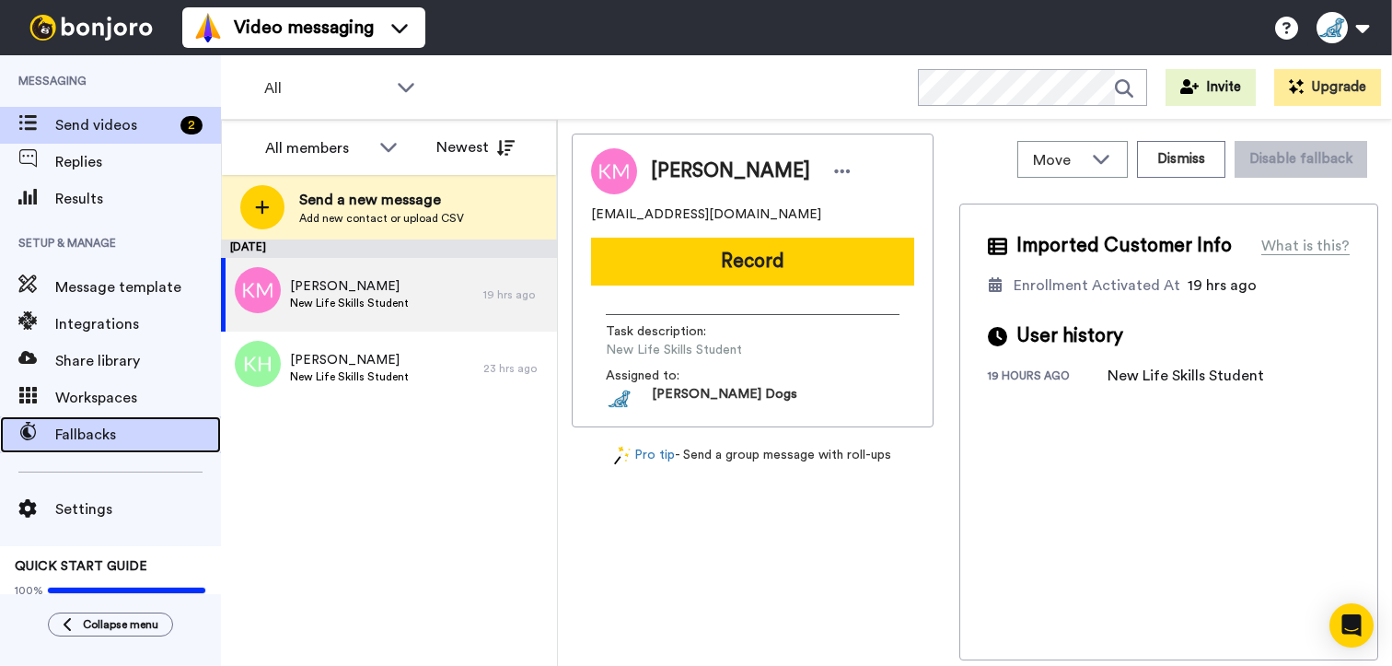
click at [125, 435] on span "Fallbacks" at bounding box center [138, 435] width 166 height 22
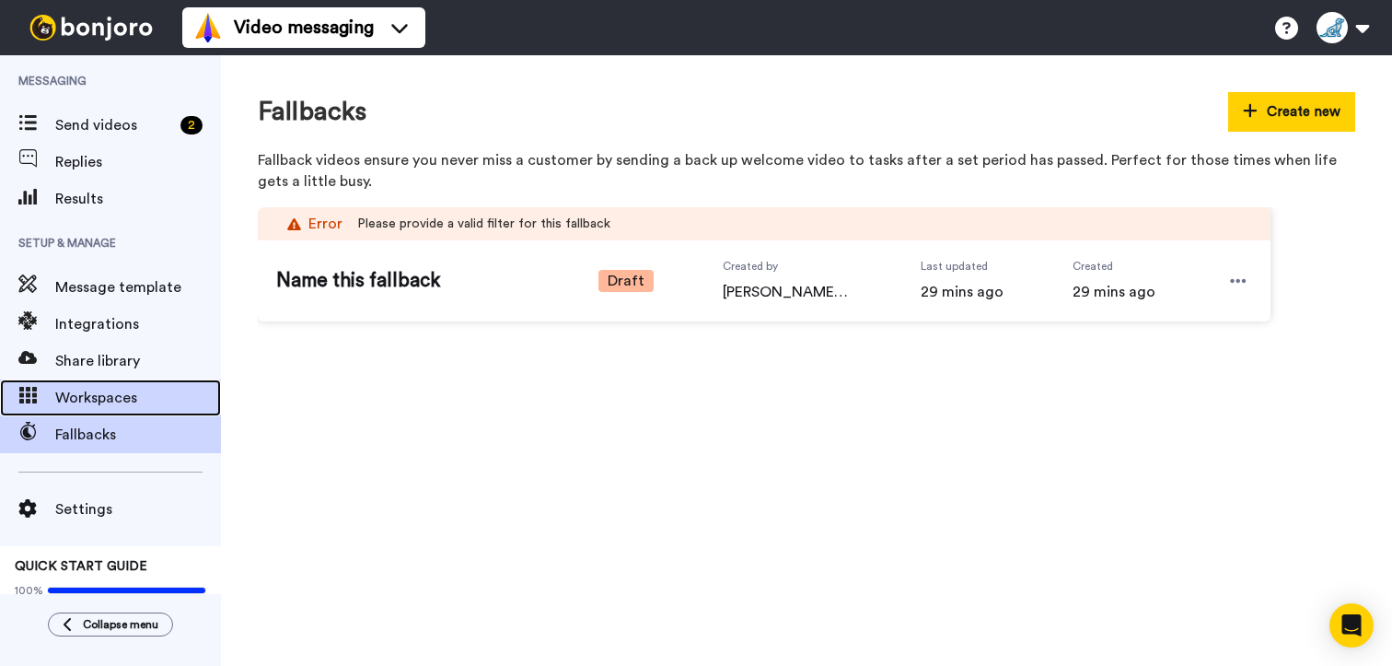
click at [124, 405] on span "Workspaces" at bounding box center [138, 398] width 166 height 22
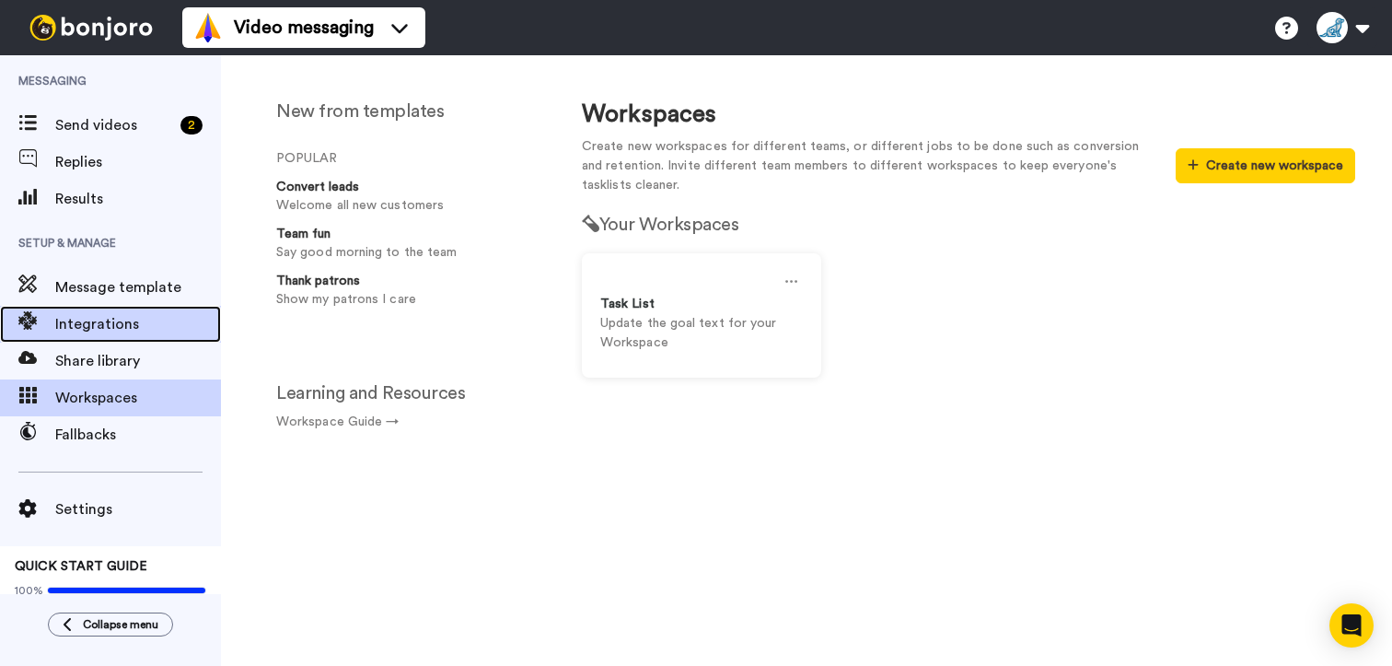
click at [128, 319] on span "Integrations" at bounding box center [138, 324] width 166 height 22
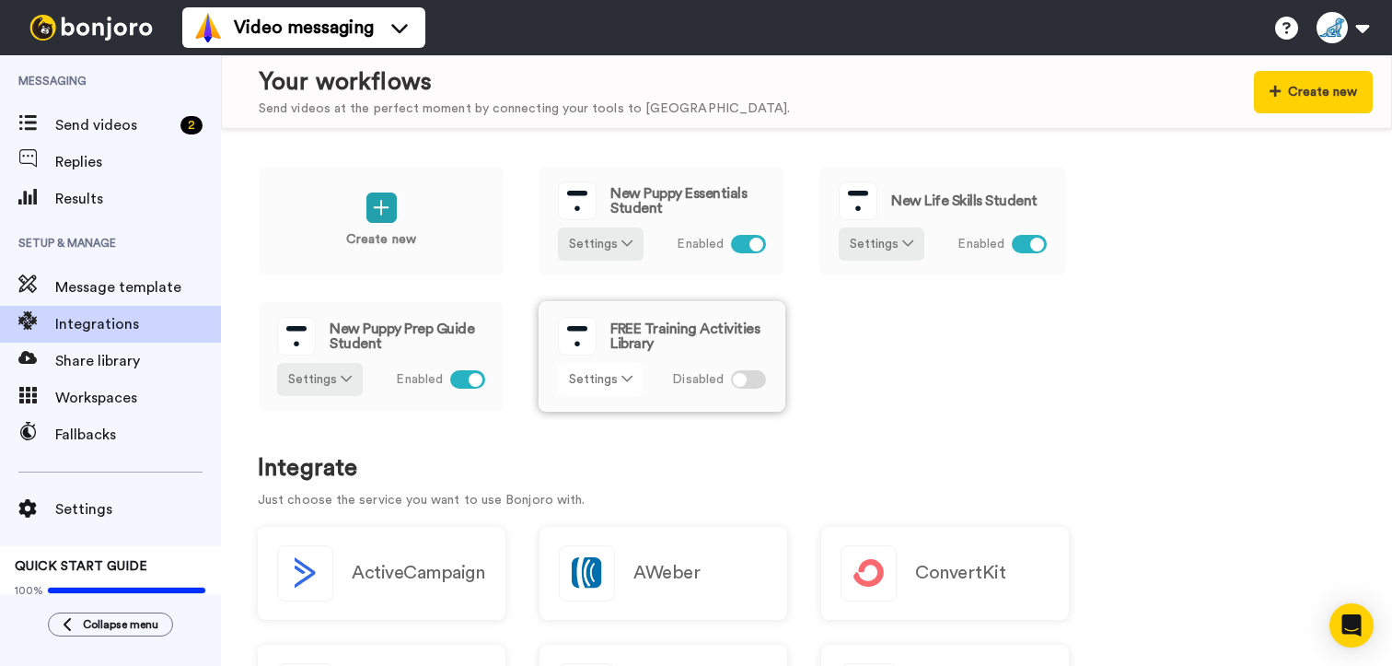
click at [623, 381] on icon at bounding box center [627, 378] width 11 height 13
click at [596, 415] on span "Edit" at bounding box center [587, 417] width 25 height 14
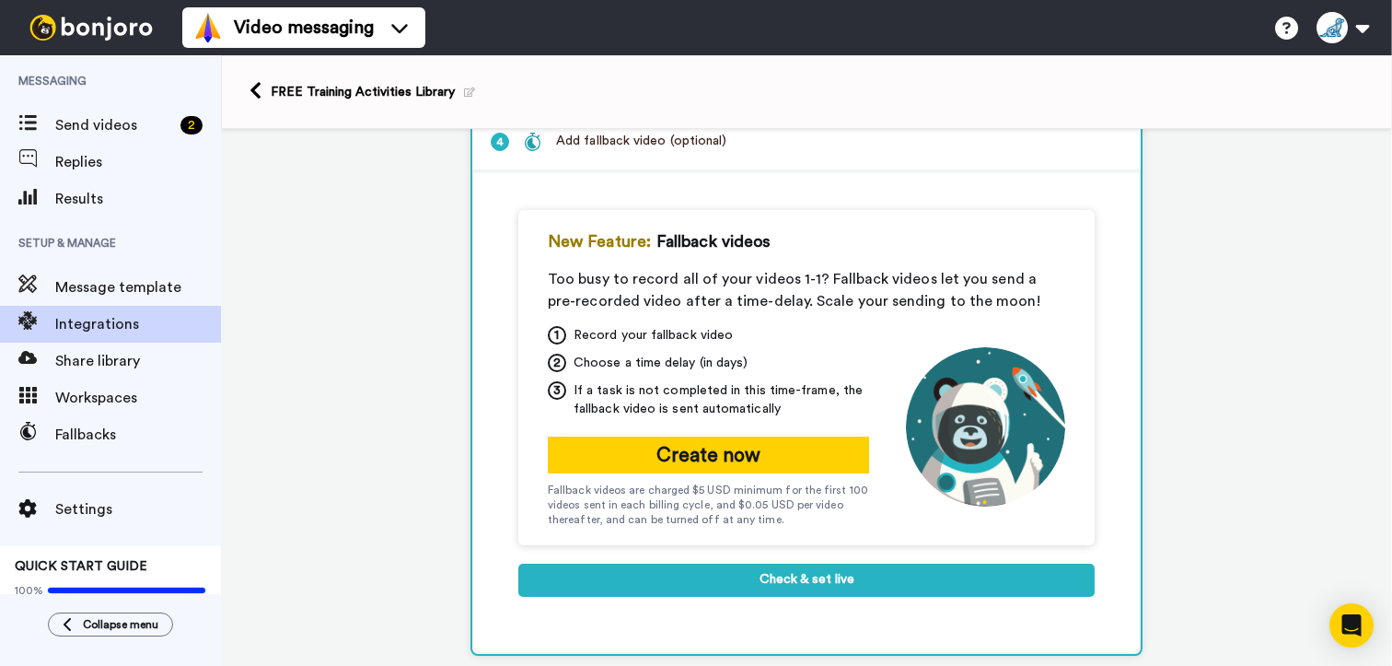
scroll to position [287, 0]
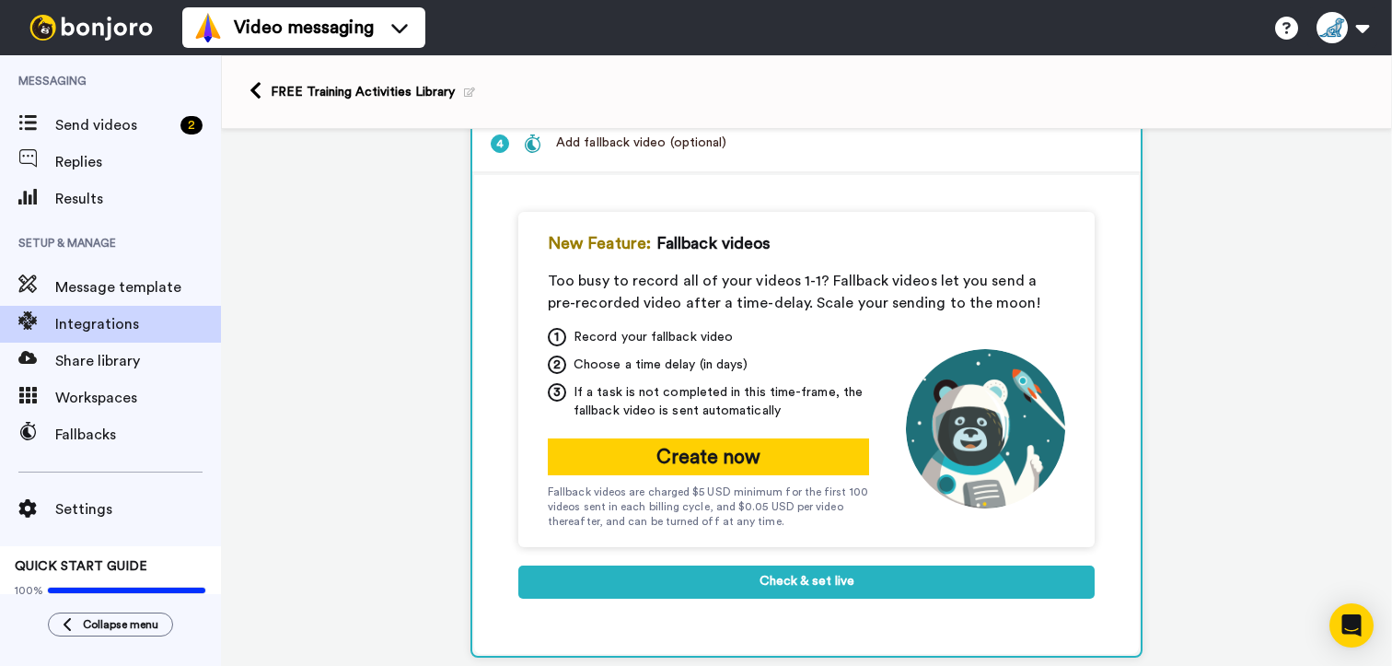
click at [936, 320] on div "New Feature: Fallback videos Too busy to record all of your videos 1-1? Fallbac…" at bounding box center [806, 379] width 576 height 335
click at [365, 215] on div "1 Full Enrollment Created Thinkific Service selected ActiveCampaign AWeber Bonj…" at bounding box center [806, 314] width 1171 height 945
click at [105, 132] on span "Send videos" at bounding box center [114, 125] width 118 height 22
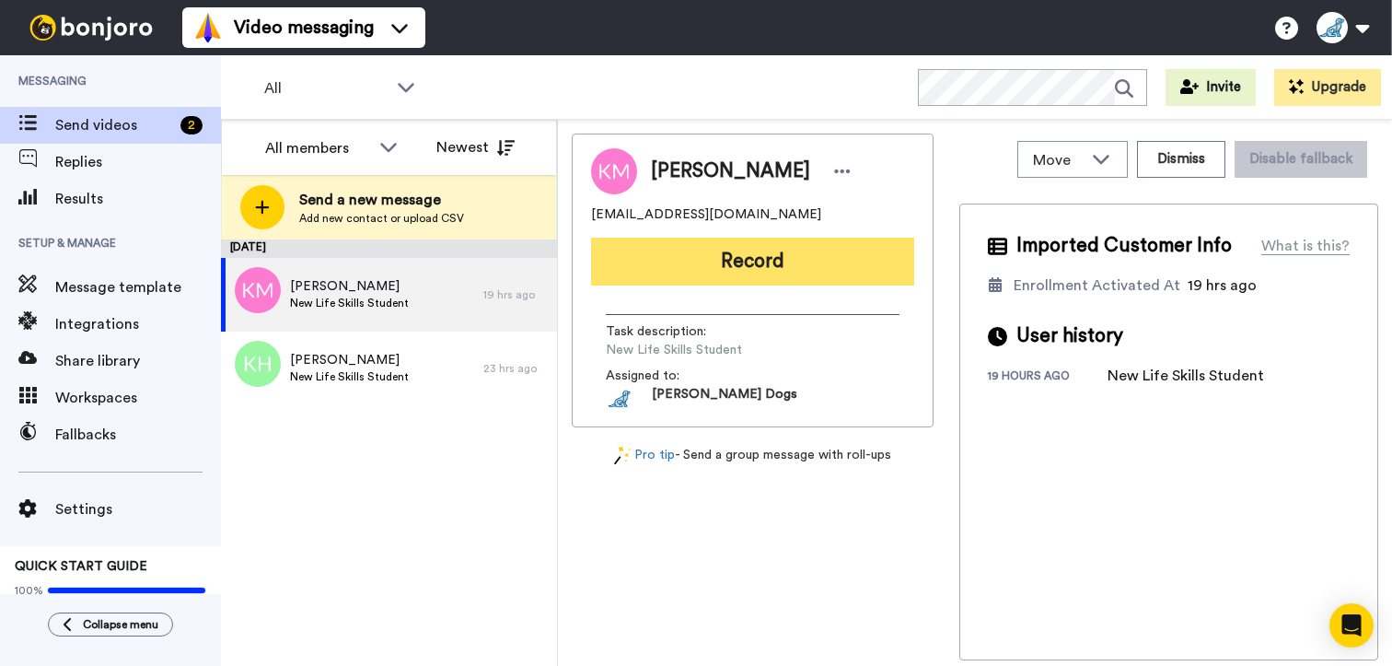
click at [714, 255] on button "Record" at bounding box center [752, 262] width 323 height 48
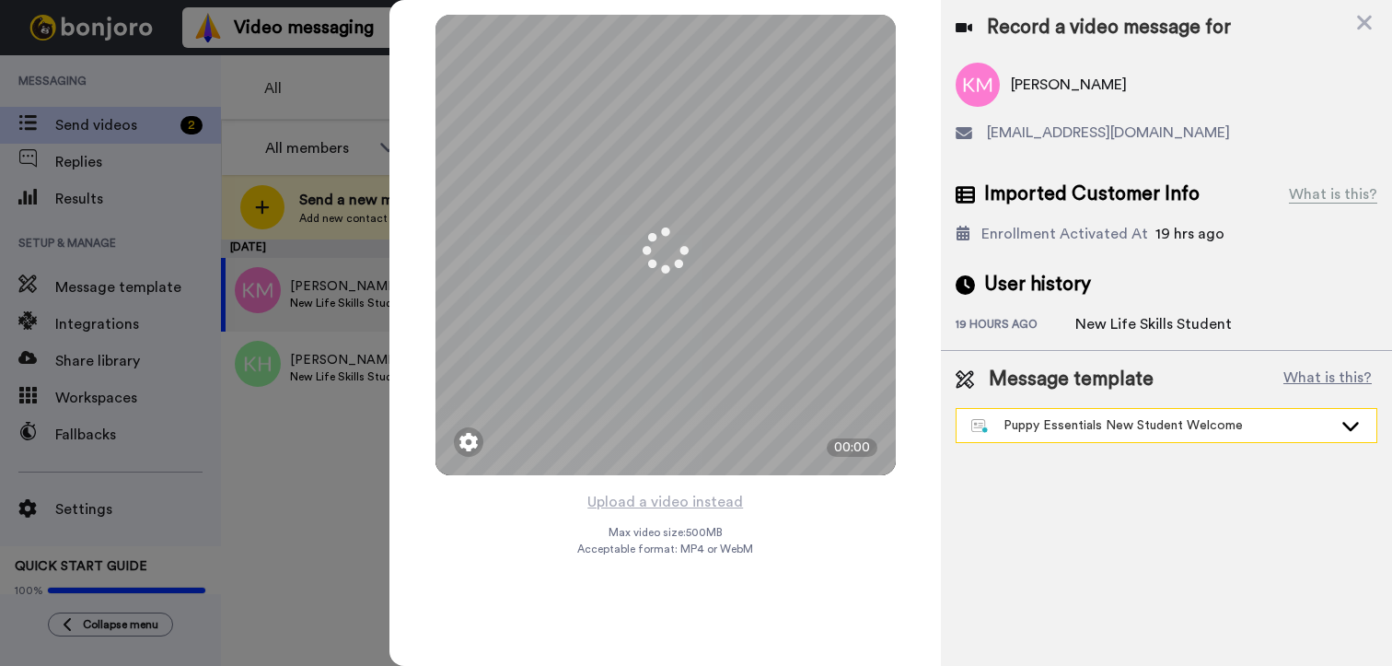
click at [1348, 431] on icon at bounding box center [1351, 425] width 22 height 18
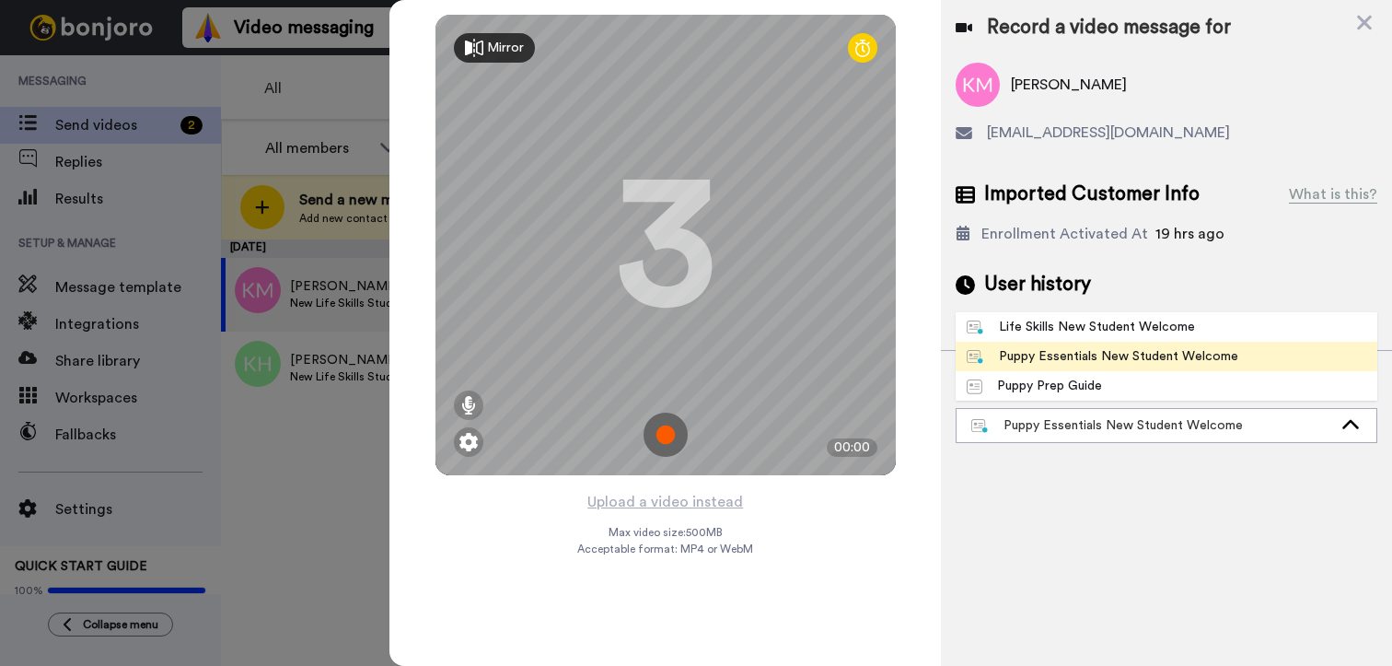
click at [1300, 495] on div "Record a video message for [PERSON_NAME] [EMAIL_ADDRESS][DOMAIN_NAME] Imported …" at bounding box center [1166, 333] width 451 height 666
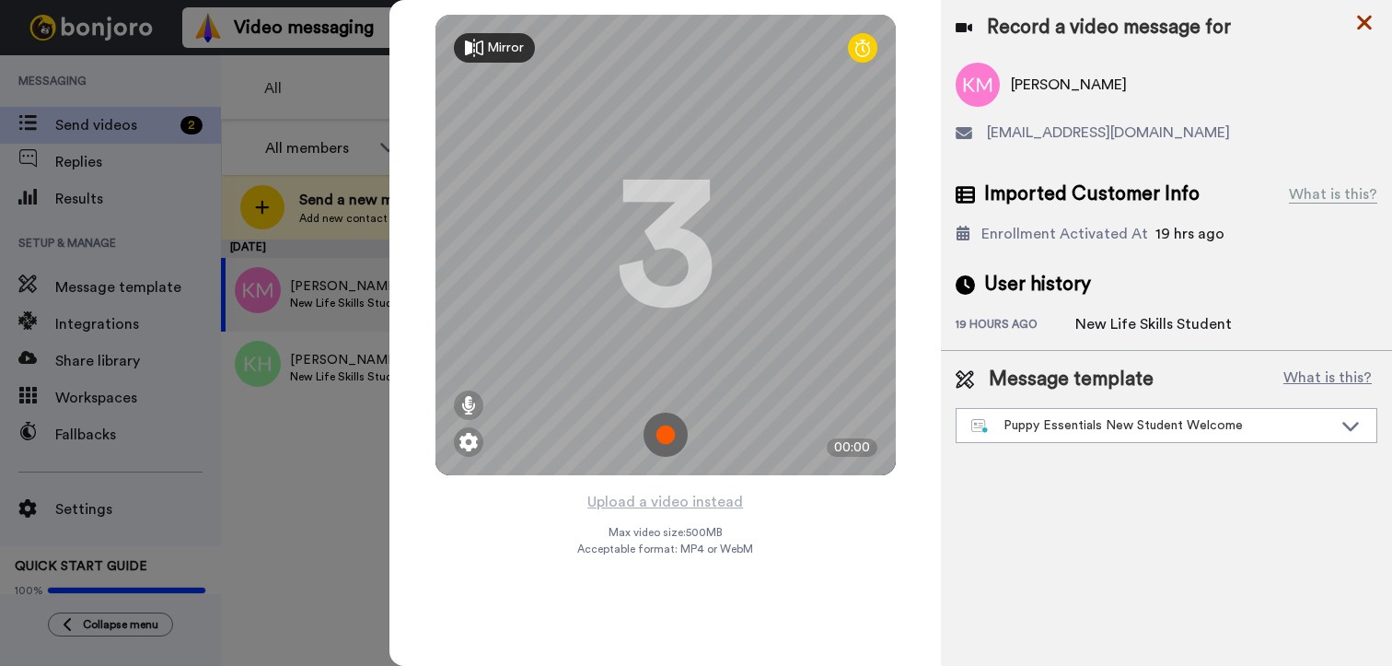
click at [1367, 24] on icon at bounding box center [1364, 23] width 15 height 15
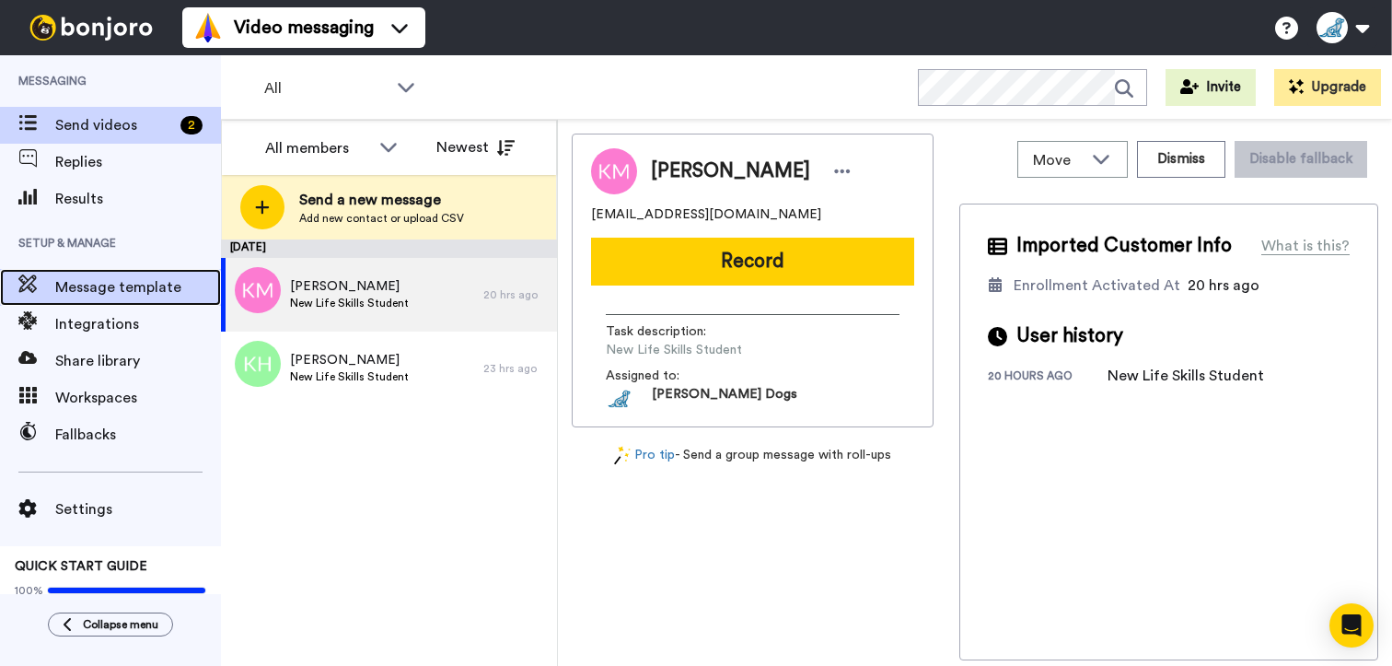
click at [114, 282] on span "Message template" at bounding box center [138, 287] width 166 height 22
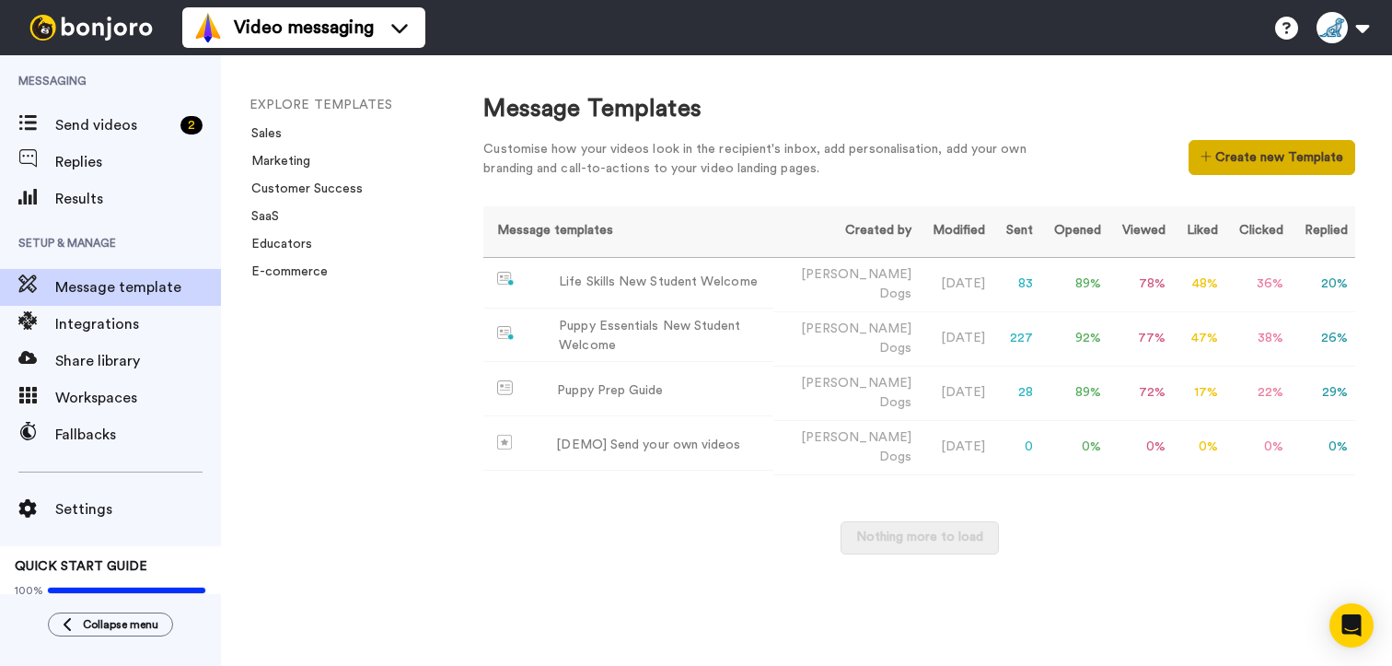
click at [1264, 160] on button "Create new Template" at bounding box center [1272, 157] width 167 height 35
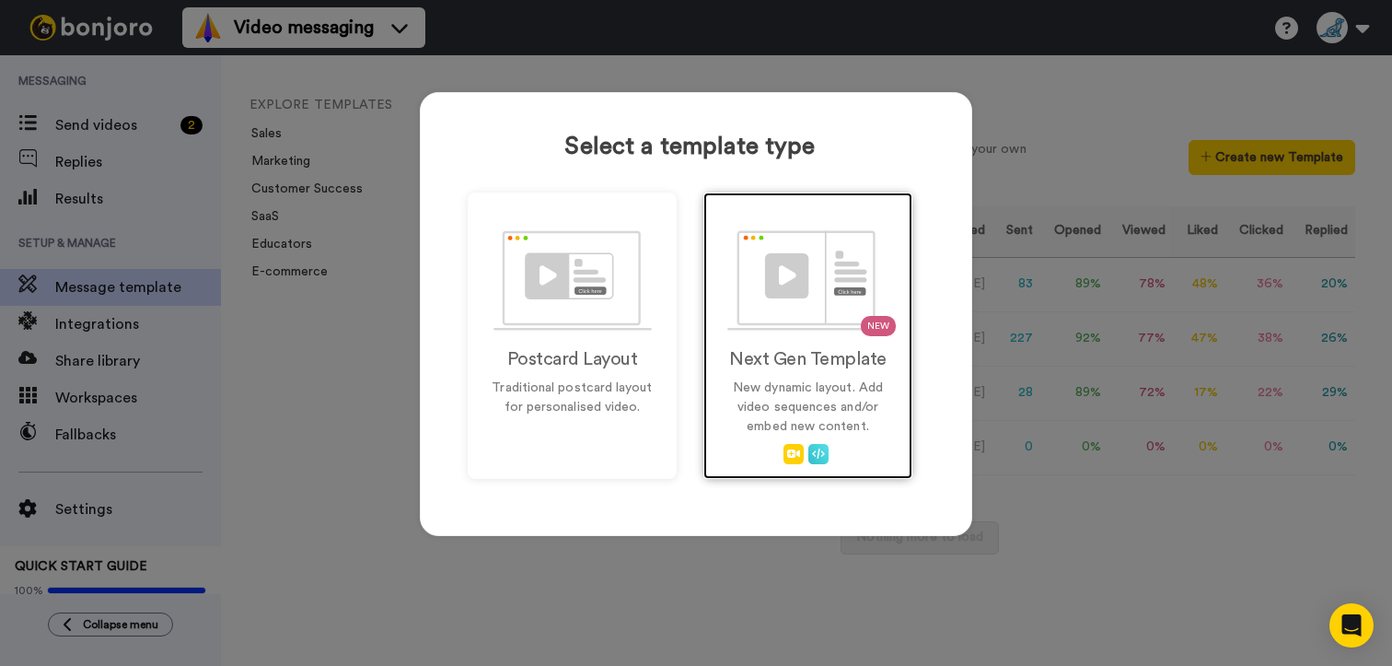
click at [831, 292] on img at bounding box center [808, 280] width 162 height 100
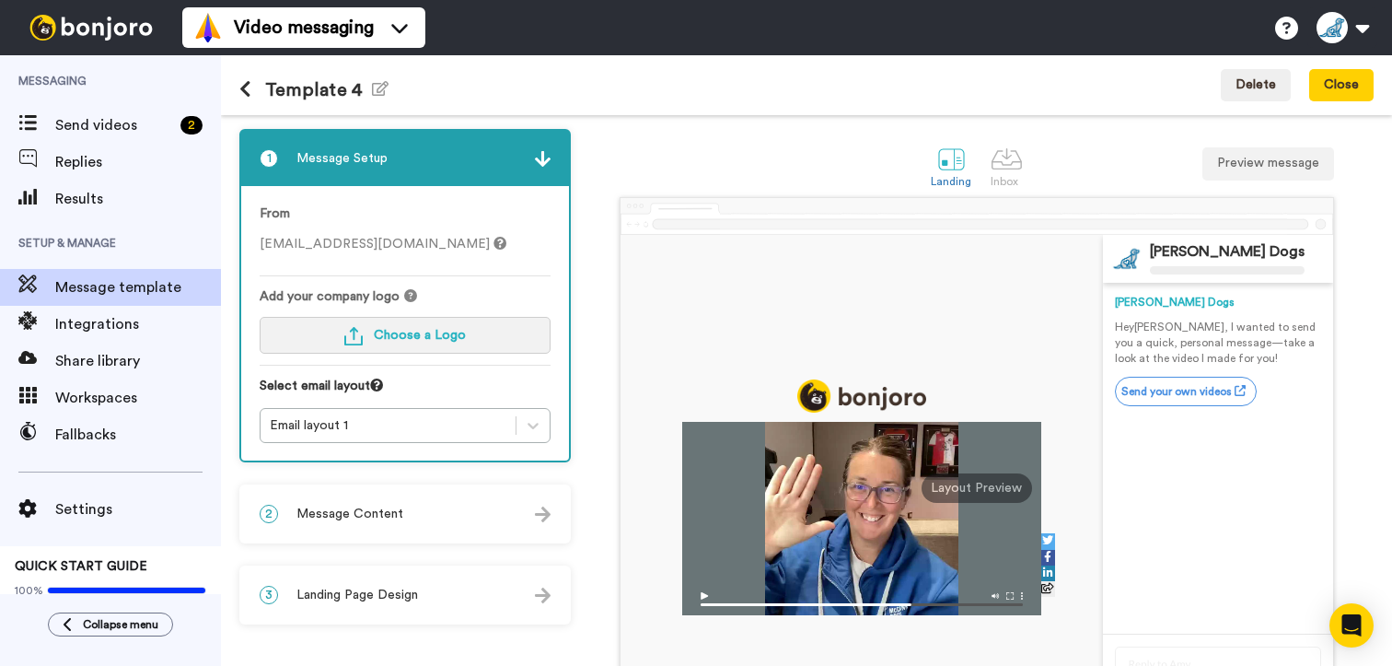
click at [461, 323] on button "Choose a Logo" at bounding box center [405, 335] width 291 height 37
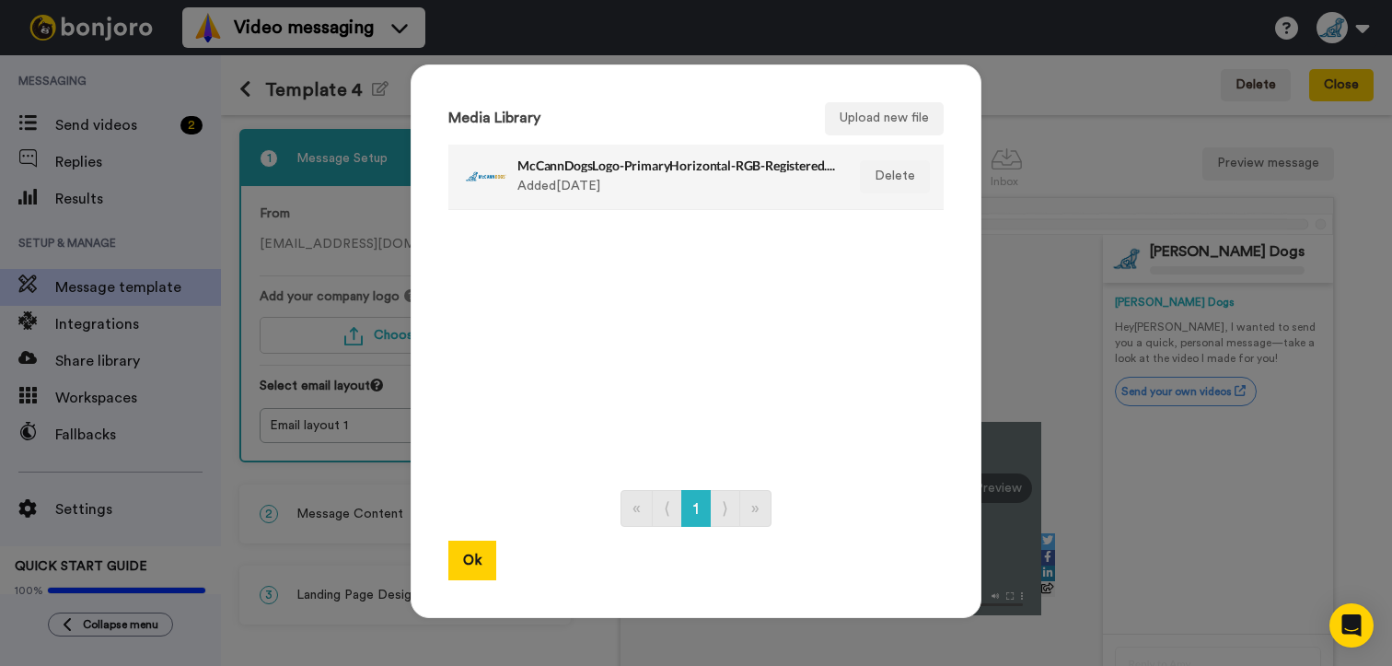
click at [568, 177] on div "McCannDogsLogo-PrimaryHorizontal-RGB-Registered.png Added [DATE]" at bounding box center [677, 177] width 318 height 46
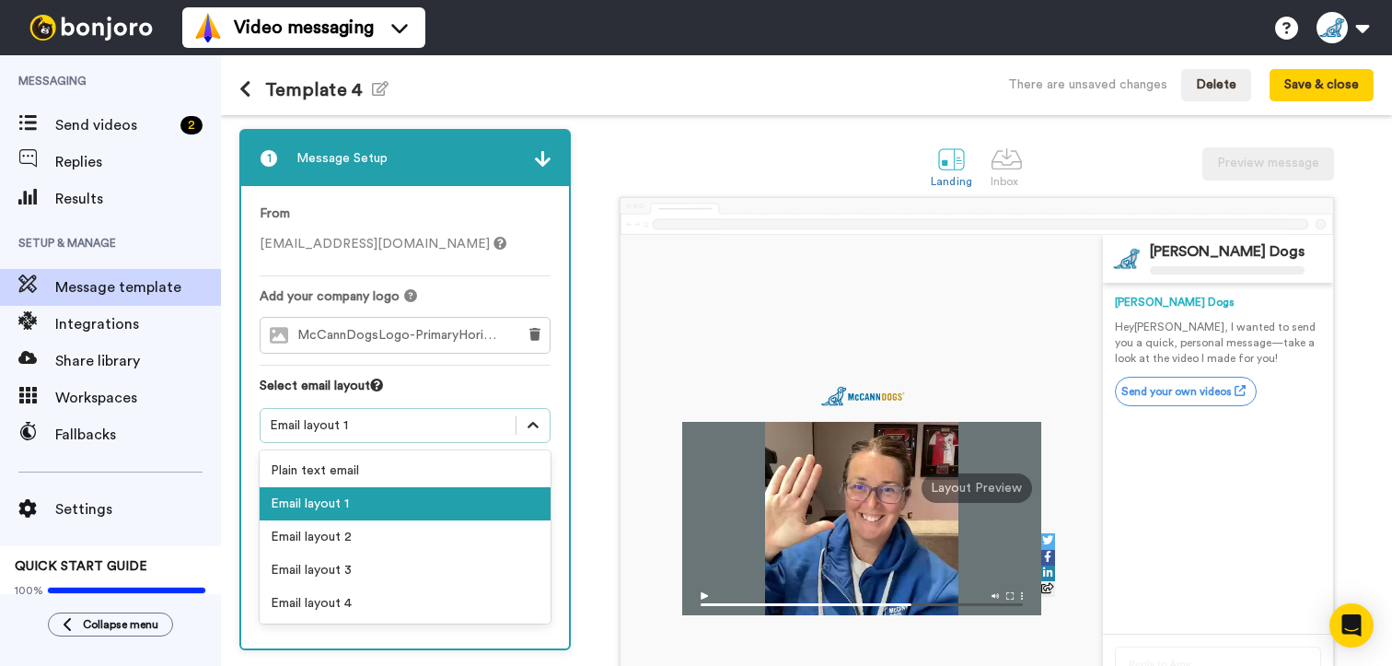
click at [535, 432] on icon at bounding box center [533, 425] width 18 height 18
click at [412, 529] on div "Email layout 2" at bounding box center [405, 536] width 291 height 33
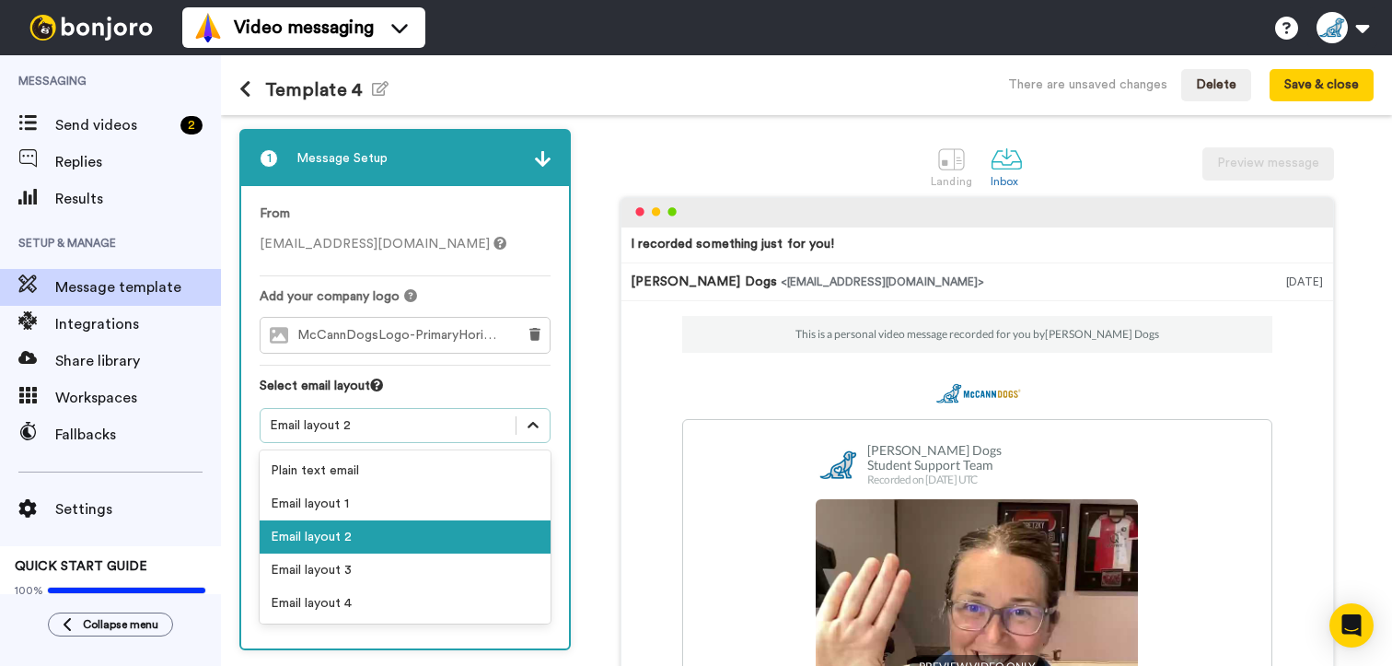
click at [538, 429] on icon at bounding box center [533, 425] width 18 height 18
click at [415, 495] on div "Email layout 1" at bounding box center [405, 503] width 291 height 33
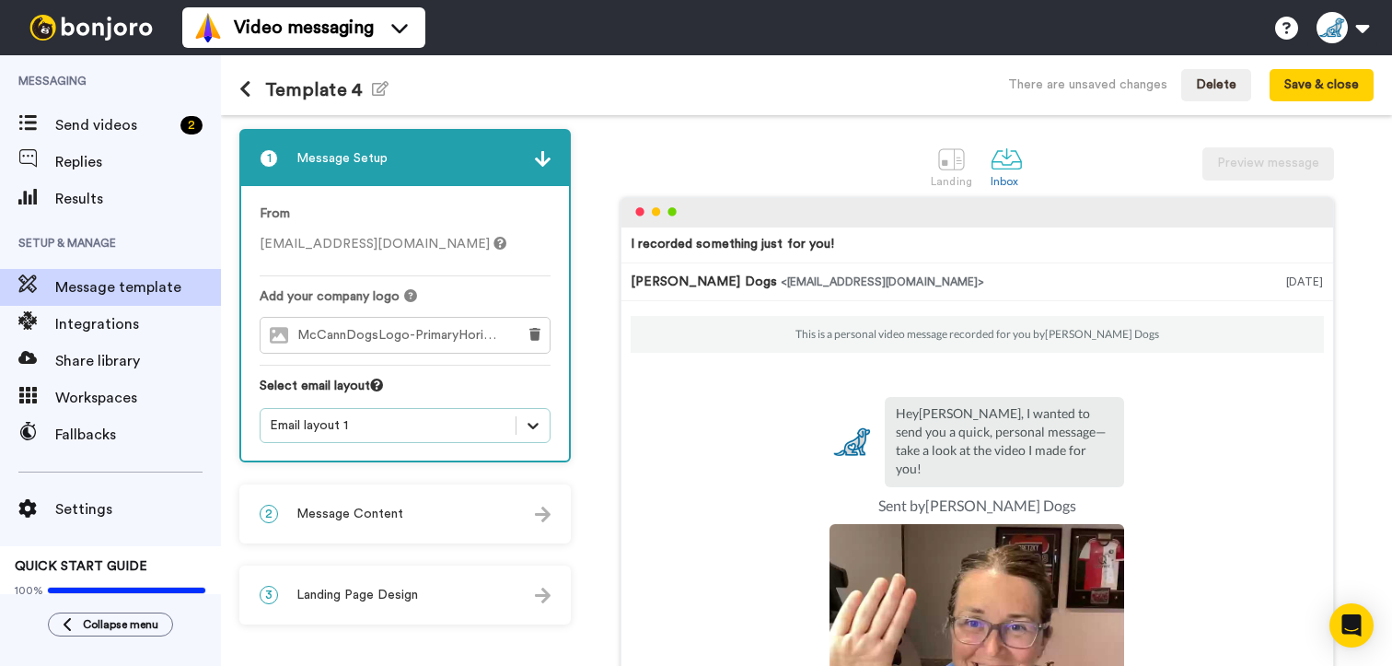
click at [538, 429] on icon at bounding box center [533, 425] width 18 height 18
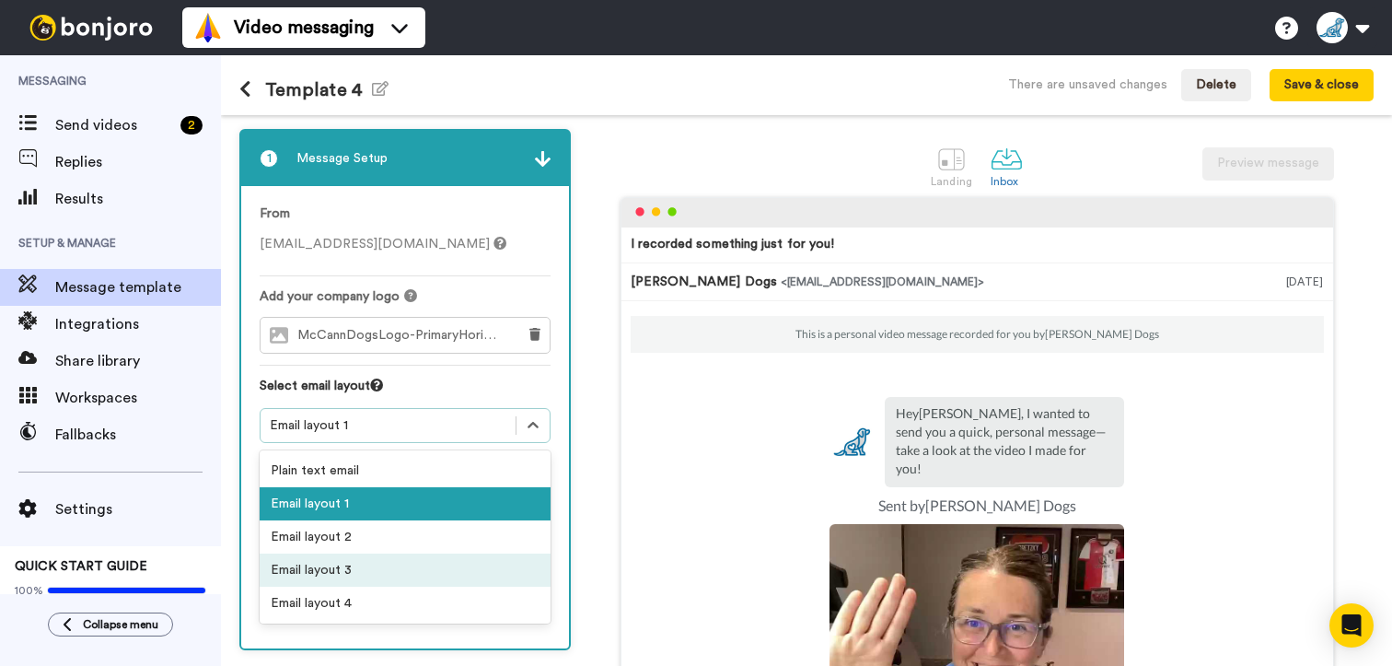
click at [420, 561] on div "Email layout 3" at bounding box center [405, 569] width 291 height 33
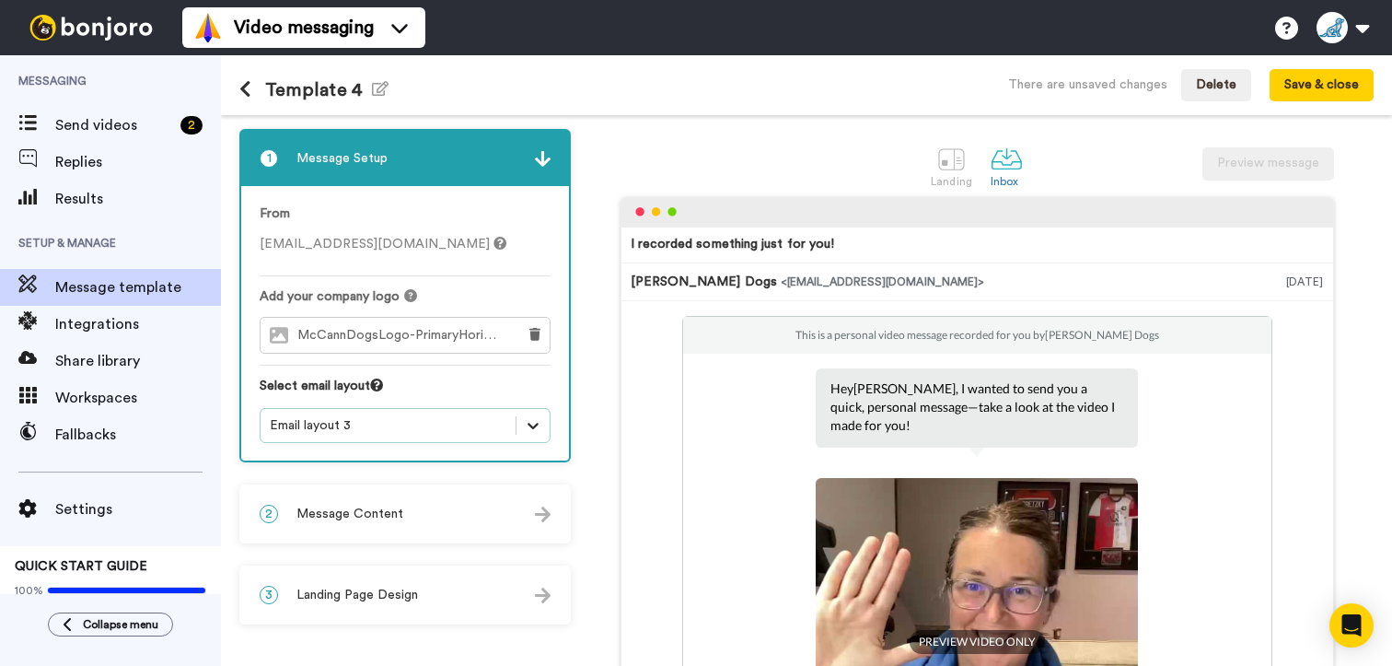
click at [541, 429] on icon at bounding box center [533, 425] width 18 height 18
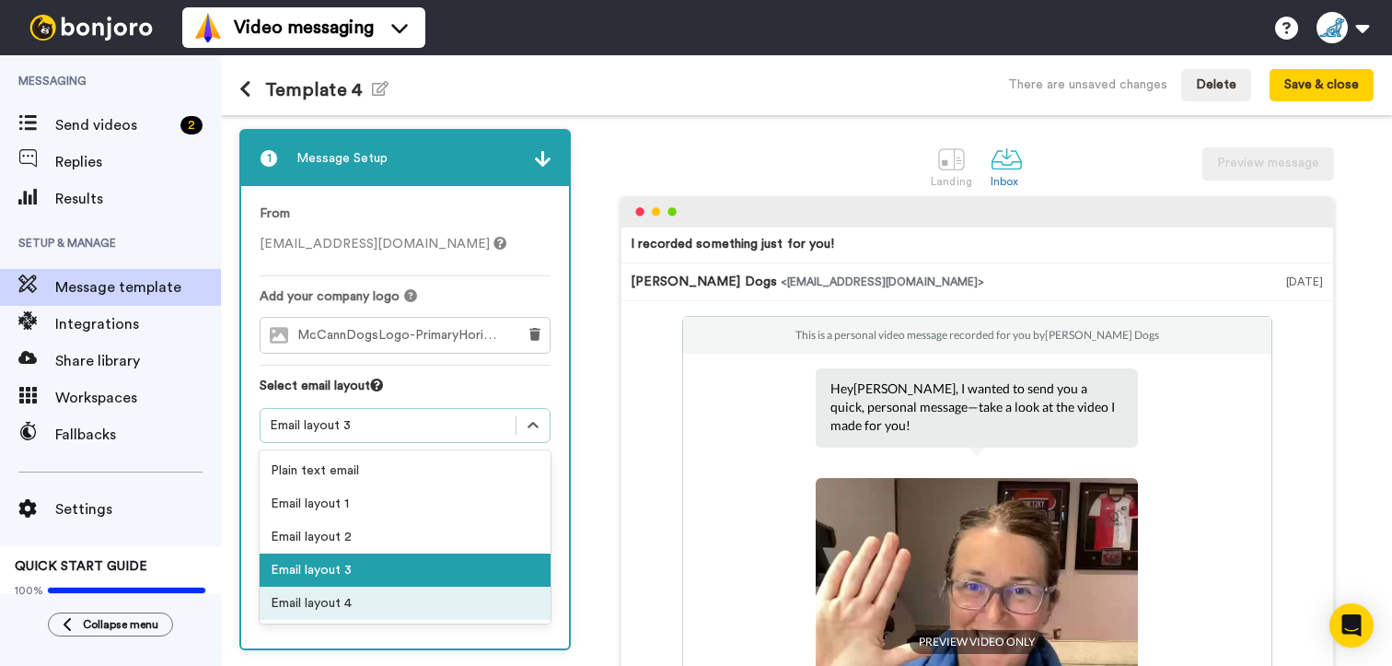
click at [409, 599] on div "Email layout 4" at bounding box center [405, 603] width 291 height 33
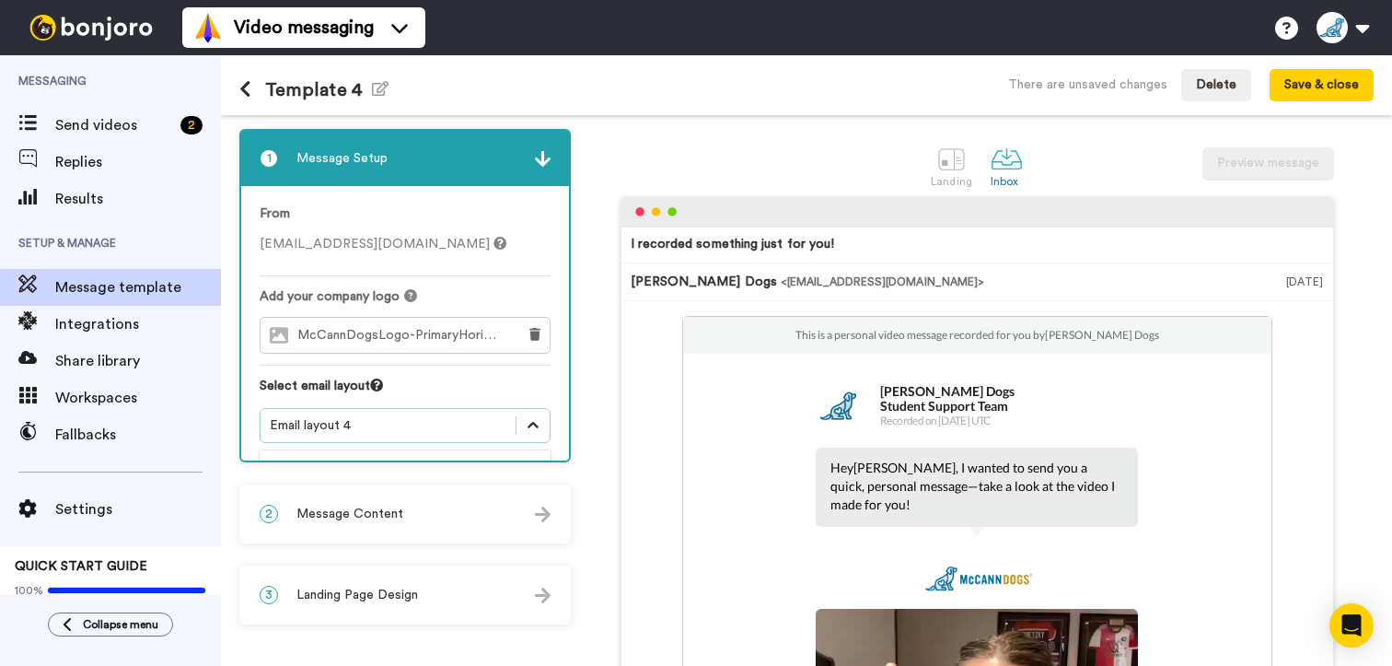
click at [538, 428] on icon at bounding box center [533, 425] width 18 height 18
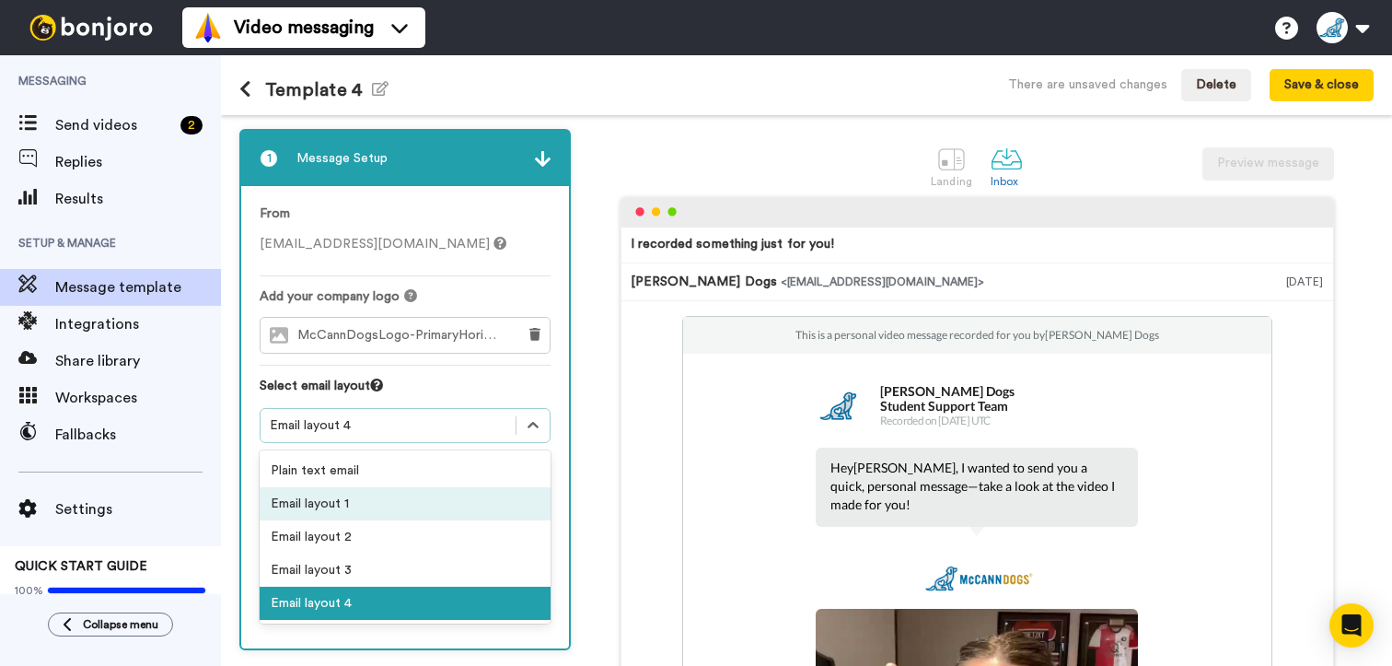
click at [422, 500] on div "Email layout 1" at bounding box center [405, 503] width 291 height 33
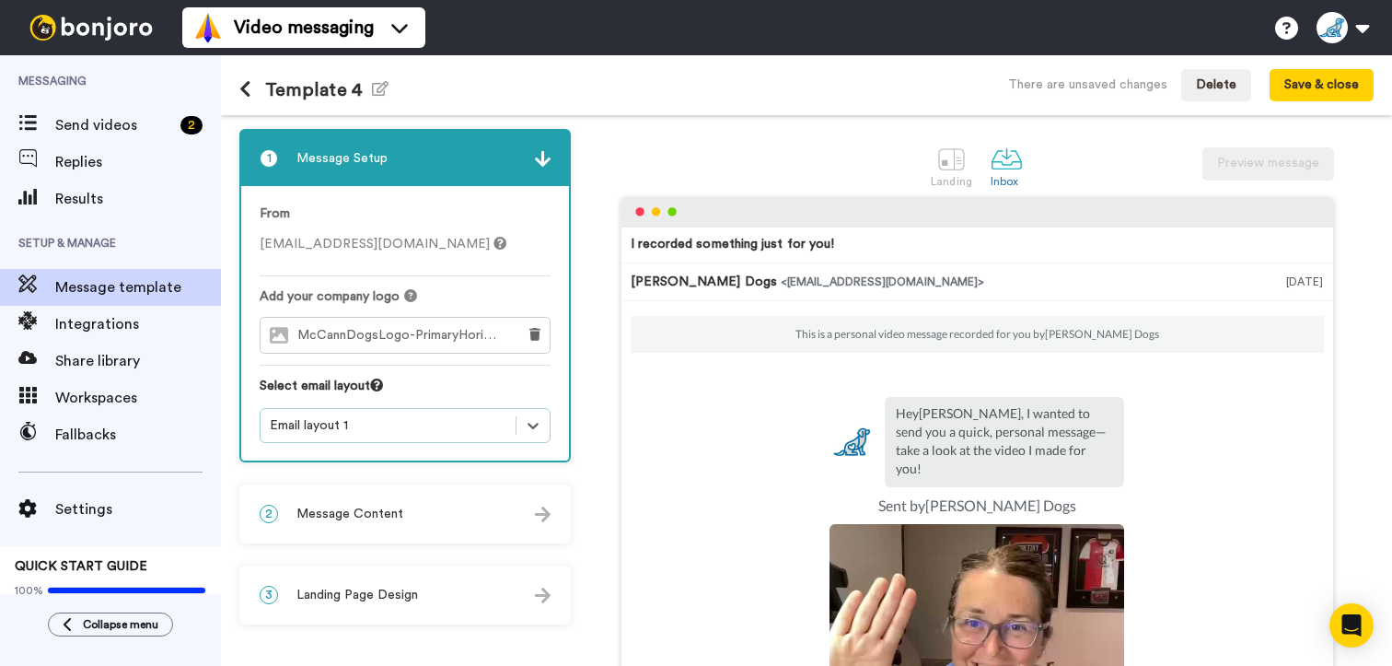
click at [545, 513] on img at bounding box center [543, 514] width 16 height 16
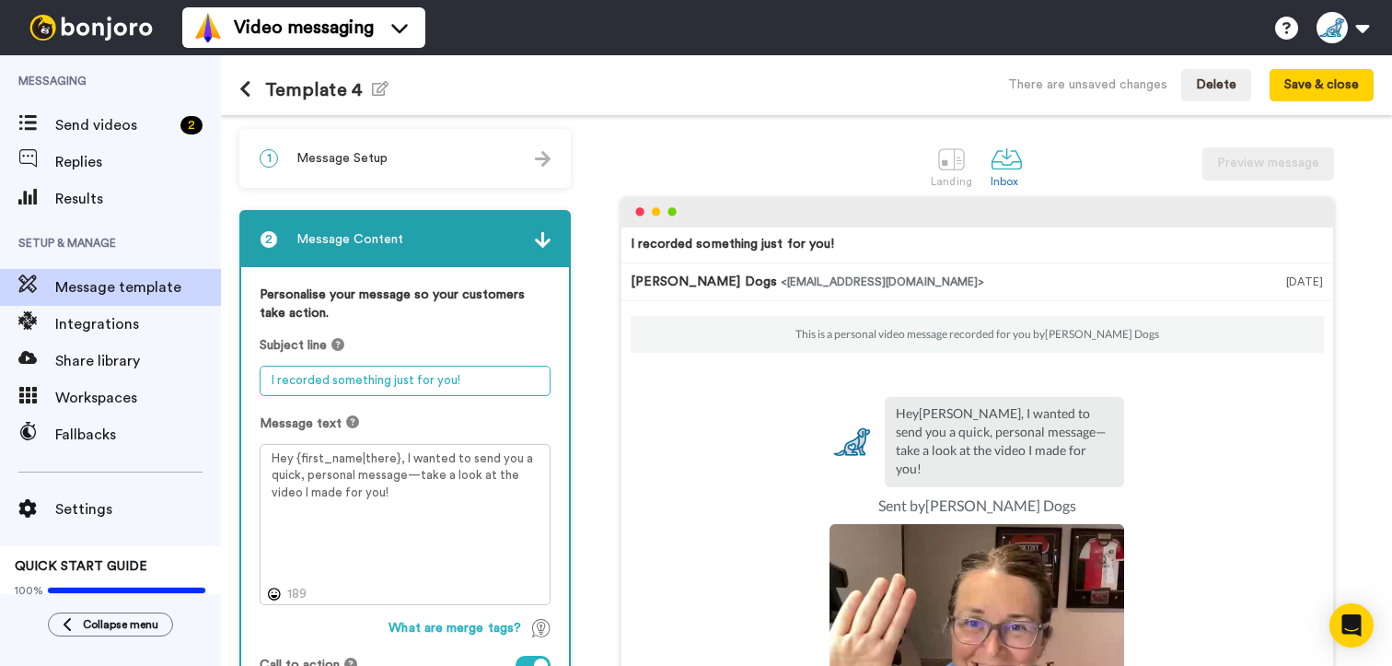
click at [471, 380] on textarea "I recorded something just for you!" at bounding box center [405, 381] width 291 height 30
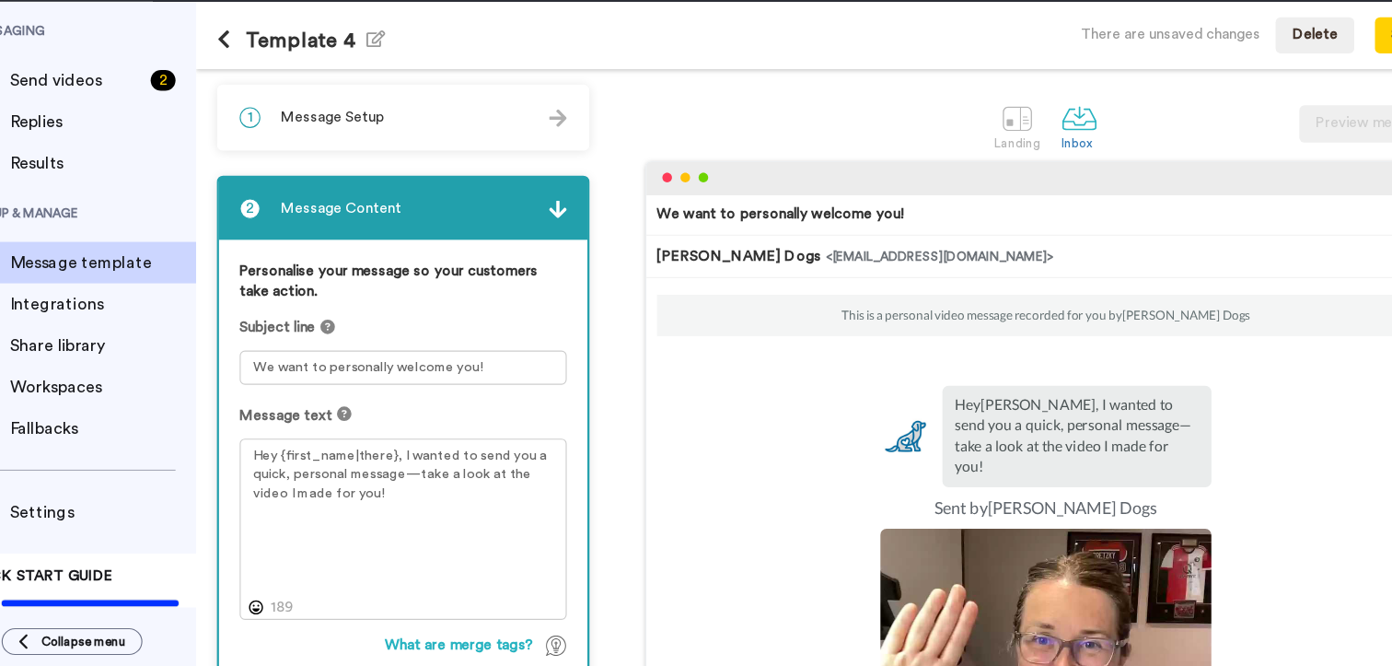
click at [564, 487] on div "Personalise your message so your customers take action. Subject line We want to…" at bounding box center [405, 512] width 328 height 490
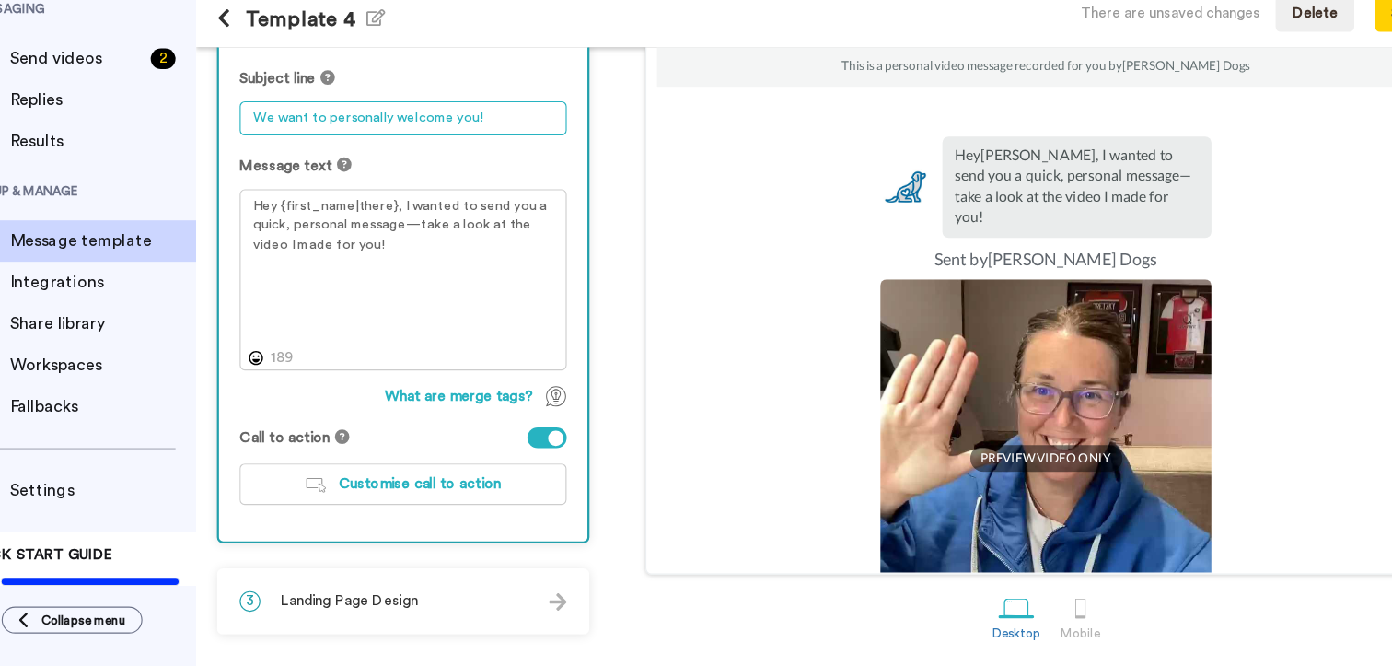
click at [479, 173] on textarea "We want to personally welcome you!" at bounding box center [405, 178] width 291 height 30
type textarea "I recorded something just for you!"
click at [552, 222] on div "Personalise your message so your customers take action. Subject line I recorded…" at bounding box center [405, 309] width 328 height 490
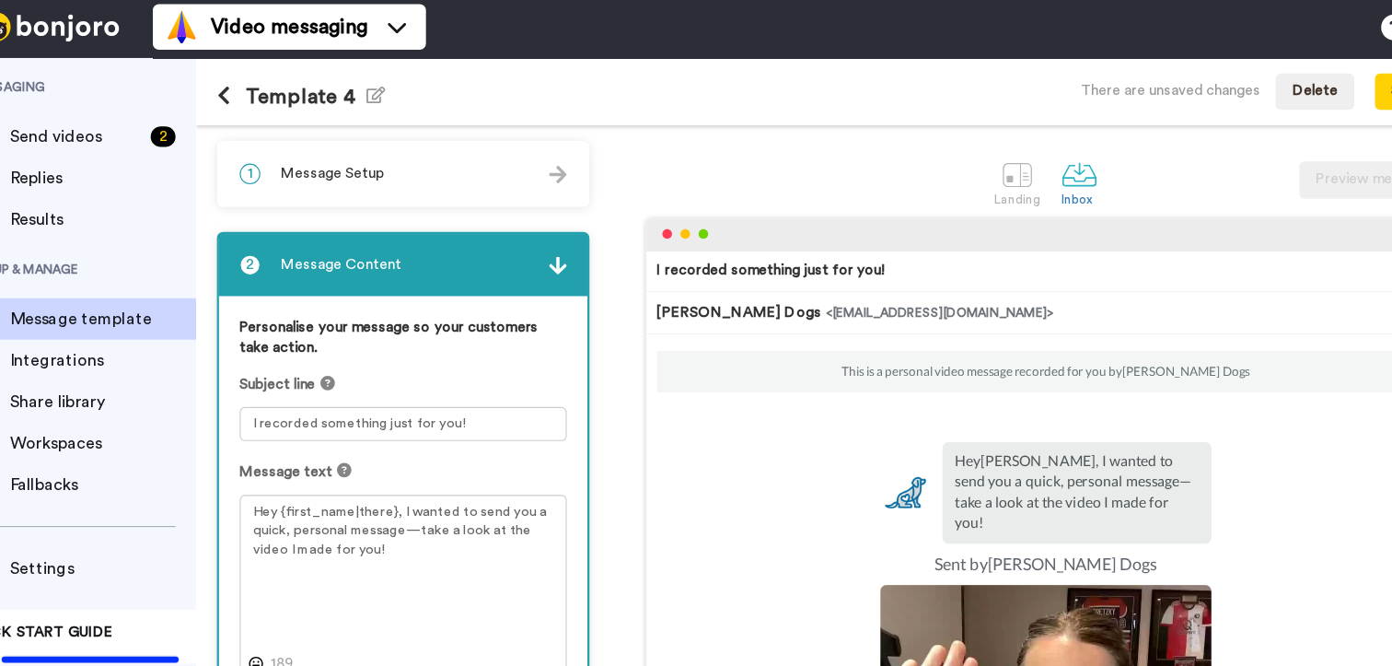
click at [552, 153] on div "1 Message Setup" at bounding box center [405, 158] width 328 height 55
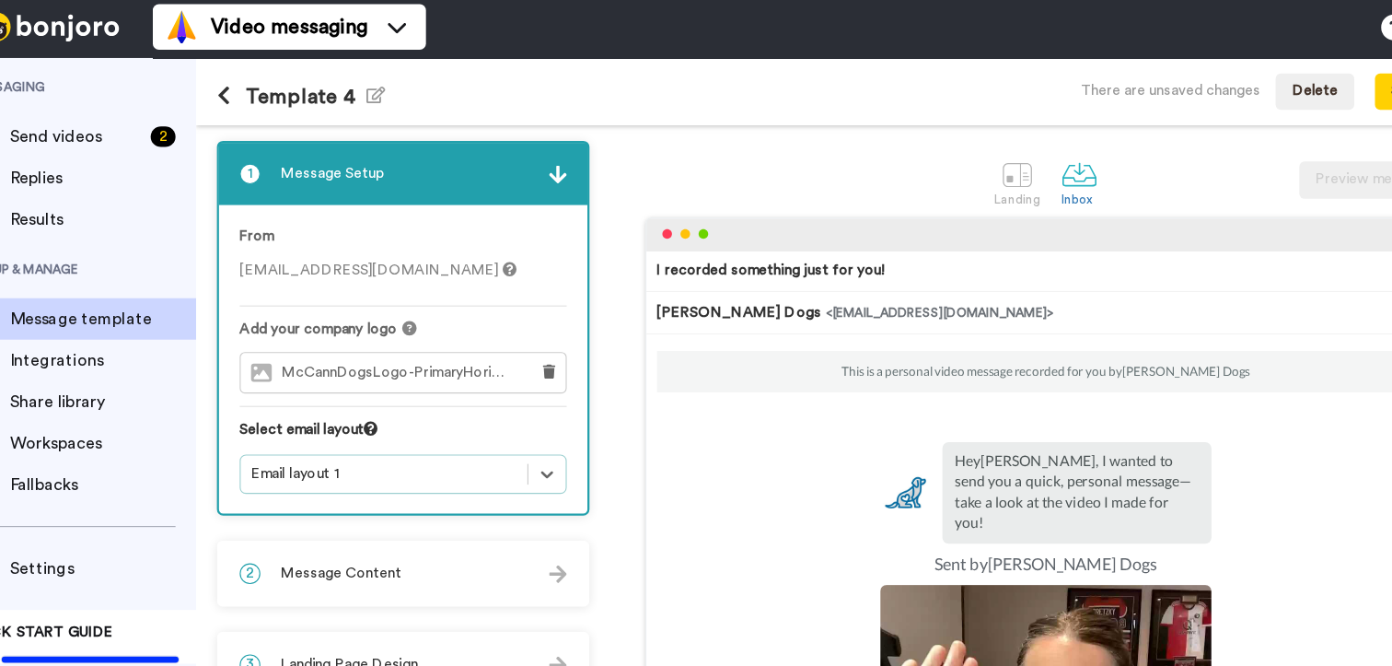
click at [551, 157] on img at bounding box center [543, 159] width 16 height 16
click at [541, 161] on img at bounding box center [543, 159] width 16 height 16
click at [544, 508] on img at bounding box center [543, 514] width 16 height 16
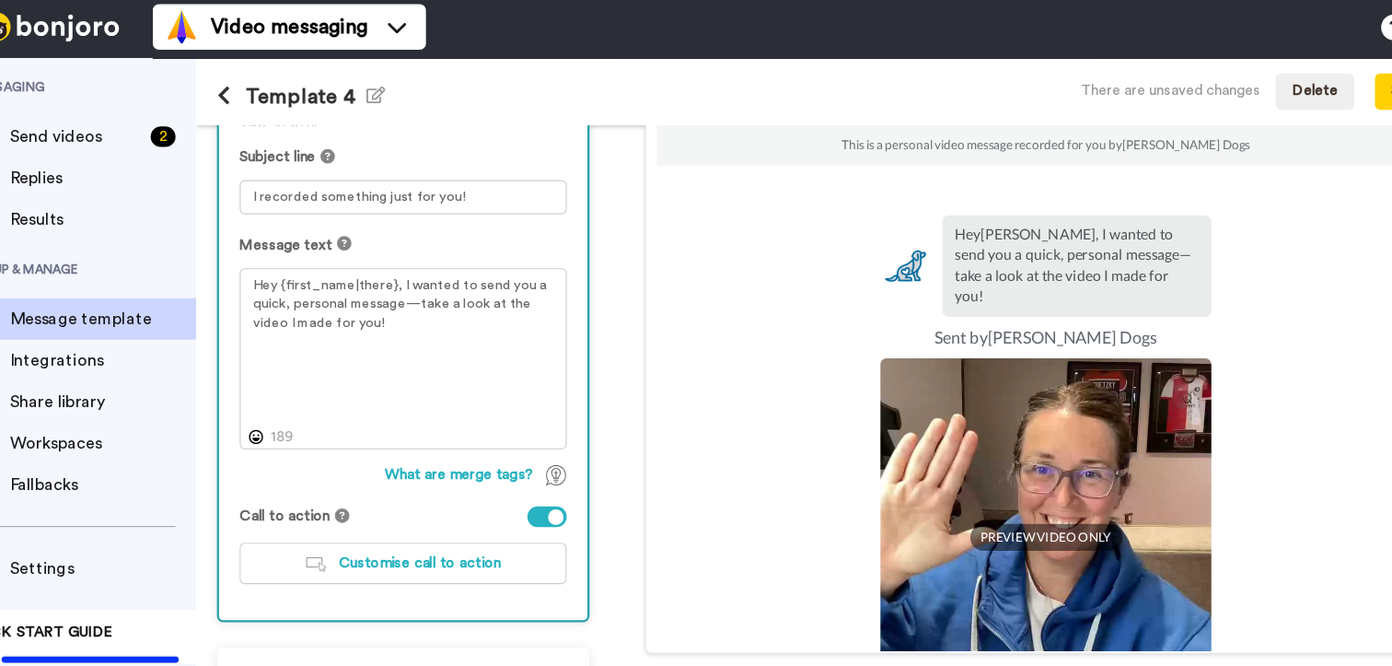
scroll to position [203, 0]
click at [480, 32] on div "Video messaging Switch to Video messaging Testimonials Try me for free! Setting…" at bounding box center [787, 27] width 1210 height 55
click at [377, 87] on icon "button" at bounding box center [380, 88] width 17 height 15
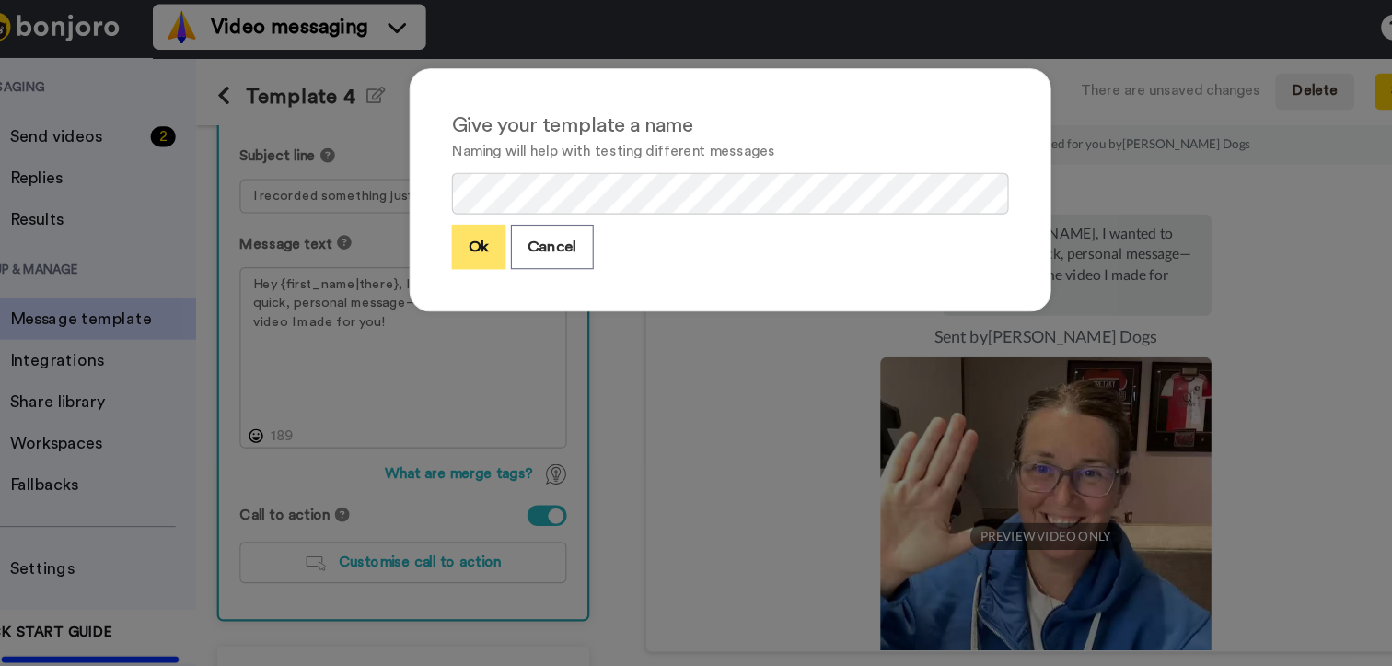
click at [467, 214] on button "Ok" at bounding box center [472, 224] width 48 height 40
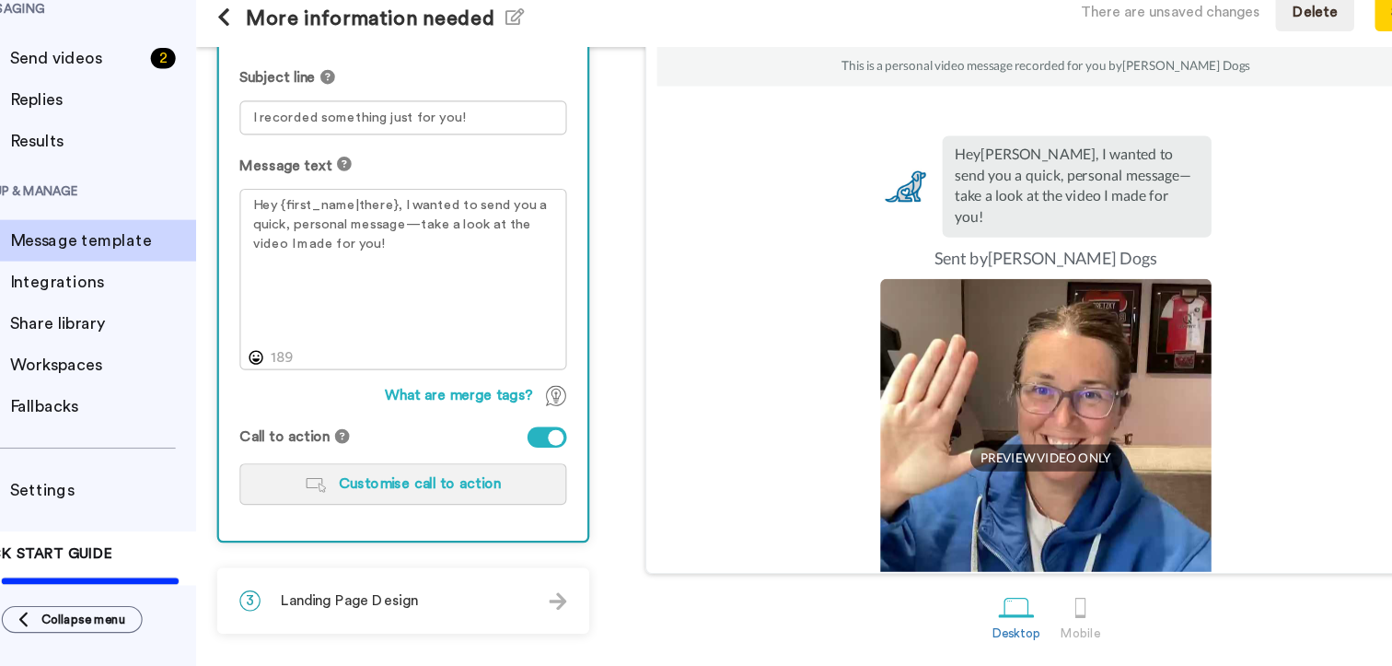
click at [449, 500] on span "Customise call to action" at bounding box center [420, 503] width 145 height 13
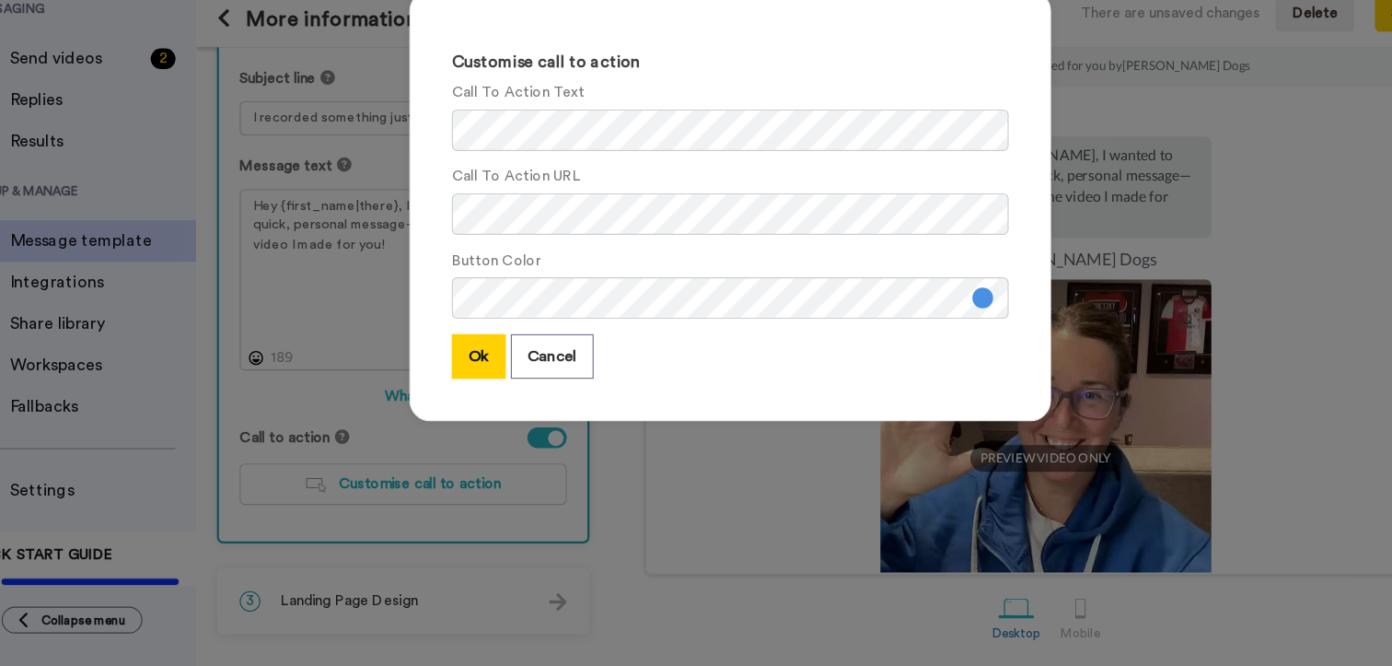
scroll to position [0, 0]
